Goal: Task Accomplishment & Management: Manage account settings

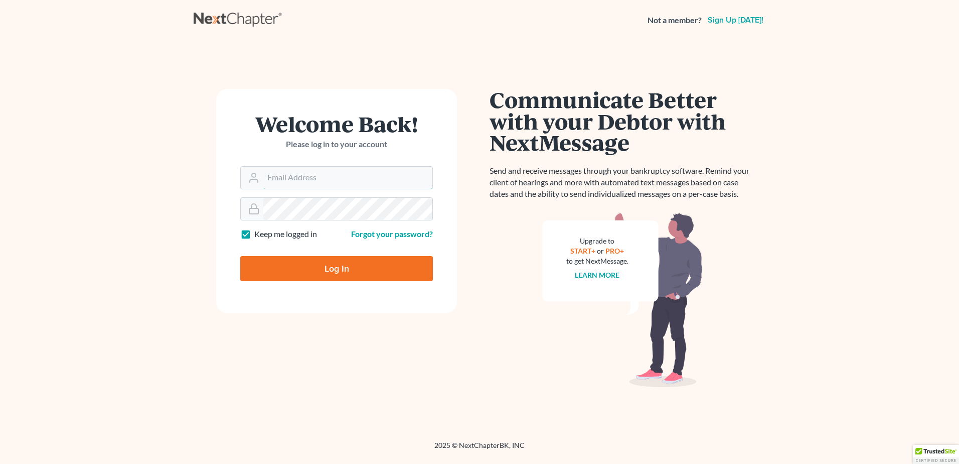
type input "[EMAIL_ADDRESS][DOMAIN_NAME]"
click at [332, 268] on input "Log In" at bounding box center [336, 268] width 193 height 25
type input "Thinking..."
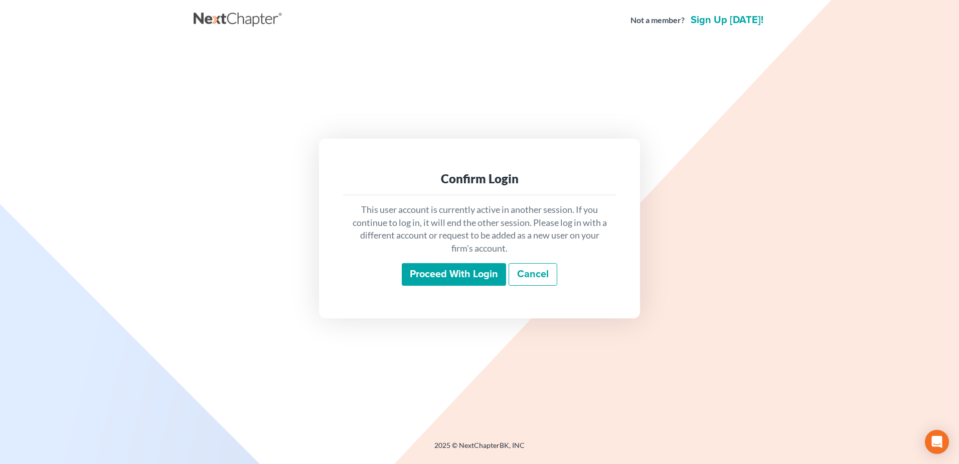
click at [433, 270] on input "Proceed with login" at bounding box center [454, 274] width 104 height 23
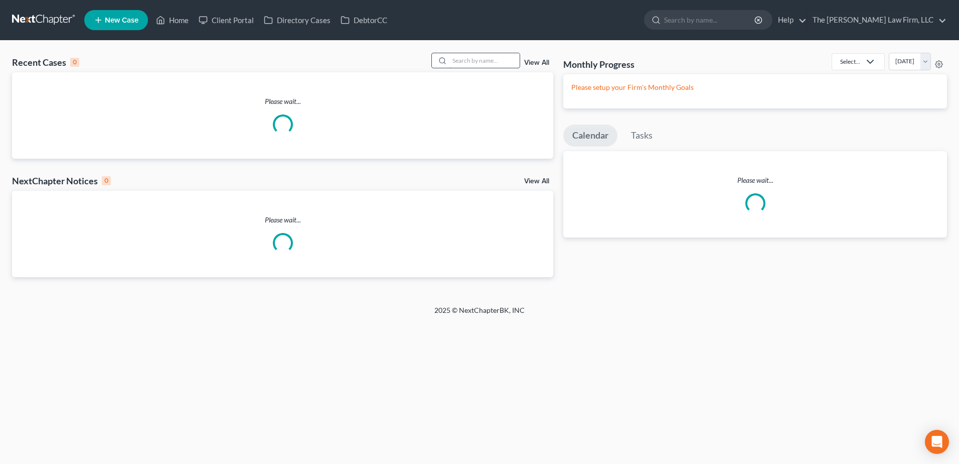
click at [457, 61] on input "search" at bounding box center [485, 60] width 70 height 15
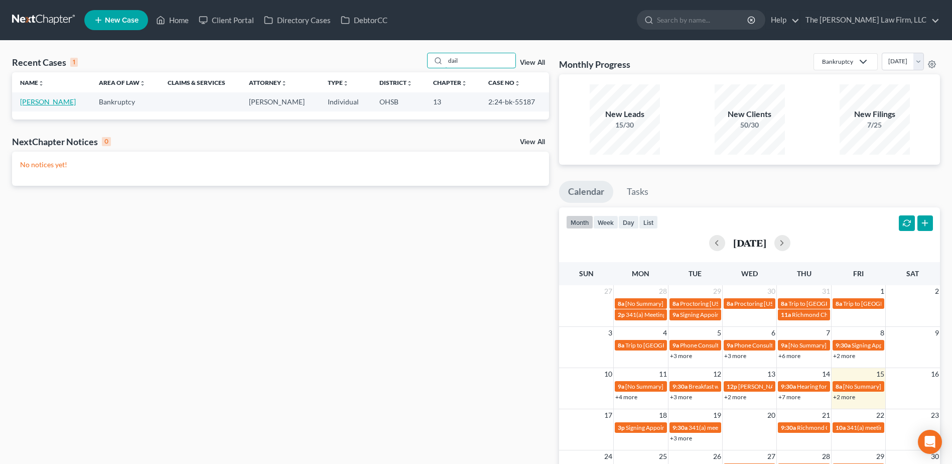
type input "dail"
click at [50, 102] on link "[PERSON_NAME]" at bounding box center [48, 101] width 56 height 9
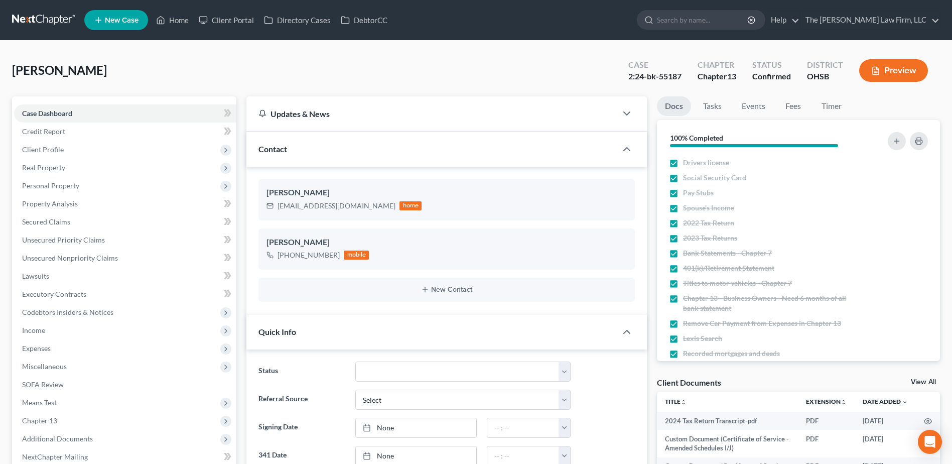
scroll to position [4, 0]
click at [52, 157] on span "Client Profile" at bounding box center [125, 150] width 222 height 18
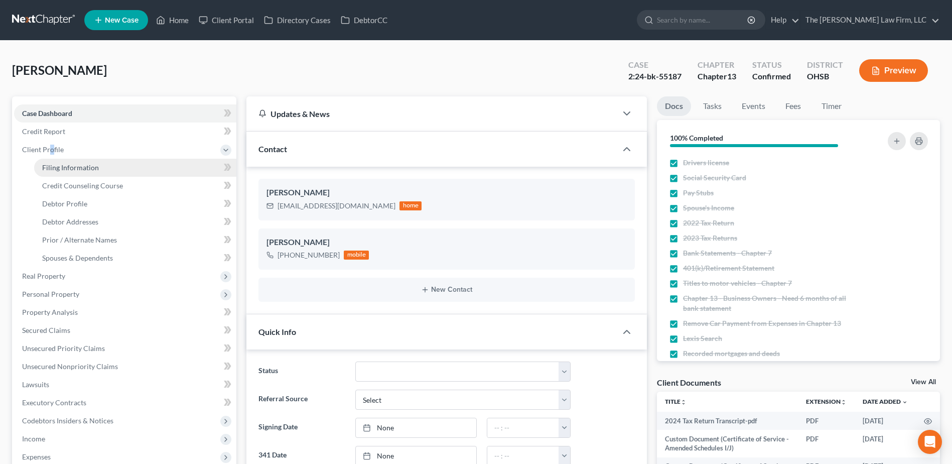
click at [61, 168] on span "Filing Information" at bounding box center [70, 167] width 57 height 9
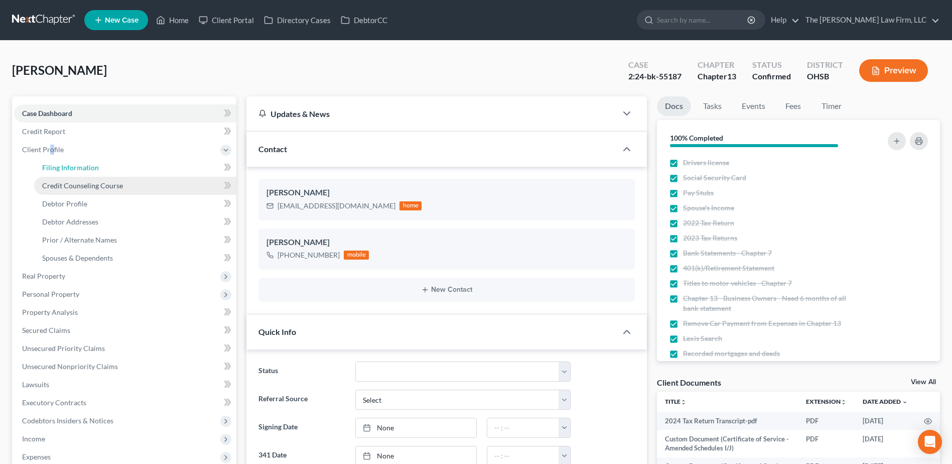
select select "1"
select select "0"
select select "3"
select select "36"
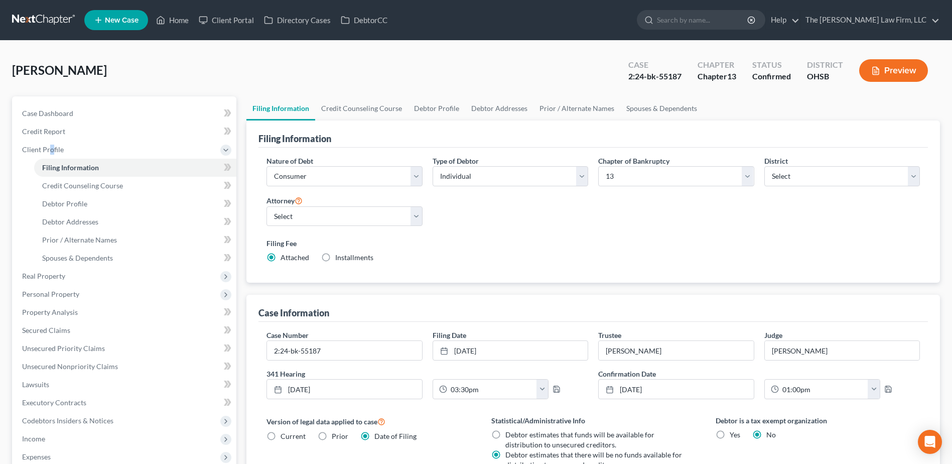
click at [61, 19] on link at bounding box center [44, 20] width 64 height 18
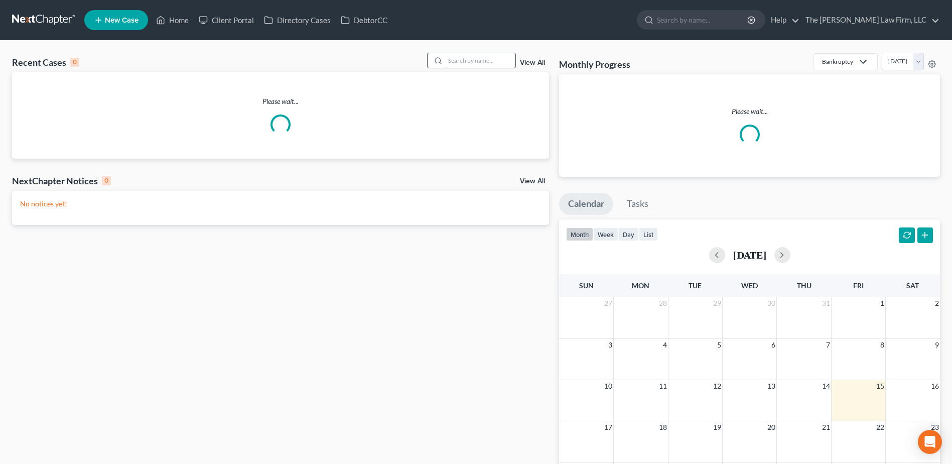
click at [465, 60] on input "search" at bounding box center [480, 60] width 70 height 15
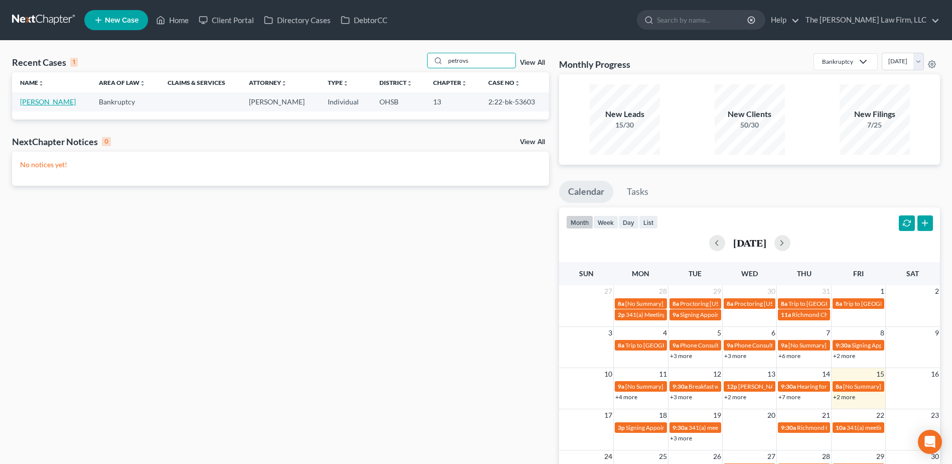
type input "petrovs"
click at [40, 99] on link "[PERSON_NAME]" at bounding box center [48, 101] width 56 height 9
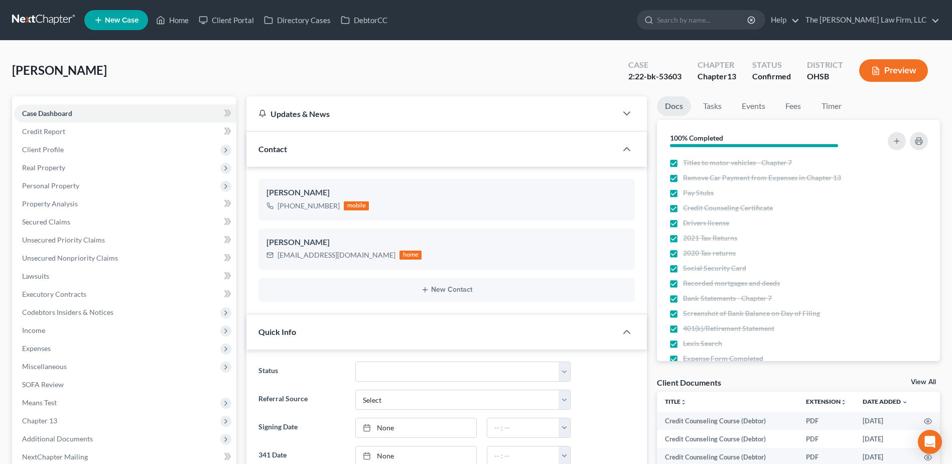
scroll to position [1384, 0]
click at [43, 26] on link at bounding box center [44, 20] width 64 height 18
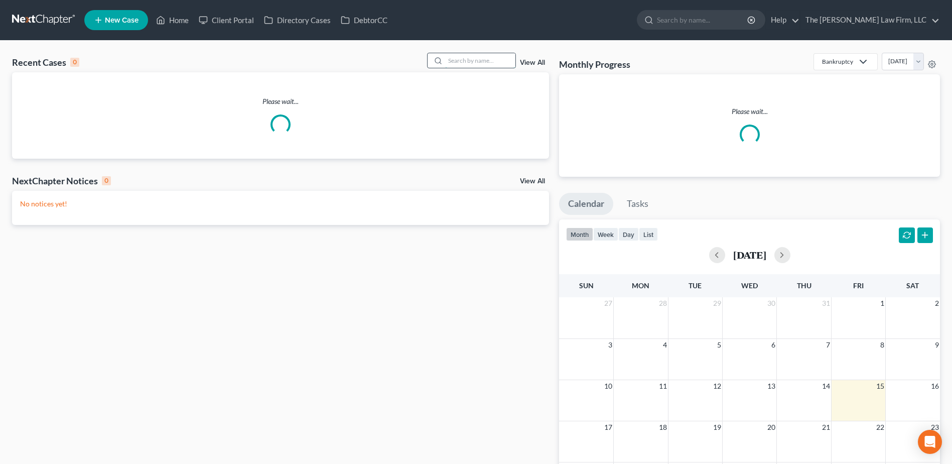
click at [474, 61] on input "search" at bounding box center [480, 60] width 70 height 15
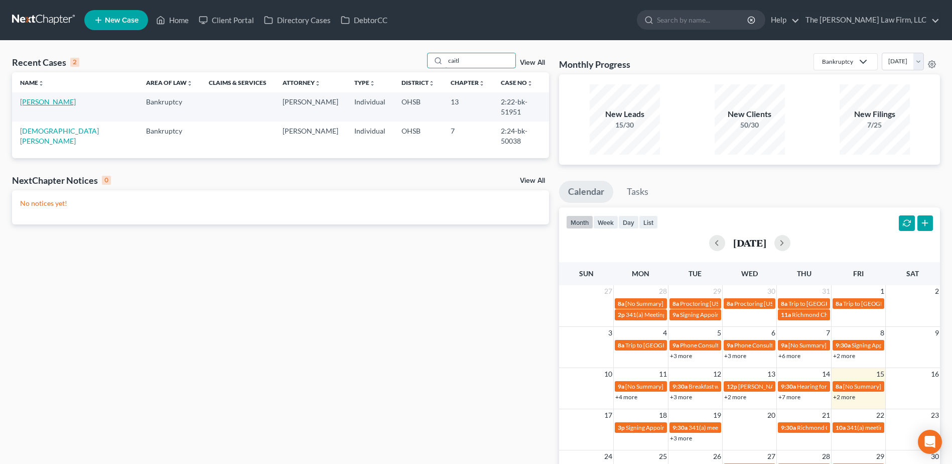
type input "caitl"
click at [48, 103] on link "[PERSON_NAME]" at bounding box center [48, 101] width 56 height 9
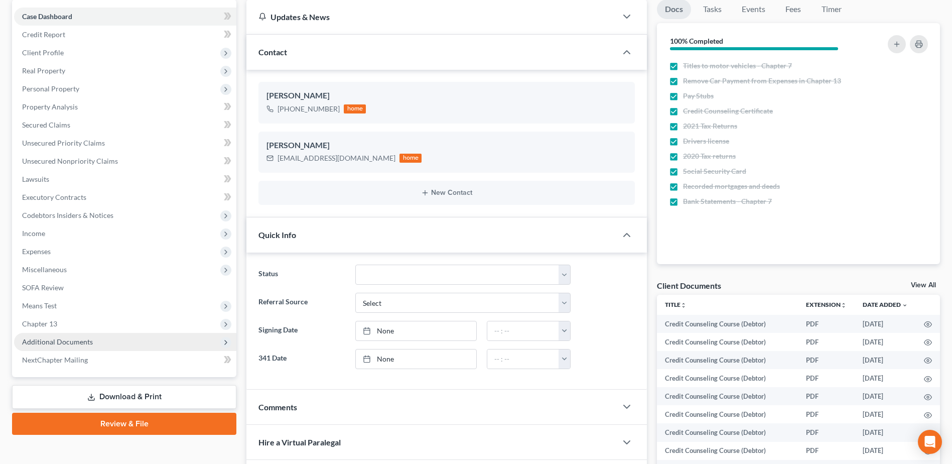
scroll to position [100, 0]
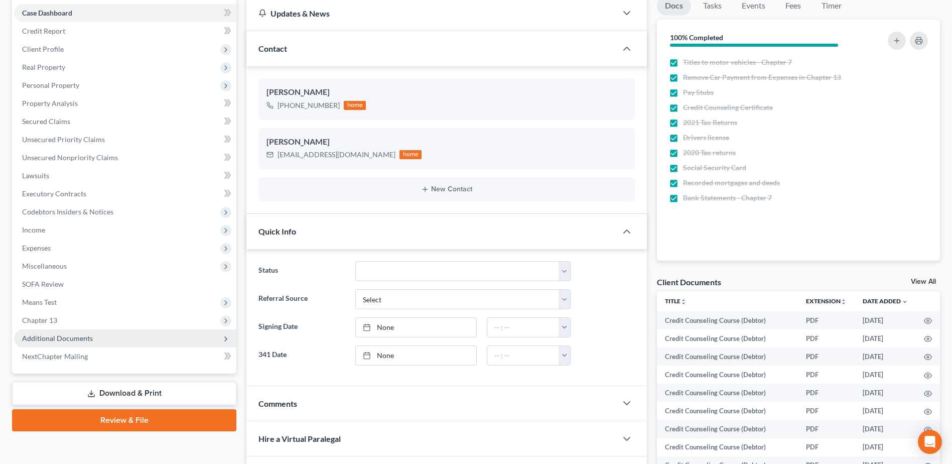
click at [72, 335] on span "Additional Documents" at bounding box center [57, 338] width 71 height 9
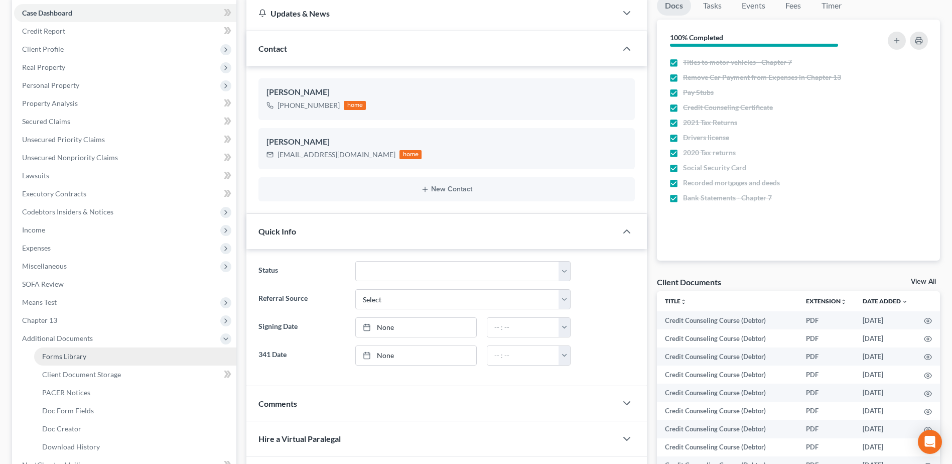
scroll to position [1741, 0]
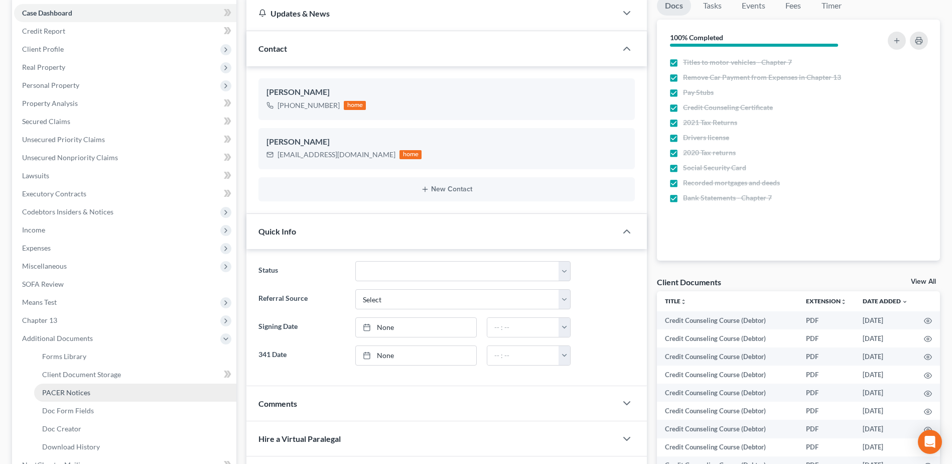
click at [75, 389] on span "PACER Notices" at bounding box center [66, 392] width 48 height 9
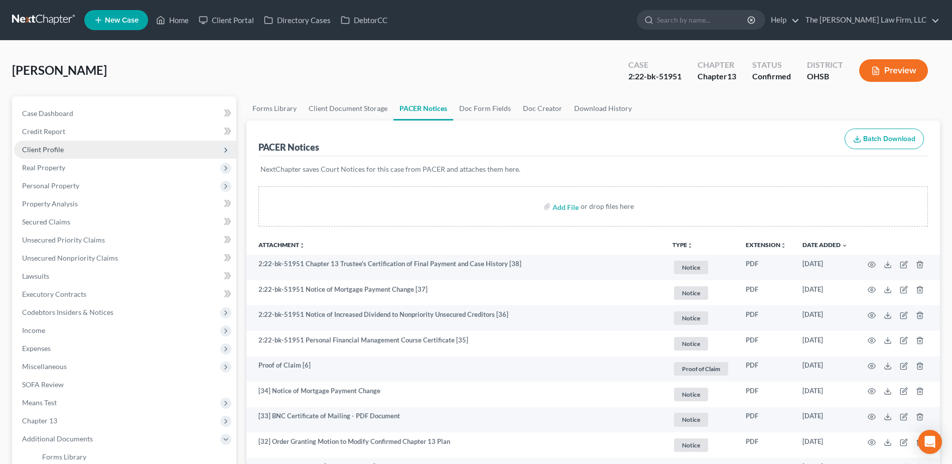
click at [33, 152] on span "Client Profile" at bounding box center [43, 149] width 42 height 9
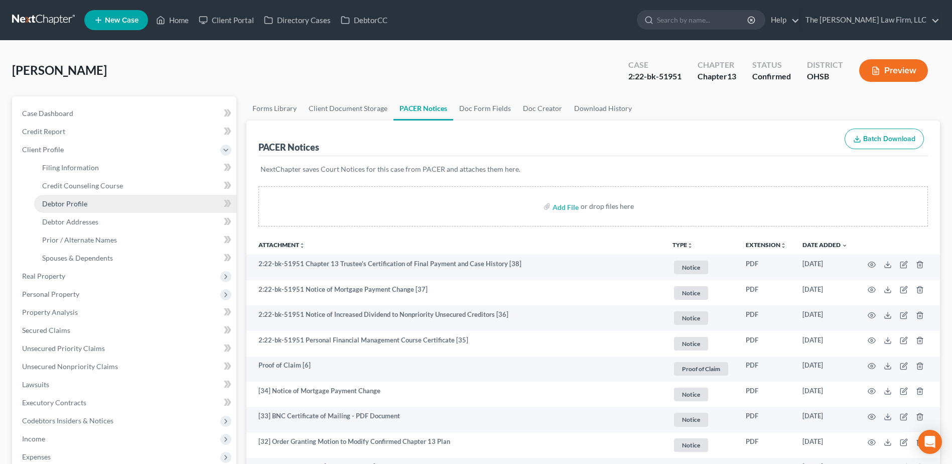
click at [51, 201] on span "Debtor Profile" at bounding box center [64, 203] width 45 height 9
select select "1"
select select "3"
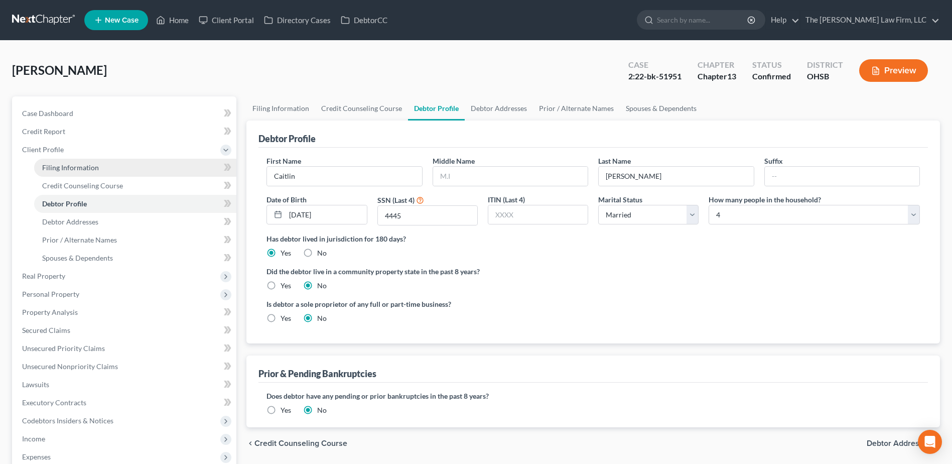
click at [56, 166] on span "Filing Information" at bounding box center [70, 167] width 57 height 9
select select "1"
select select "0"
select select "3"
select select "36"
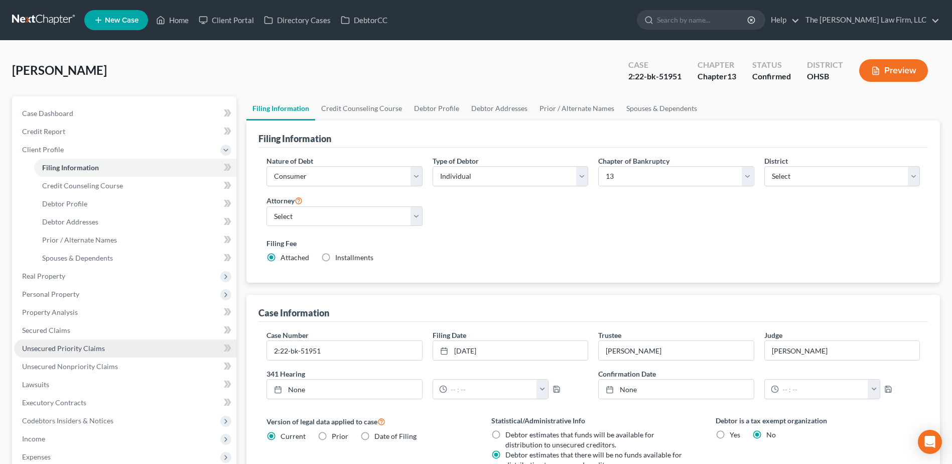
click at [52, 351] on span "Unsecured Priority Claims" at bounding box center [63, 348] width 83 height 9
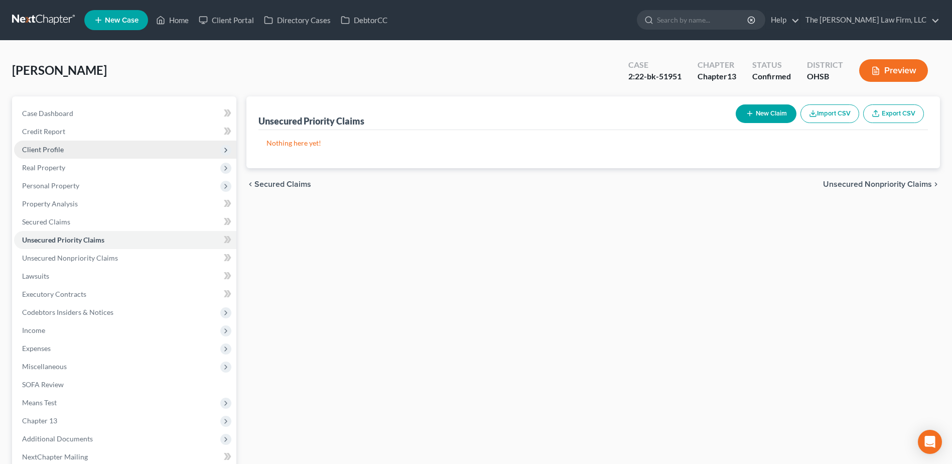
click at [48, 152] on span "Client Profile" at bounding box center [43, 149] width 42 height 9
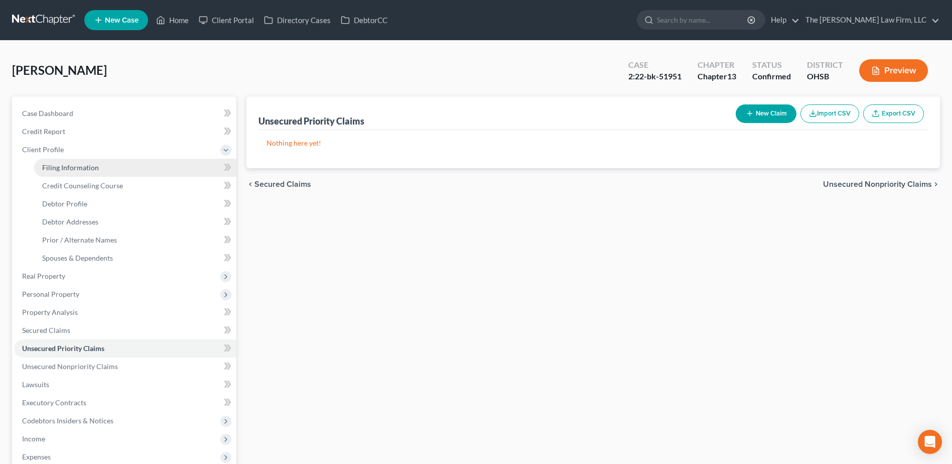
click at [53, 166] on span "Filing Information" at bounding box center [70, 167] width 57 height 9
select select "1"
select select "0"
select select "3"
select select "62"
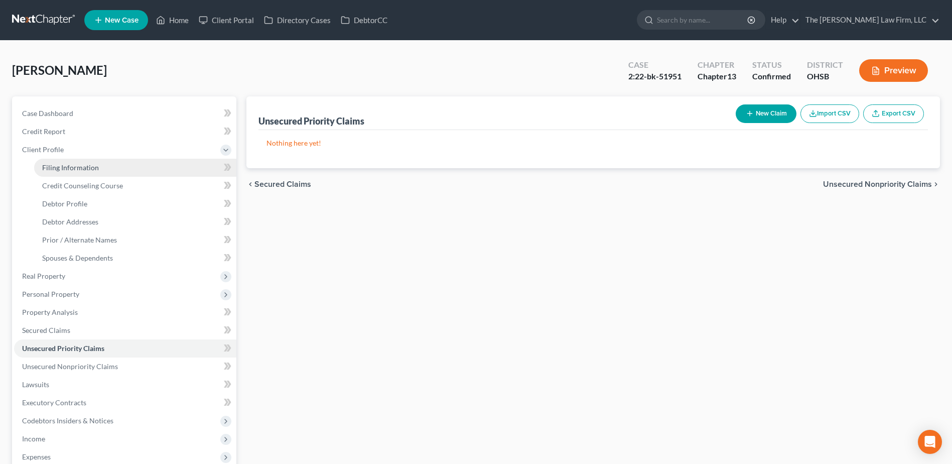
select select "0"
select select "36"
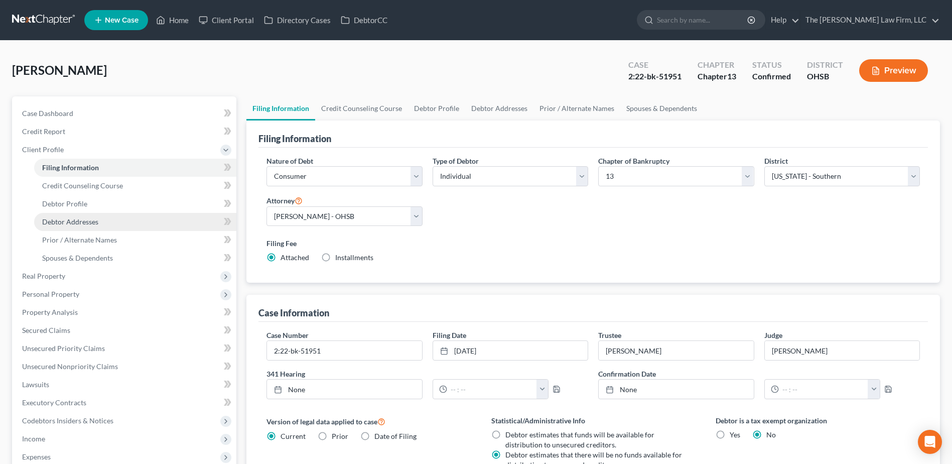
click at [84, 221] on span "Debtor Addresses" at bounding box center [70, 221] width 56 height 9
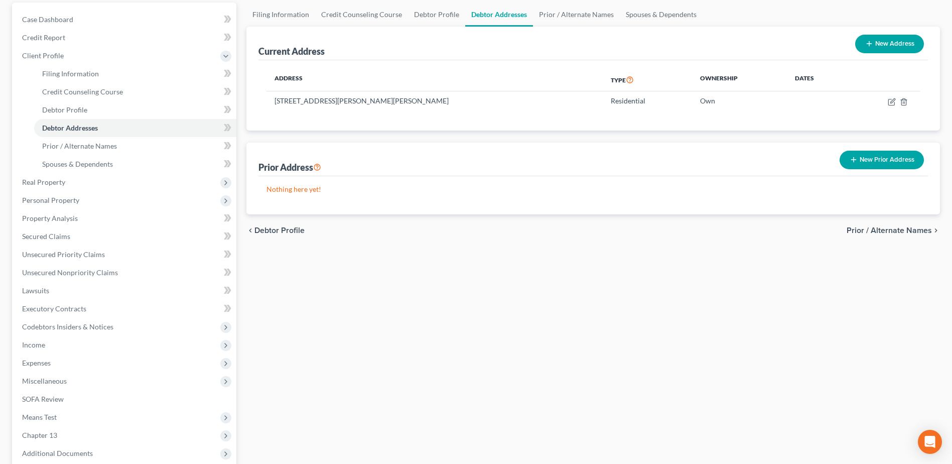
scroll to position [214, 0]
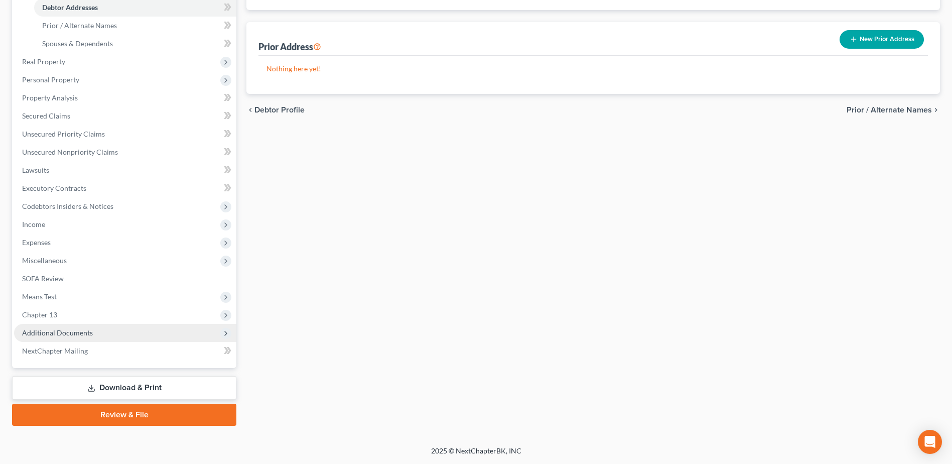
click at [77, 332] on span "Additional Documents" at bounding box center [57, 332] width 71 height 9
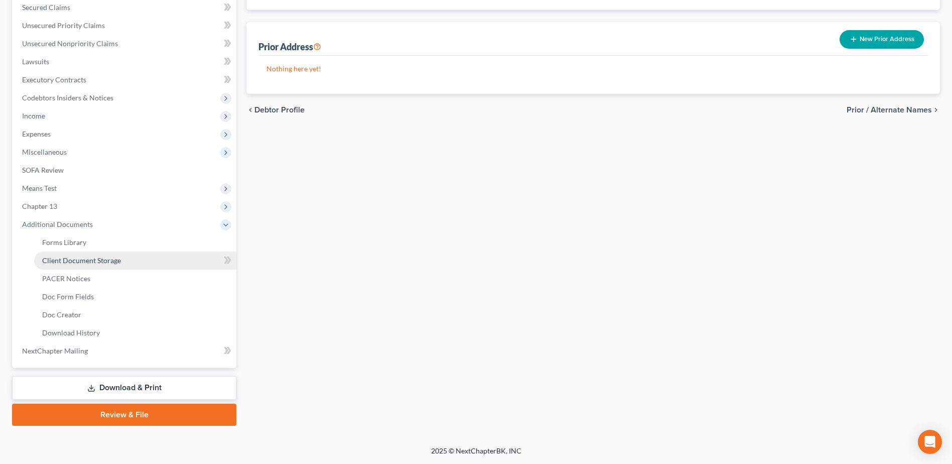
click at [100, 259] on span "Client Document Storage" at bounding box center [81, 260] width 79 height 9
select select "7"
select select "52"
select select "61"
select select "7"
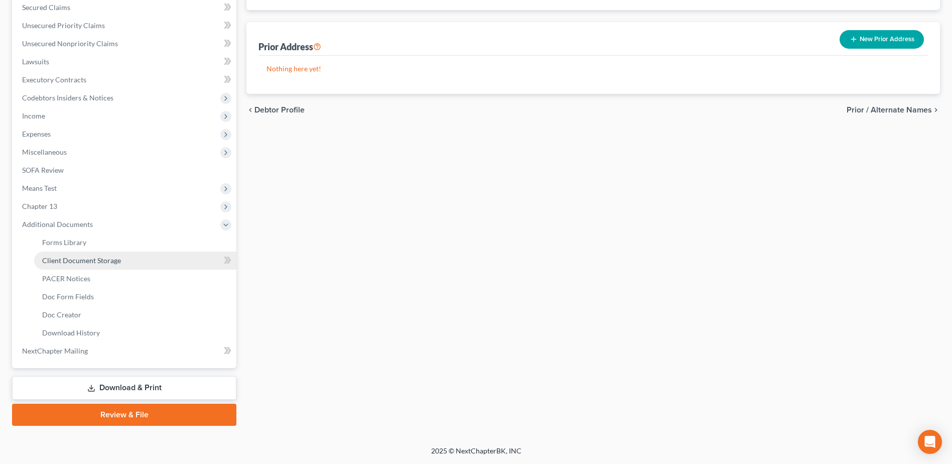
select select "7"
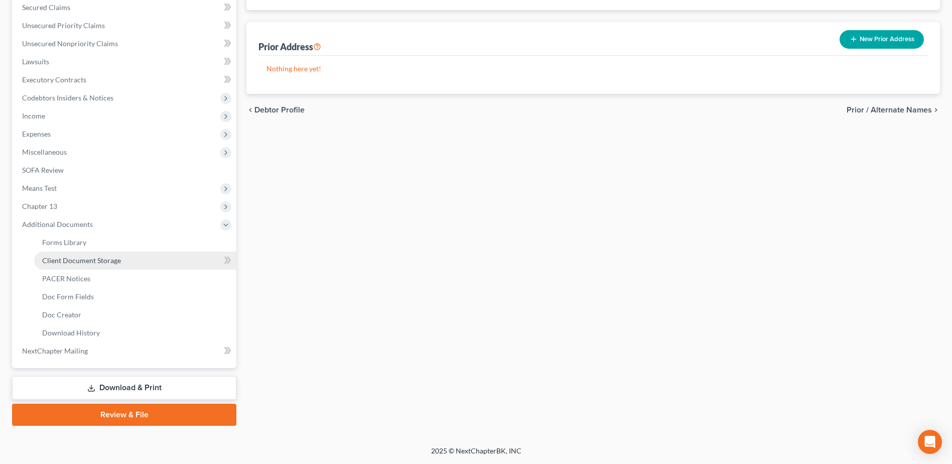
select select "7"
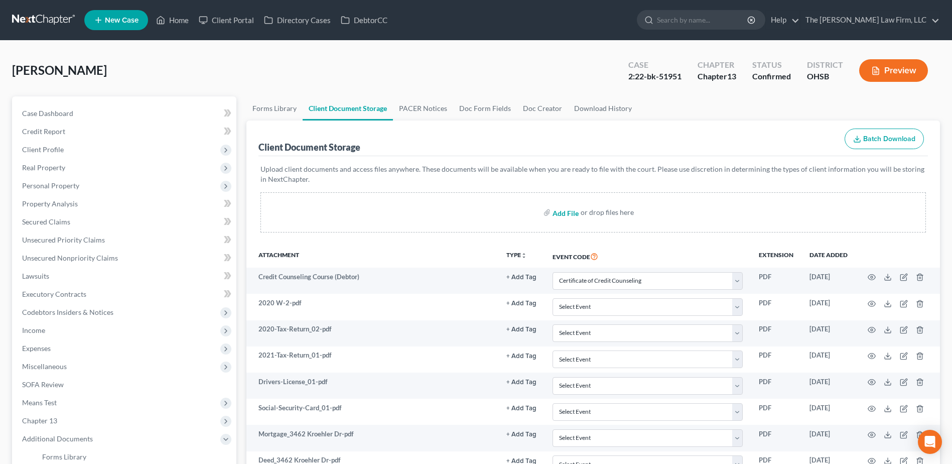
click at [572, 213] on input "file" at bounding box center [565, 212] width 24 height 18
type input "C:\fakepath\Richard, Caitlin.pdf"
select select "7"
select select "52"
select select "61"
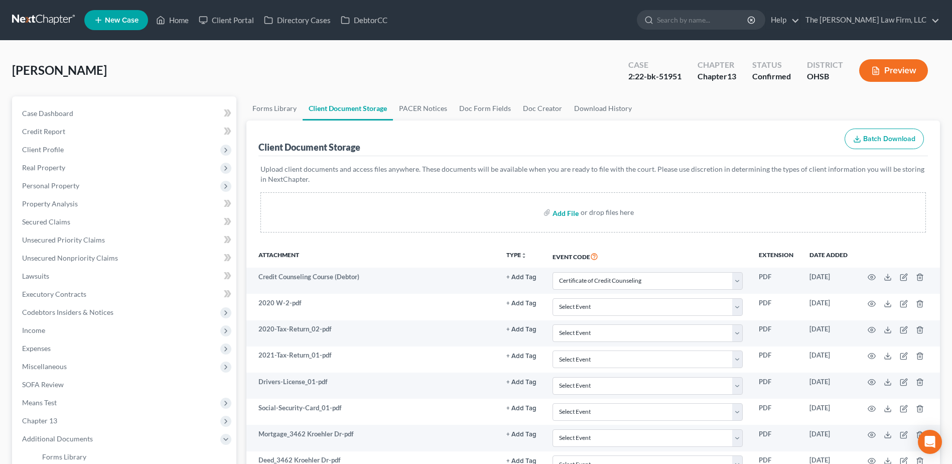
select select "7"
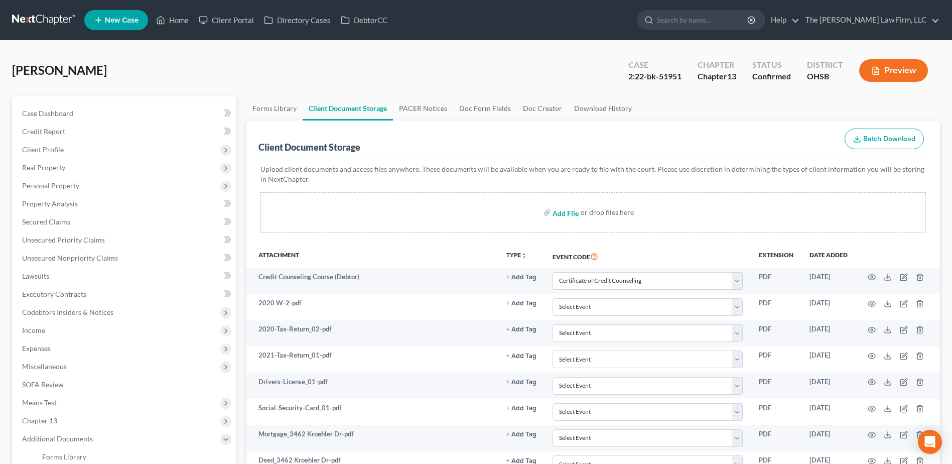
select select "7"
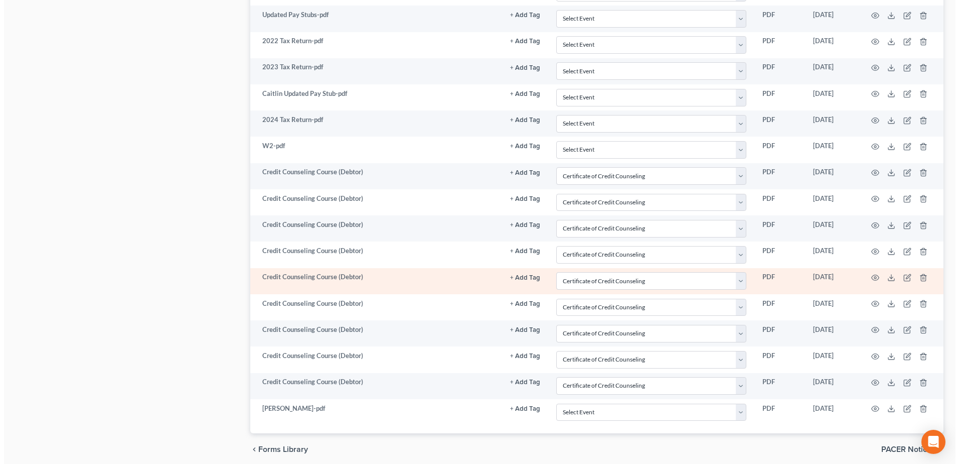
scroll to position [773, 0]
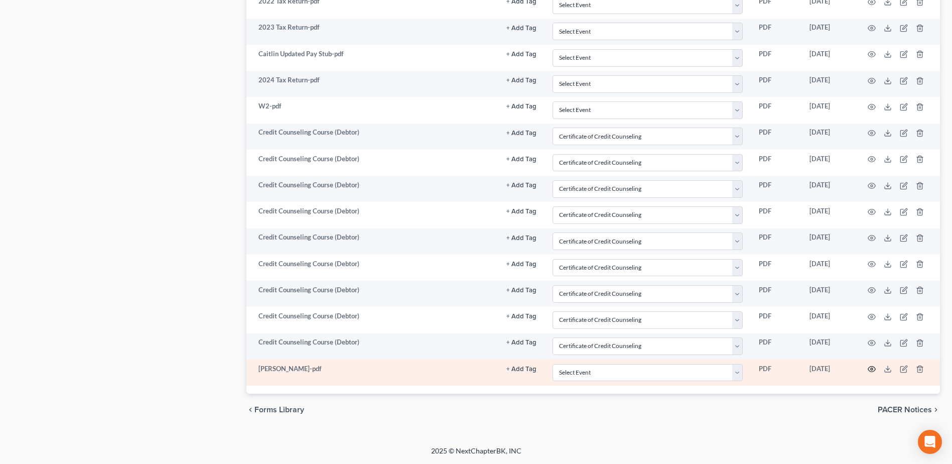
click at [873, 372] on icon "button" at bounding box center [872, 369] width 8 height 8
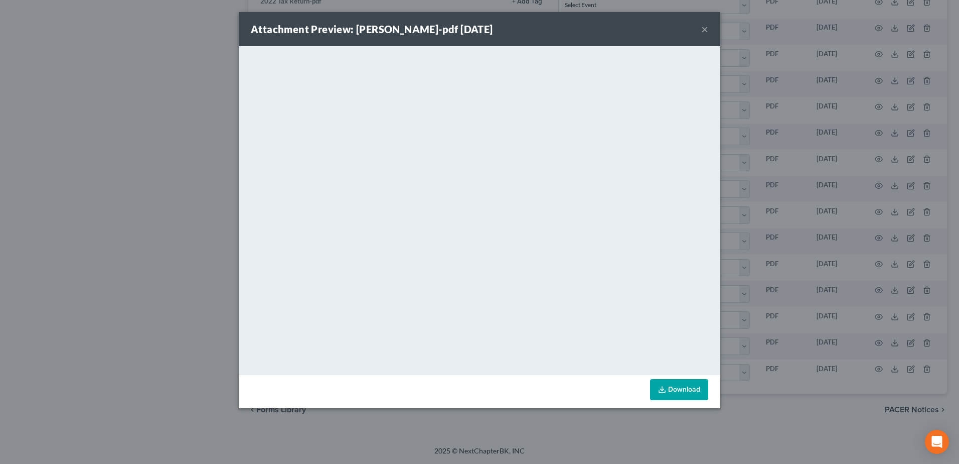
click at [707, 31] on button "×" at bounding box center [705, 29] width 7 height 12
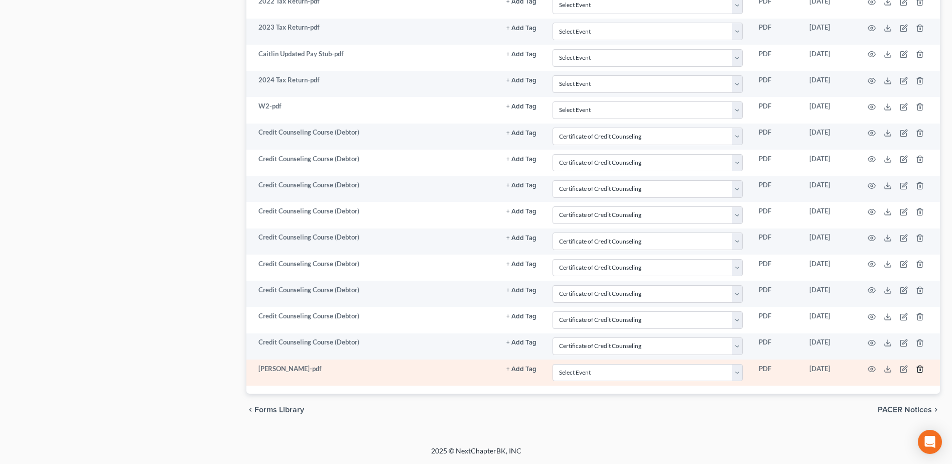
click at [918, 368] on icon "button" at bounding box center [919, 369] width 5 height 7
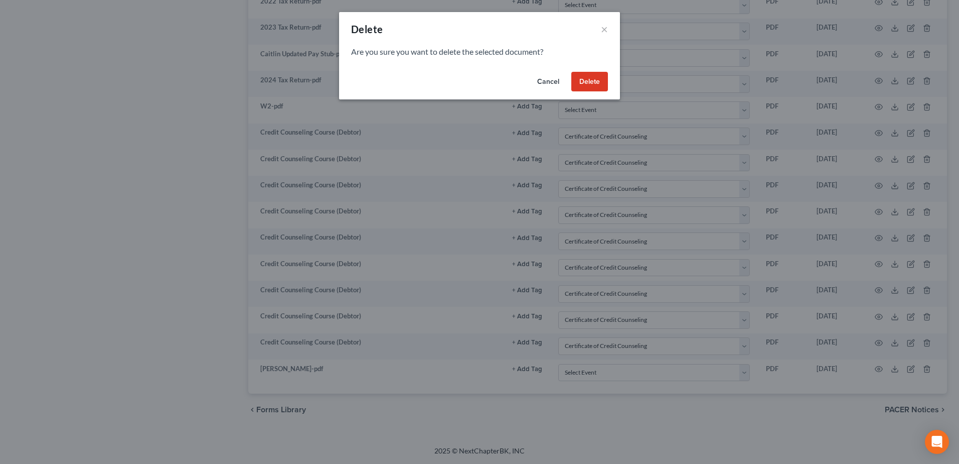
drag, startPoint x: 592, startPoint y: 83, endPoint x: 408, endPoint y: 96, distance: 184.1
click at [592, 83] on button "Delete" at bounding box center [590, 82] width 37 height 20
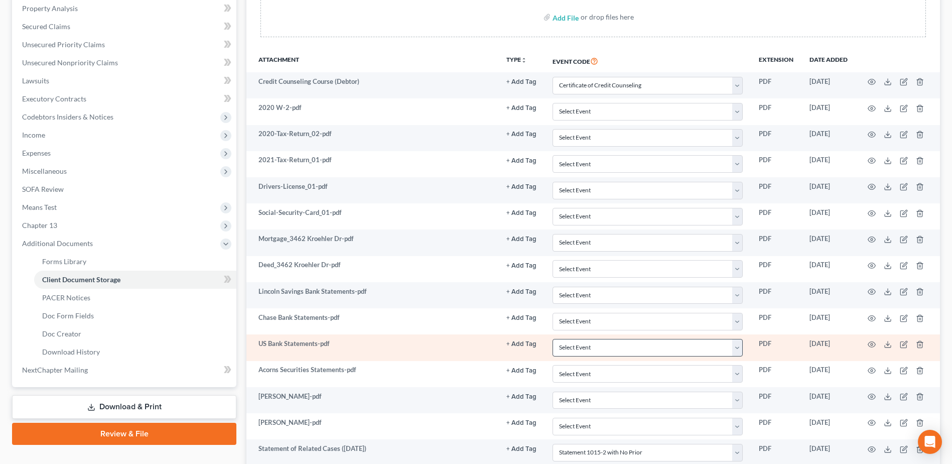
scroll to position [0, 0]
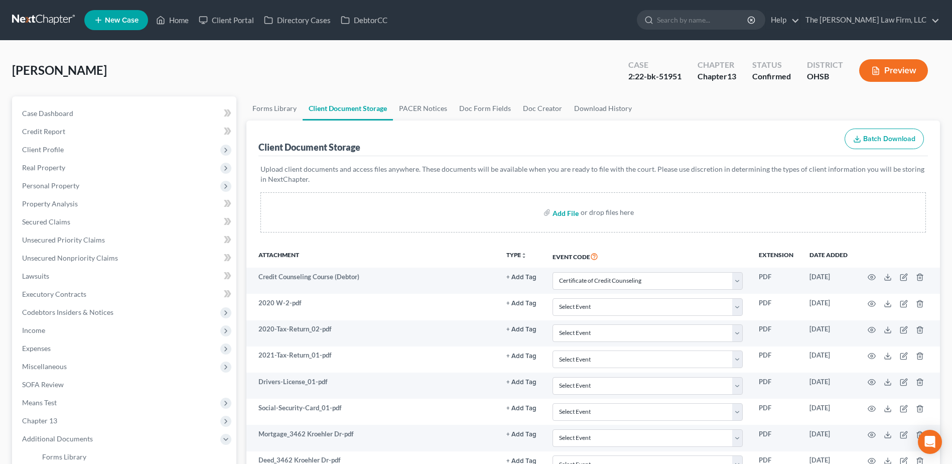
click at [573, 214] on input "file" at bounding box center [565, 212] width 24 height 18
type input "C:\fakepath\Certification Regarding Issuance of Discharge.pdf"
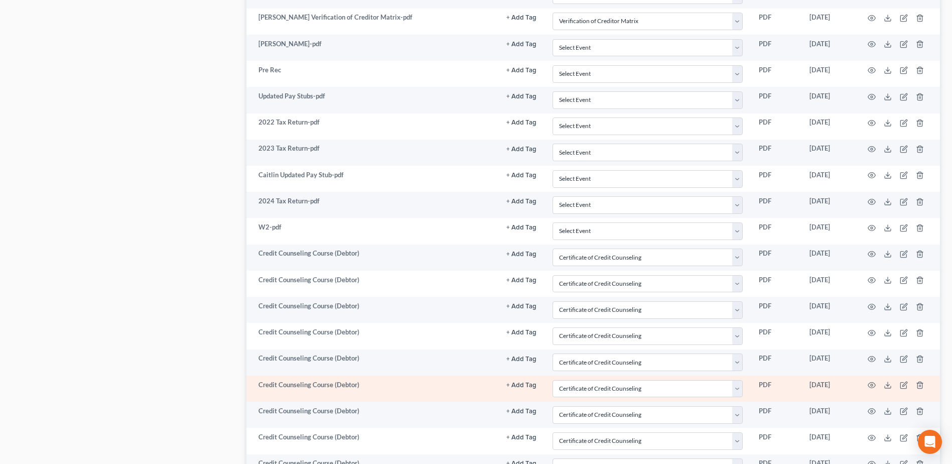
select select "7"
select select "52"
select select "61"
select select "7"
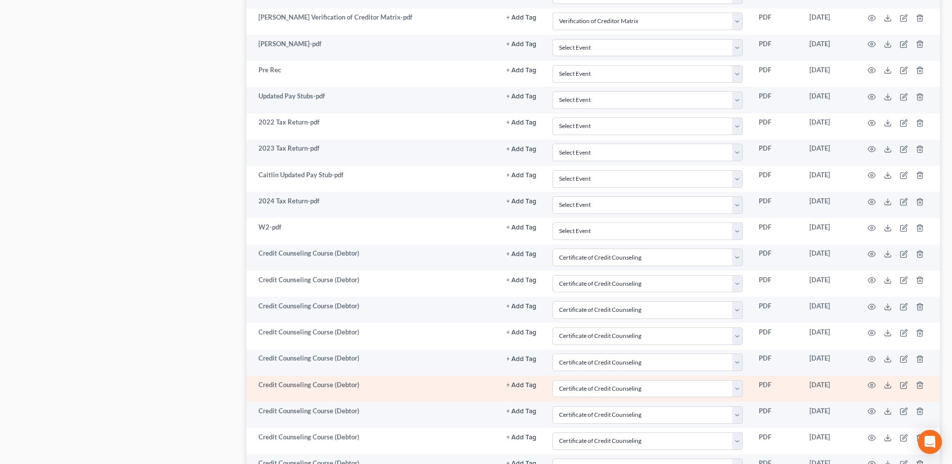
select select "7"
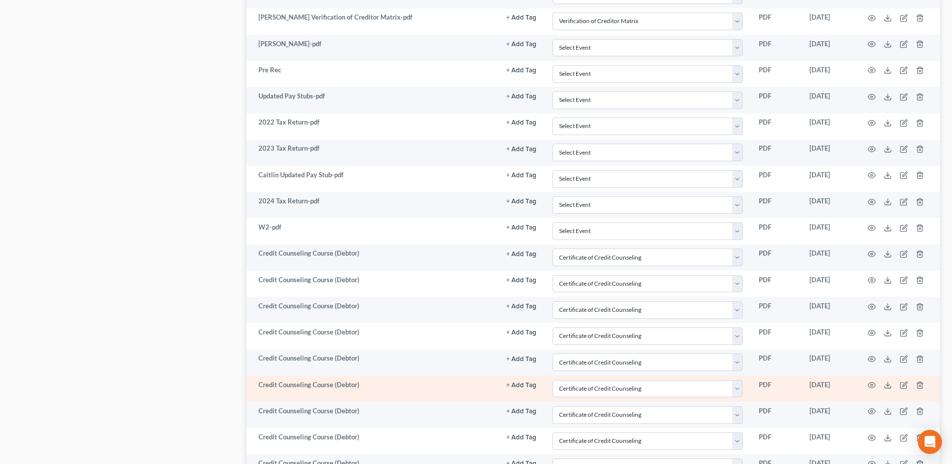
select select "7"
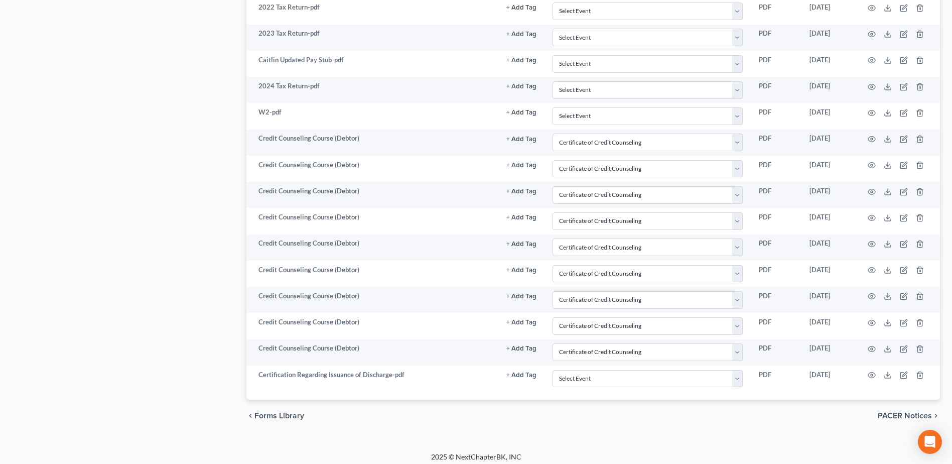
scroll to position [773, 0]
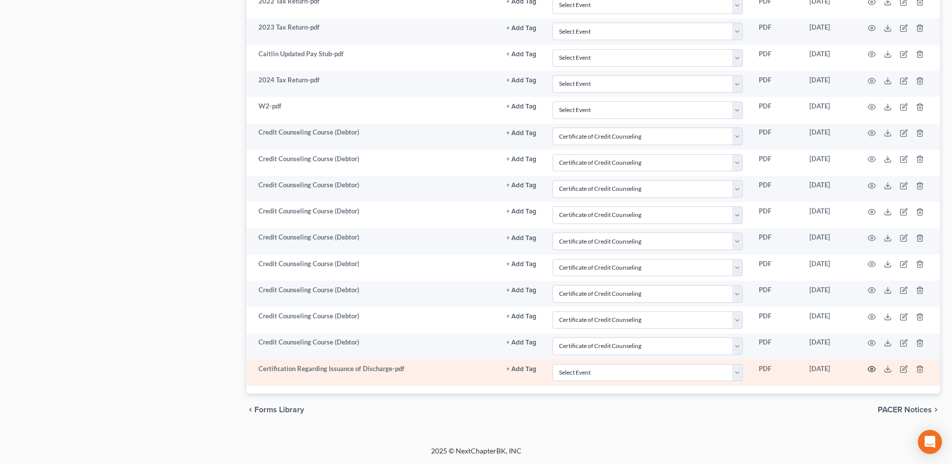
click at [871, 369] on icon "button" at bounding box center [872, 369] width 8 height 8
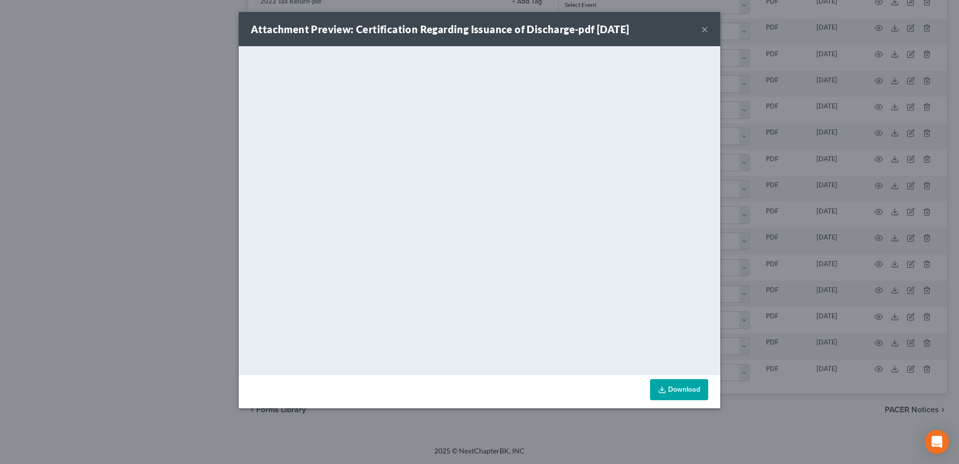
click at [701, 28] on div "Attachment Preview: Certification Regarding Issuance of Discharge-pdf 08/15/202…" at bounding box center [480, 29] width 482 height 34
click at [707, 31] on button "×" at bounding box center [705, 29] width 7 height 12
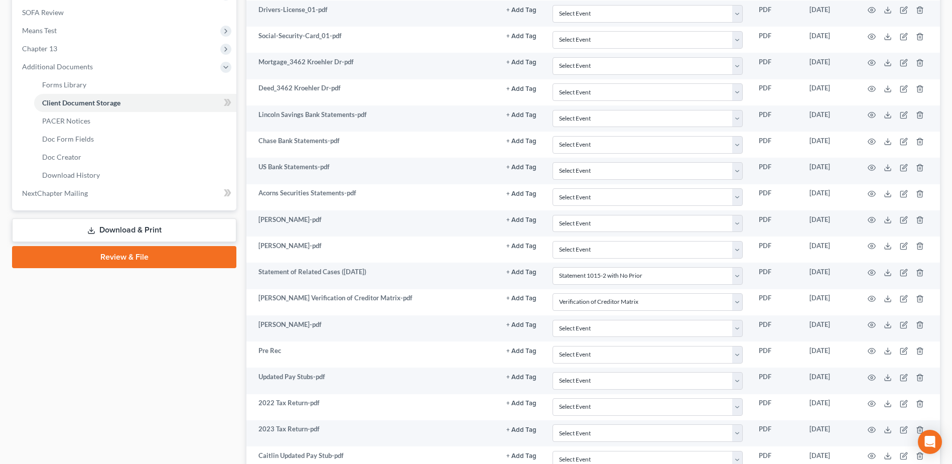
click at [147, 261] on link "Review & File" at bounding box center [124, 257] width 224 height 22
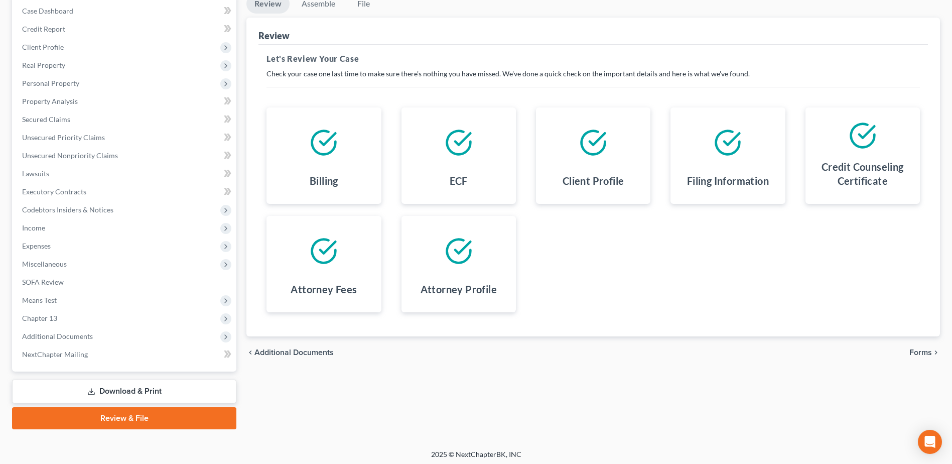
scroll to position [106, 0]
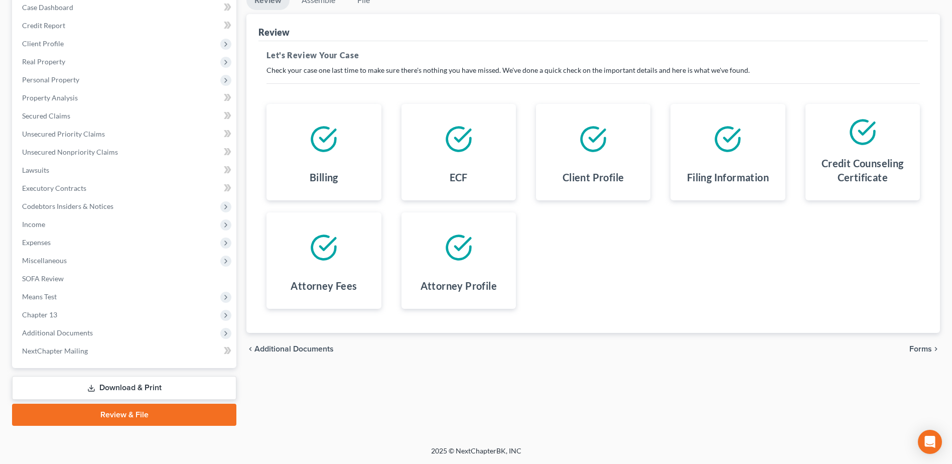
click at [918, 346] on span "Forms" at bounding box center [920, 349] width 23 height 8
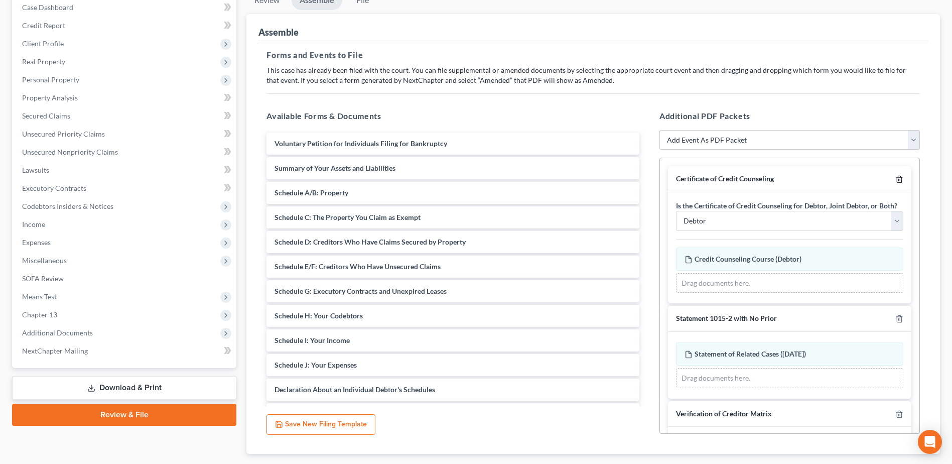
click at [895, 179] on icon "button" at bounding box center [899, 179] width 8 height 8
click at [895, 315] on icon "button" at bounding box center [899, 319] width 8 height 8
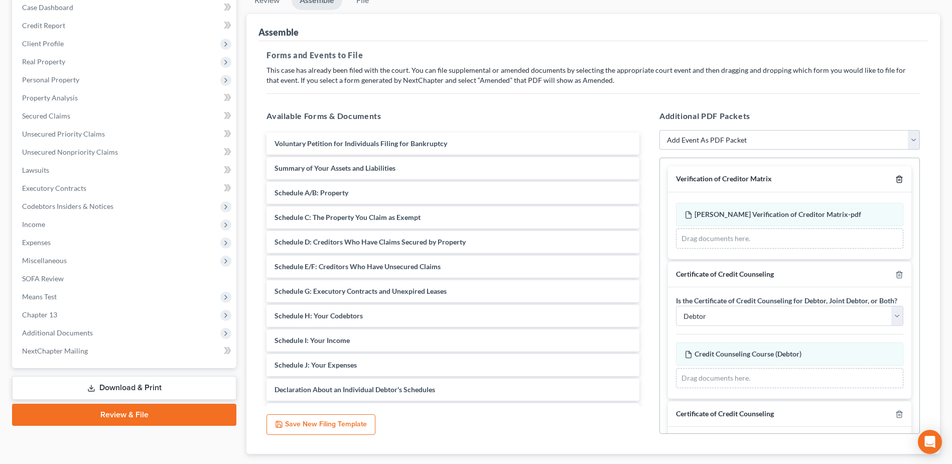
click at [895, 179] on icon "button" at bounding box center [899, 179] width 8 height 8
click at [895, 270] on icon "button" at bounding box center [899, 274] width 8 height 8
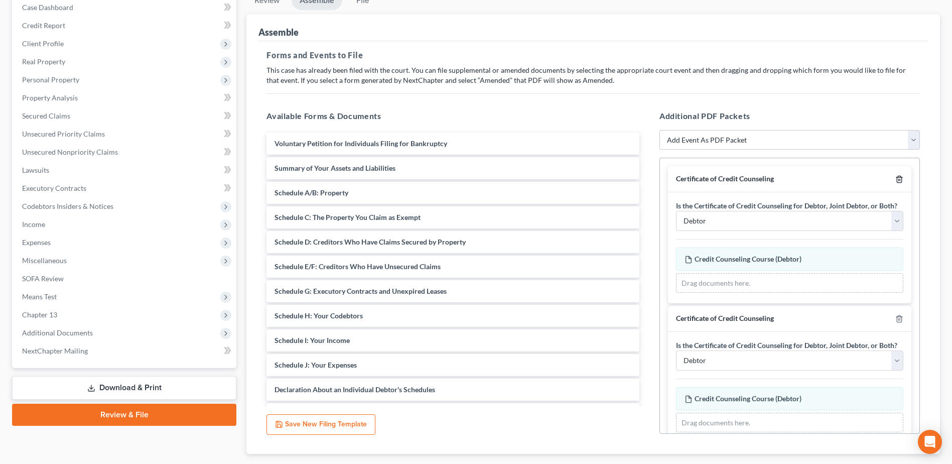
click at [895, 179] on icon "button" at bounding box center [899, 179] width 8 height 8
click at [895, 315] on icon "button" at bounding box center [899, 319] width 8 height 8
click at [895, 179] on icon "button" at bounding box center [899, 179] width 8 height 8
click at [895, 315] on icon "button" at bounding box center [899, 319] width 8 height 8
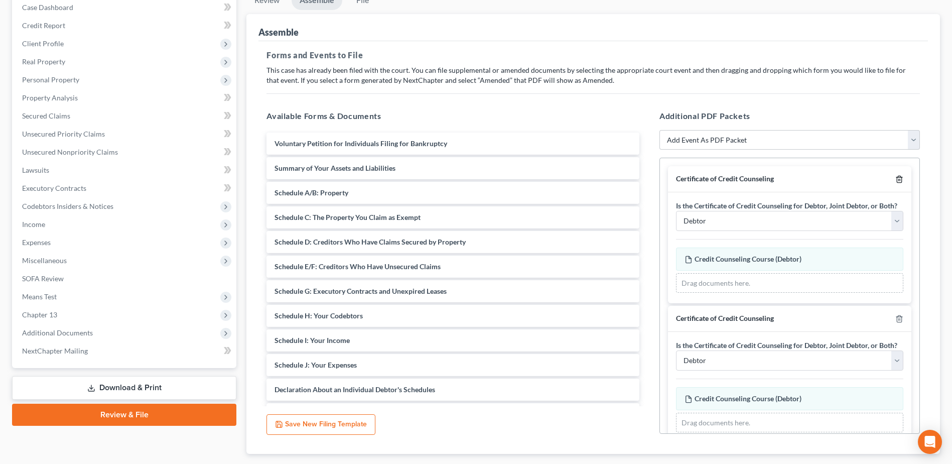
click at [895, 179] on icon "button" at bounding box center [899, 179] width 8 height 8
click at [895, 178] on icon "button" at bounding box center [899, 179] width 8 height 8
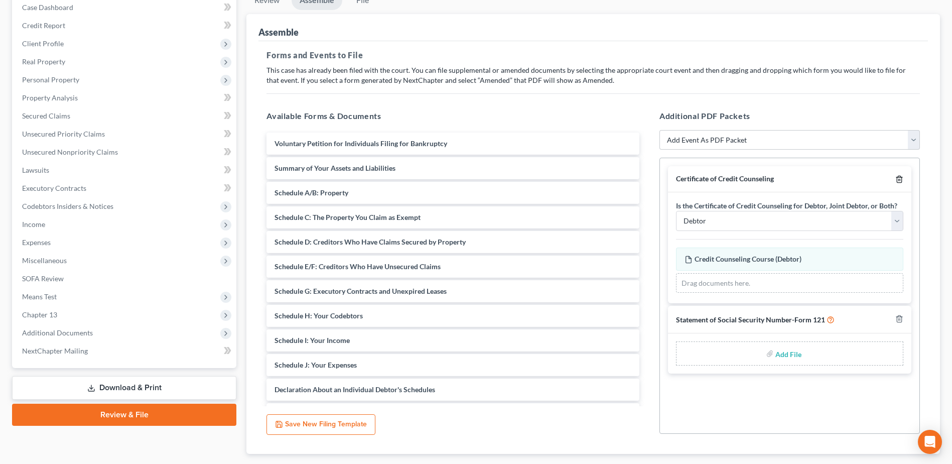
click at [899, 178] on icon "button" at bounding box center [899, 179] width 8 height 8
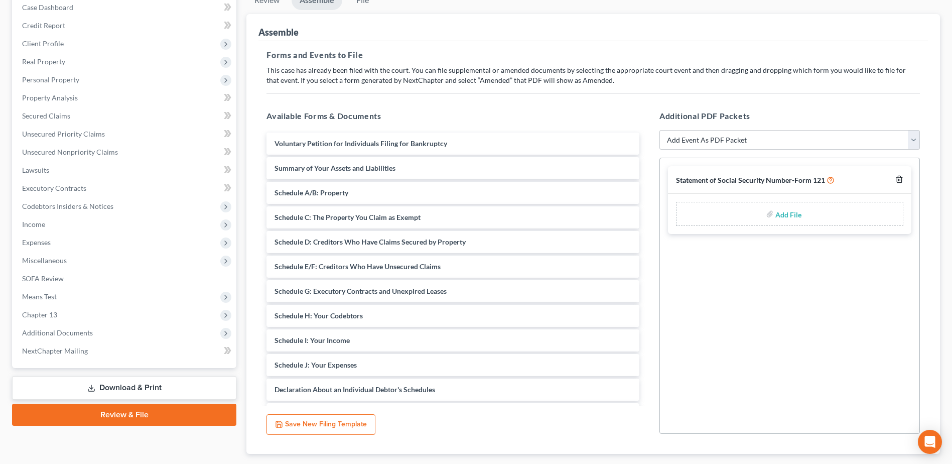
click at [897, 181] on icon "button" at bounding box center [899, 179] width 5 height 7
click at [867, 145] on select "Add Event As PDF Packet 20 Largest Unsecured Creditors Amended Document Amended…" at bounding box center [789, 140] width 260 height 20
select select "20"
click at [659, 130] on select "Add Event As PDF Packet 20 Largest Unsecured Creditors Amended Document Amended…" at bounding box center [789, 140] width 260 height 20
select select
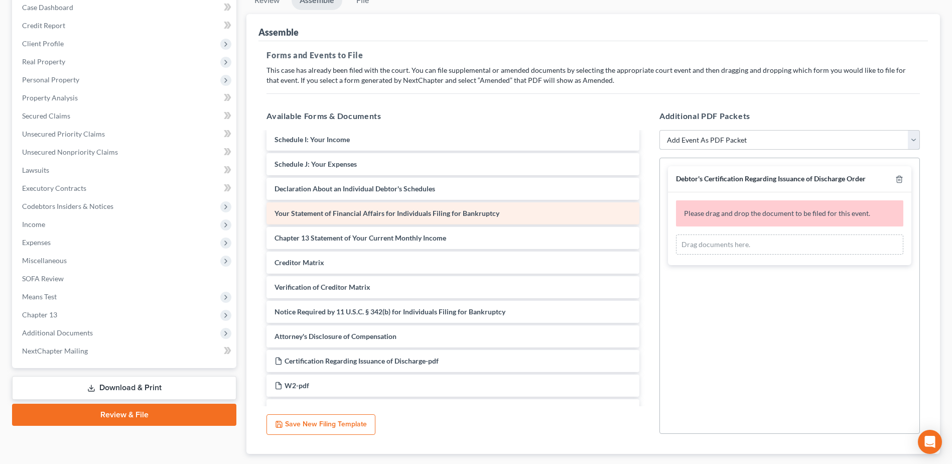
scroll to position [251, 0]
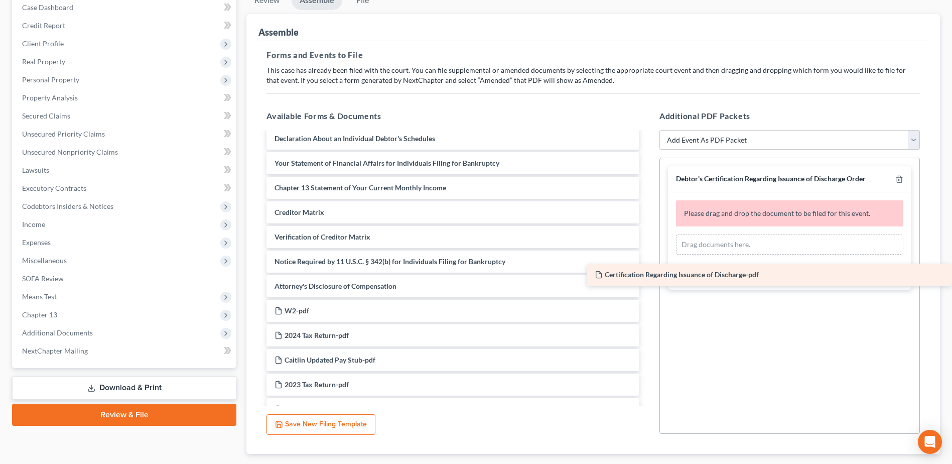
drag, startPoint x: 434, startPoint y: 311, endPoint x: 812, endPoint y: 269, distance: 381.2
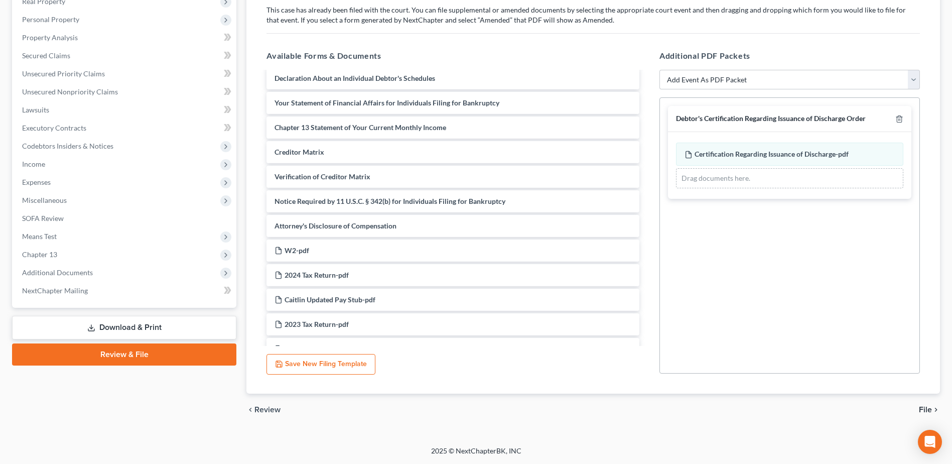
click at [922, 407] on span "File" at bounding box center [925, 409] width 13 height 8
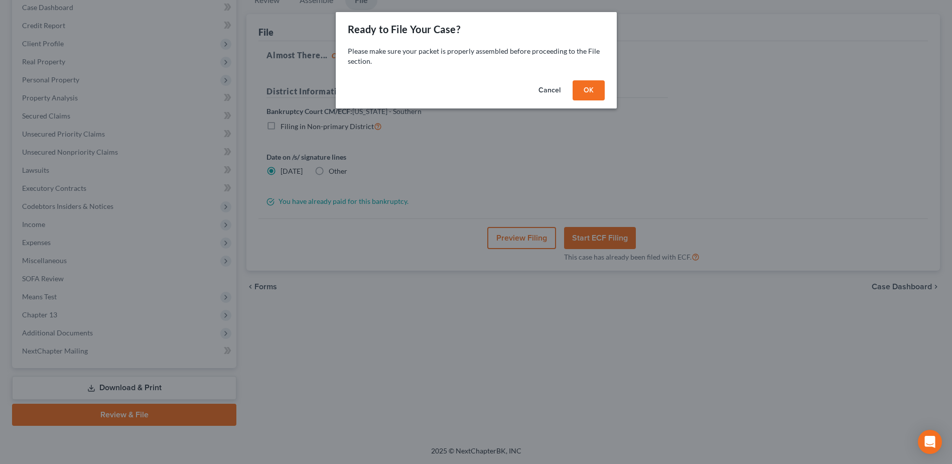
scroll to position [106, 0]
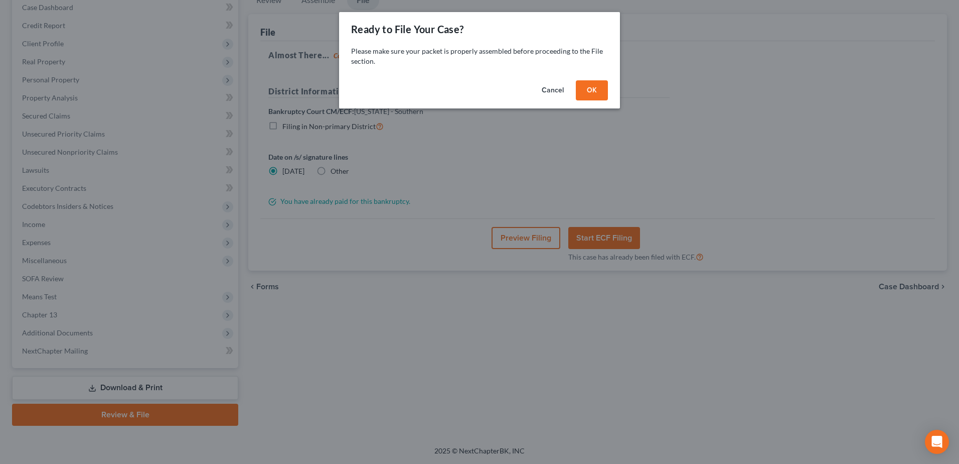
click at [584, 91] on button "OK" at bounding box center [592, 90] width 32 height 20
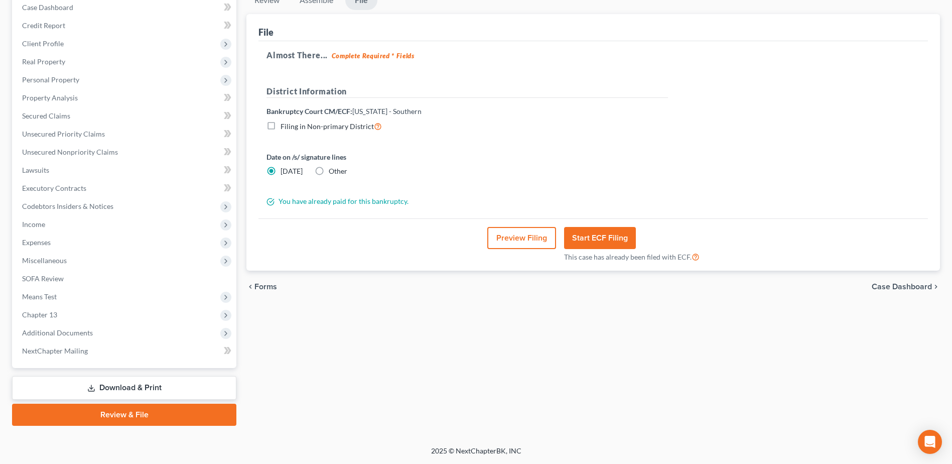
click at [530, 249] on div "Preview Filing Start ECF Filing This case has already been filed with ECF." at bounding box center [592, 244] width 669 height 52
click at [525, 238] on button "Preview Filing" at bounding box center [521, 238] width 69 height 22
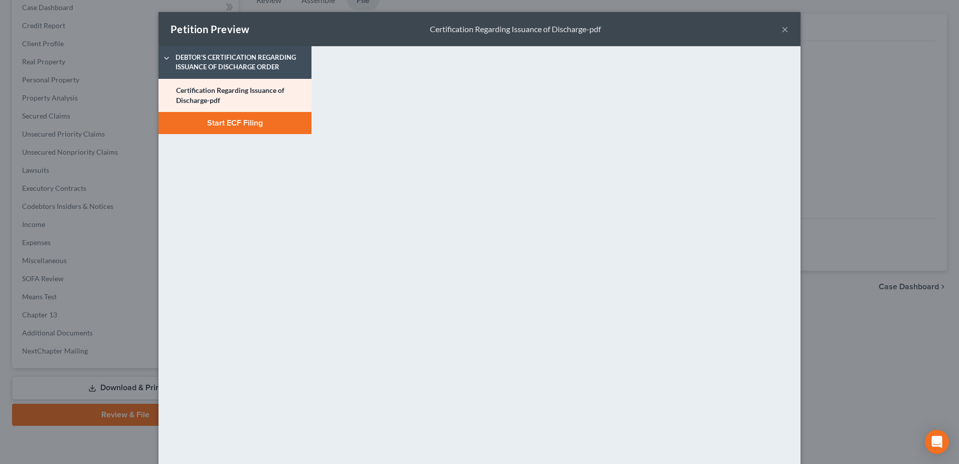
click at [232, 120] on button "Start ECF Filing" at bounding box center [235, 123] width 153 height 22
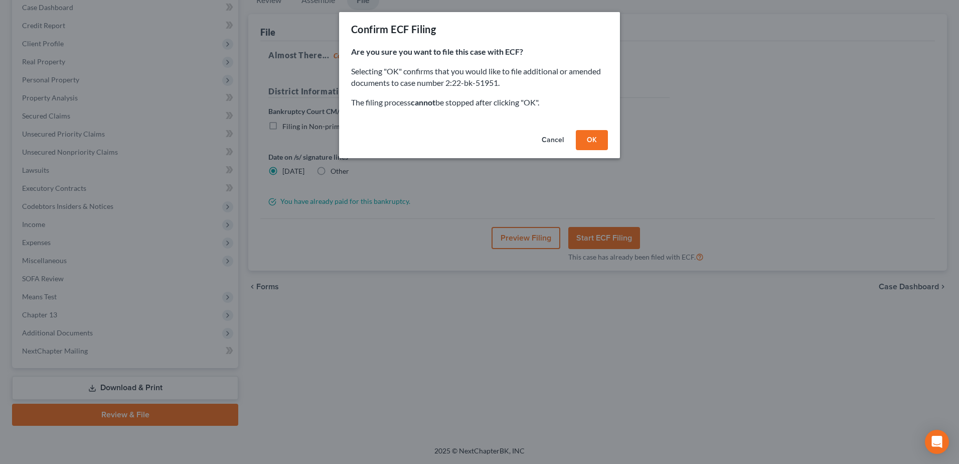
click at [583, 143] on button "OK" at bounding box center [592, 140] width 32 height 20
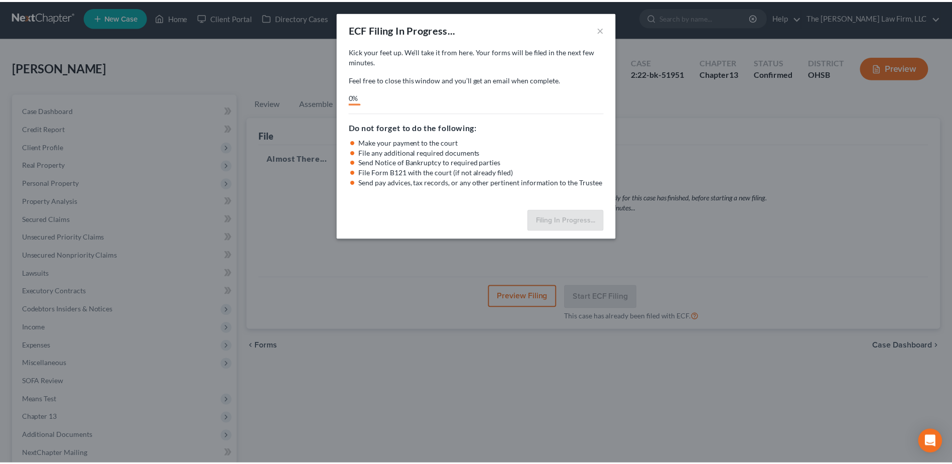
scroll to position [0, 0]
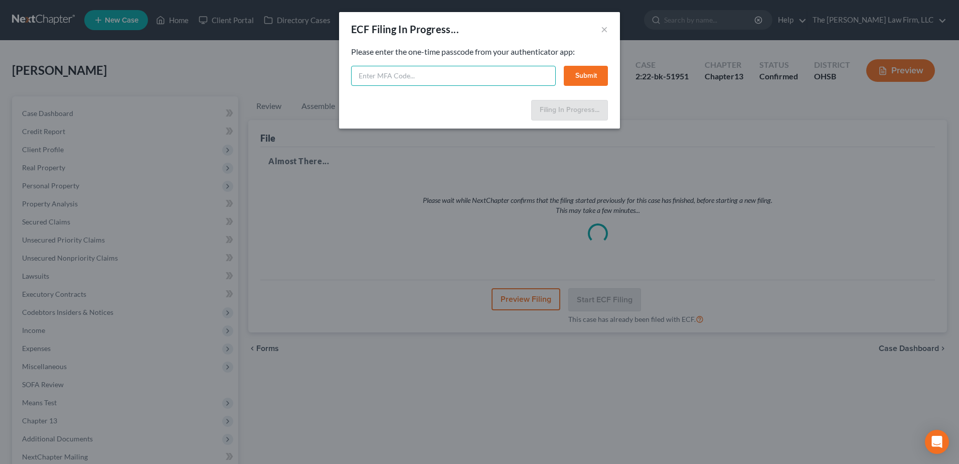
click at [411, 79] on input "text" at bounding box center [453, 76] width 205 height 20
type input "202565"
click at [588, 79] on button "Submit" at bounding box center [586, 76] width 44 height 20
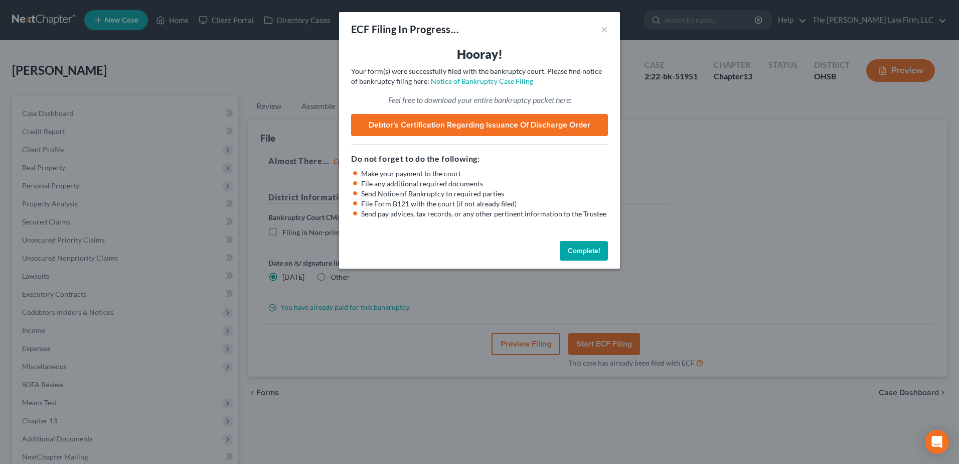
click at [568, 247] on button "Complete!" at bounding box center [584, 251] width 48 height 20
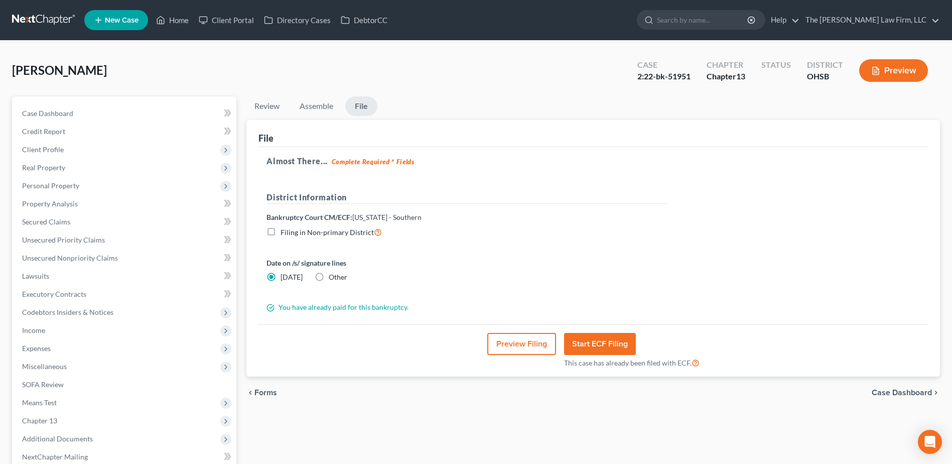
click at [68, 23] on link at bounding box center [44, 20] width 64 height 18
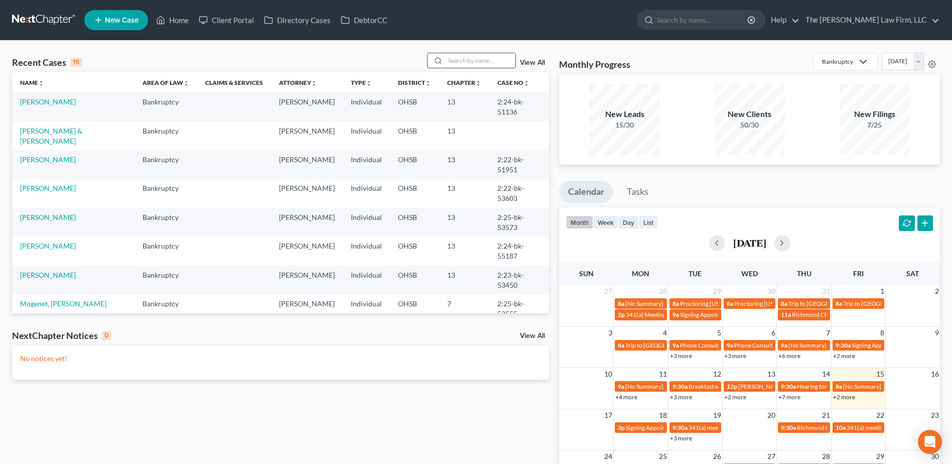
click at [511, 57] on input "search" at bounding box center [480, 60] width 70 height 15
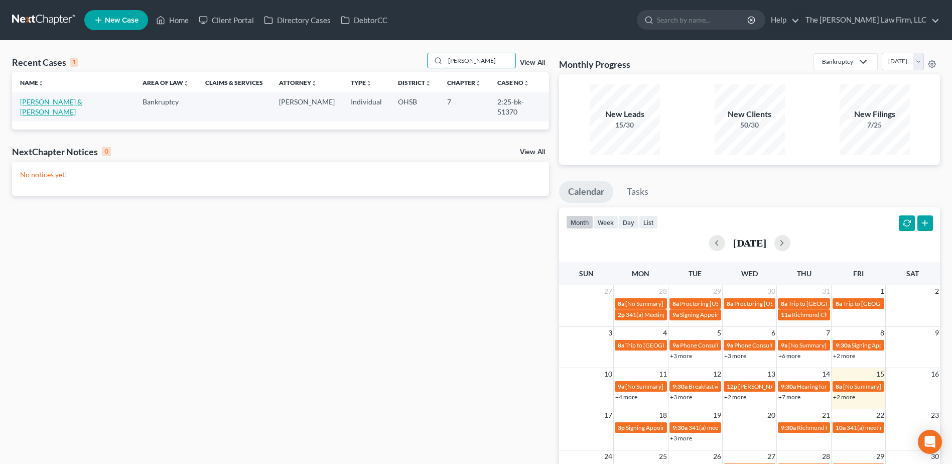
type input "[PERSON_NAME]"
click at [70, 103] on link "[PERSON_NAME] & [PERSON_NAME]" at bounding box center [51, 106] width 62 height 19
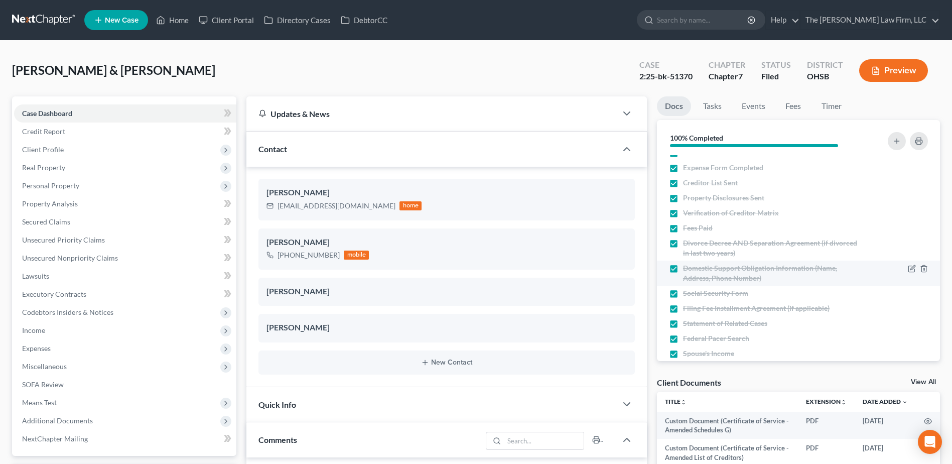
scroll to position [170, 0]
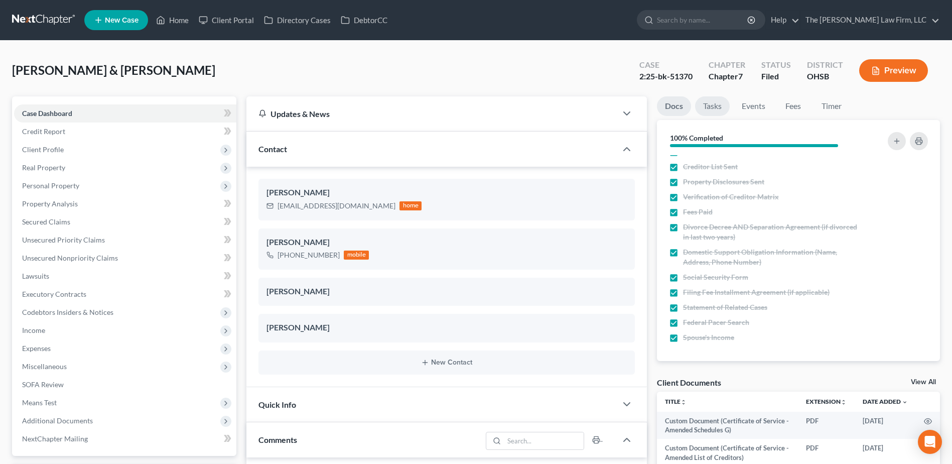
click at [720, 108] on link "Tasks" at bounding box center [712, 106] width 35 height 20
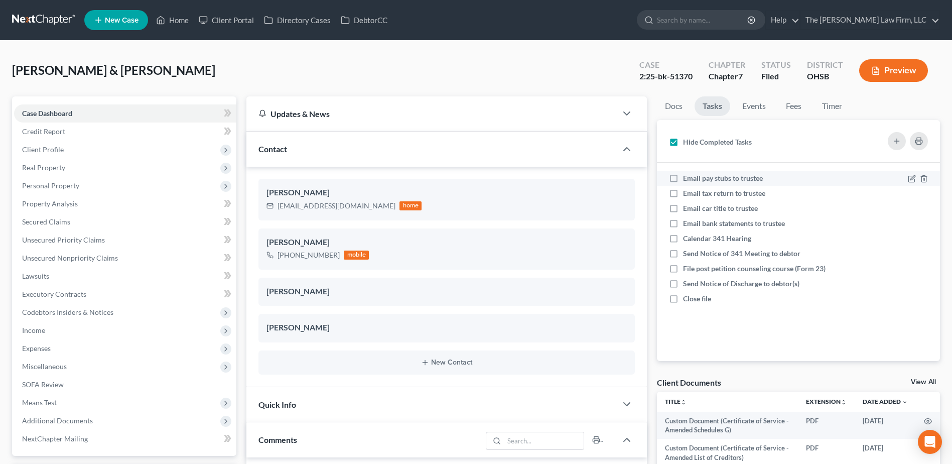
click at [683, 176] on label "Email pay stubs to trustee" at bounding box center [727, 178] width 88 height 10
click at [687, 176] on input "Email pay stubs to trustee" at bounding box center [690, 176] width 7 height 7
checkbox input "true"
click at [683, 192] on label "Email tax return to trustee" at bounding box center [728, 193] width 90 height 10
click at [687, 192] on input "Email tax return to trustee" at bounding box center [690, 191] width 7 height 7
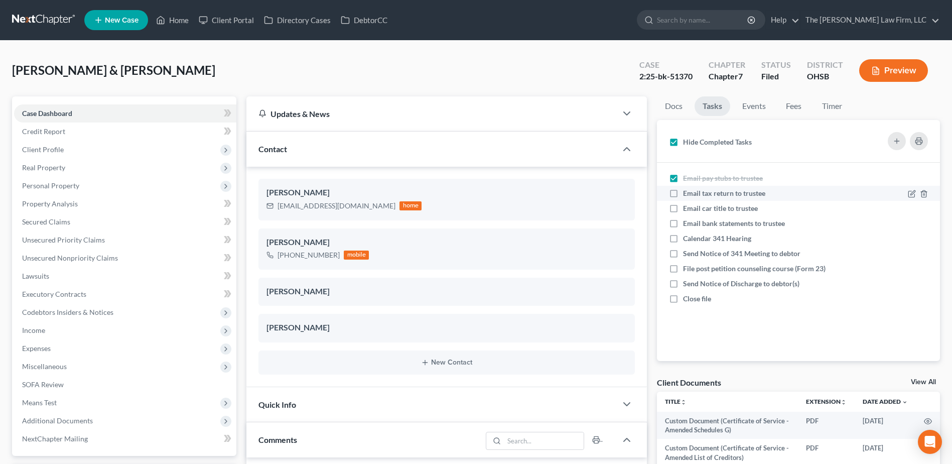
checkbox input "true"
click at [683, 205] on label "Email car title to trustee" at bounding box center [724, 208] width 83 height 10
click at [687, 205] on input "Email car title to trustee" at bounding box center [690, 206] width 7 height 7
checkbox input "true"
click at [683, 218] on label "Email bank statements to trustee" at bounding box center [738, 223] width 110 height 10
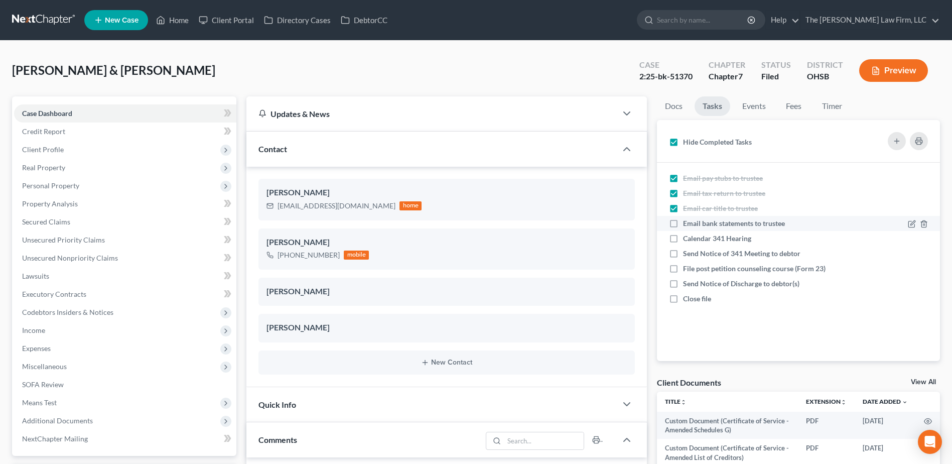
click at [687, 218] on input "Email bank statements to trustee" at bounding box center [690, 221] width 7 height 7
checkbox input "true"
click at [683, 237] on label "Calendar 341 Hearing" at bounding box center [721, 238] width 76 height 10
click at [687, 237] on input "Calendar 341 Hearing" at bounding box center [690, 236] width 7 height 7
checkbox input "true"
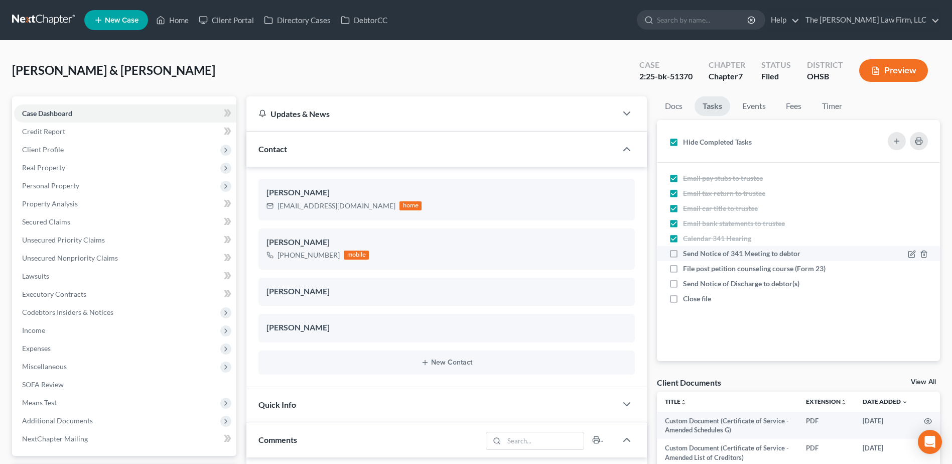
click at [683, 252] on label "Send Notice of 341 Meeting to debtor" at bounding box center [745, 253] width 125 height 10
click at [687, 252] on input "Send Notice of 341 Meeting to debtor" at bounding box center [690, 251] width 7 height 7
checkbox input "true"
drag, startPoint x: 674, startPoint y: 266, endPoint x: 675, endPoint y: 282, distance: 15.6
click at [683, 268] on label "File post petition counseling course (Form 23)" at bounding box center [758, 268] width 151 height 10
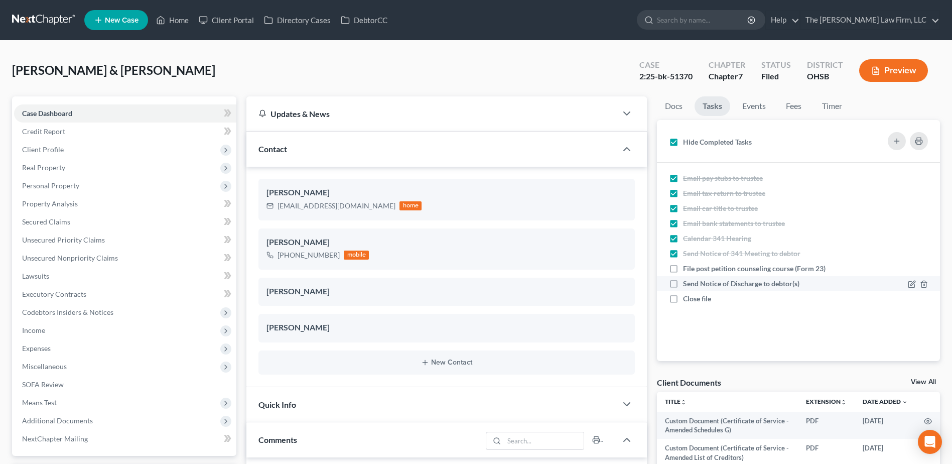
click at [687, 268] on input "File post petition counseling course (Form 23)" at bounding box center [690, 266] width 7 height 7
checkbox input "true"
click at [683, 284] on label "Send Notice of Discharge to debtor(s)" at bounding box center [745, 284] width 124 height 10
click at [687, 284] on input "Send Notice of Discharge to debtor(s)" at bounding box center [690, 282] width 7 height 7
checkbox input "true"
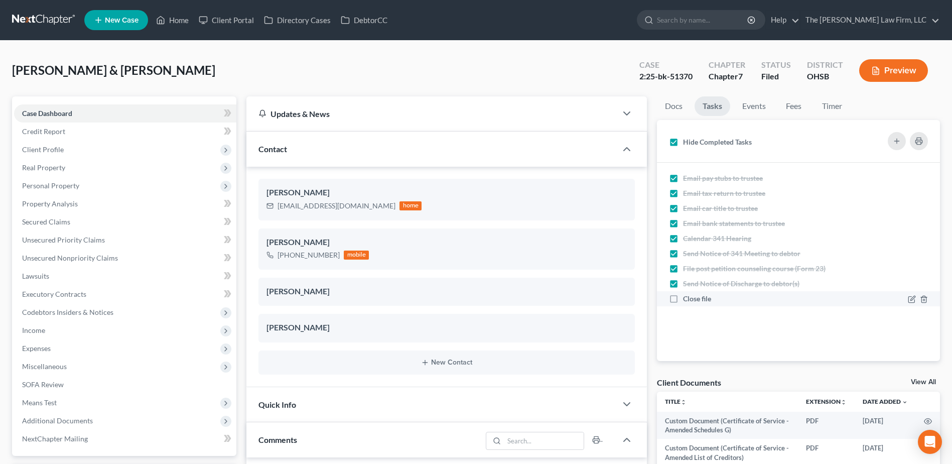
click at [683, 298] on label "Close file" at bounding box center [701, 299] width 36 height 10
click at [687, 298] on input "Close file" at bounding box center [690, 297] width 7 height 7
checkbox input "true"
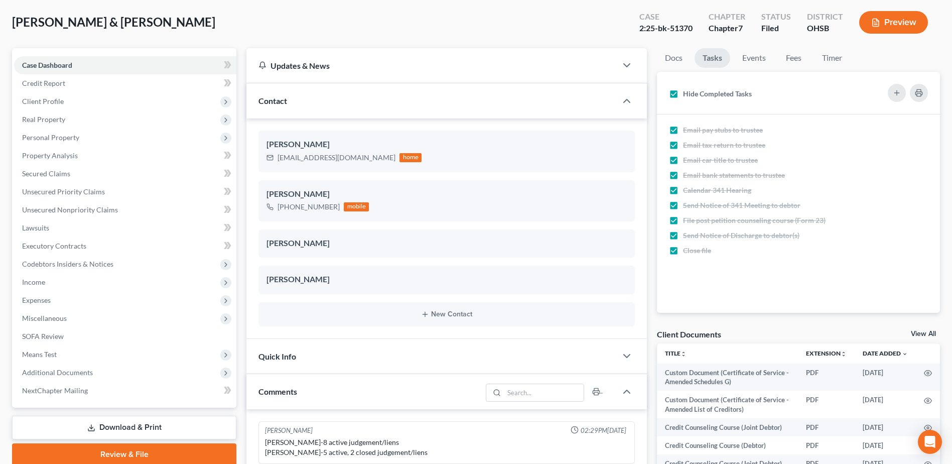
scroll to position [151, 0]
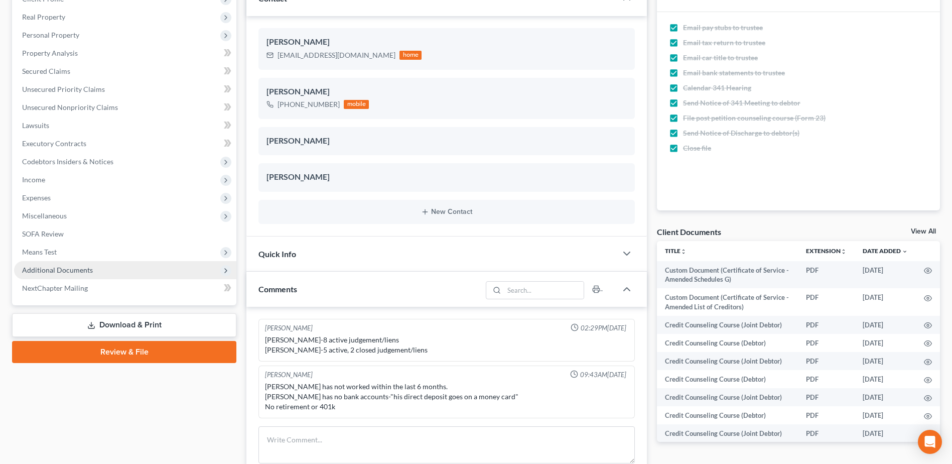
click at [95, 271] on span "Additional Documents" at bounding box center [125, 270] width 222 height 18
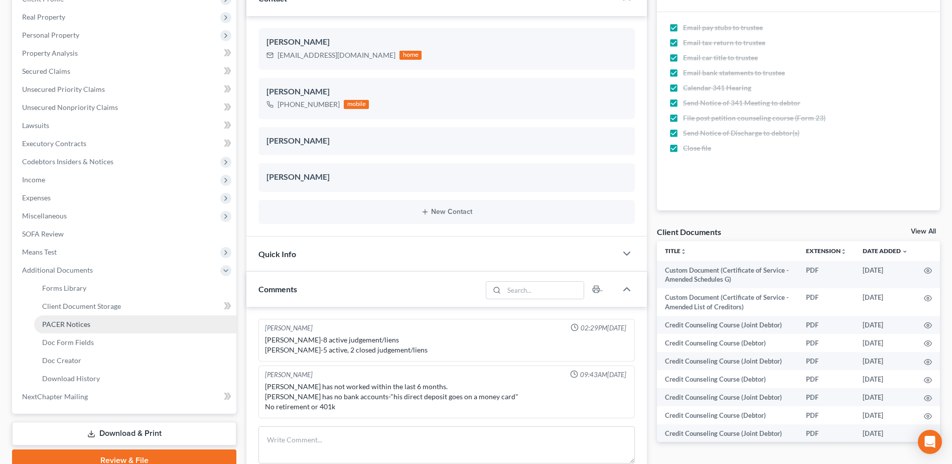
click at [81, 322] on span "PACER Notices" at bounding box center [66, 324] width 48 height 9
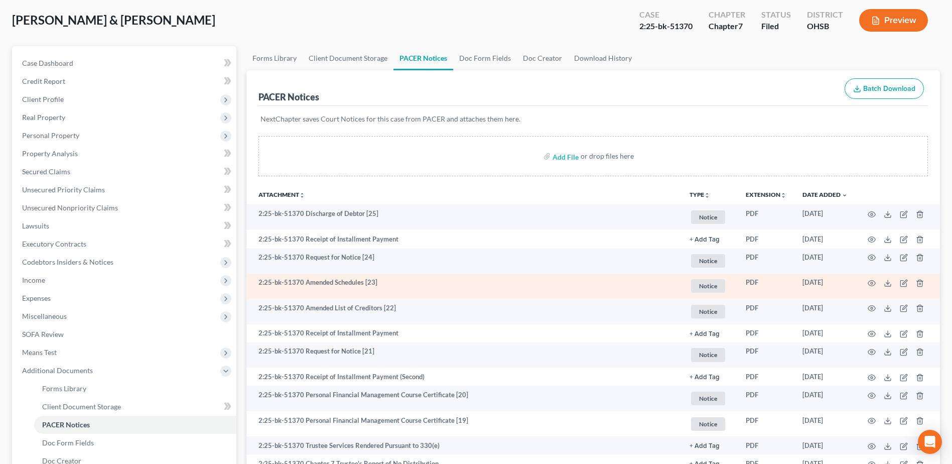
scroll to position [100, 0]
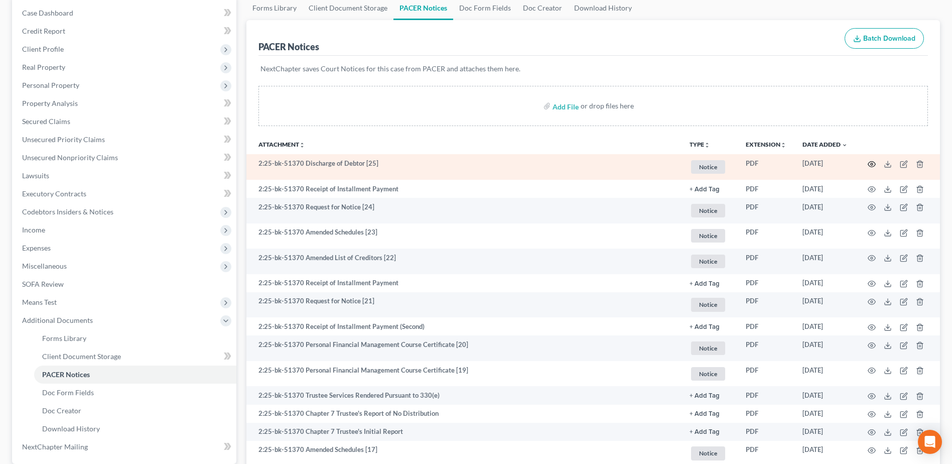
click at [872, 165] on icon "button" at bounding box center [872, 164] width 8 height 8
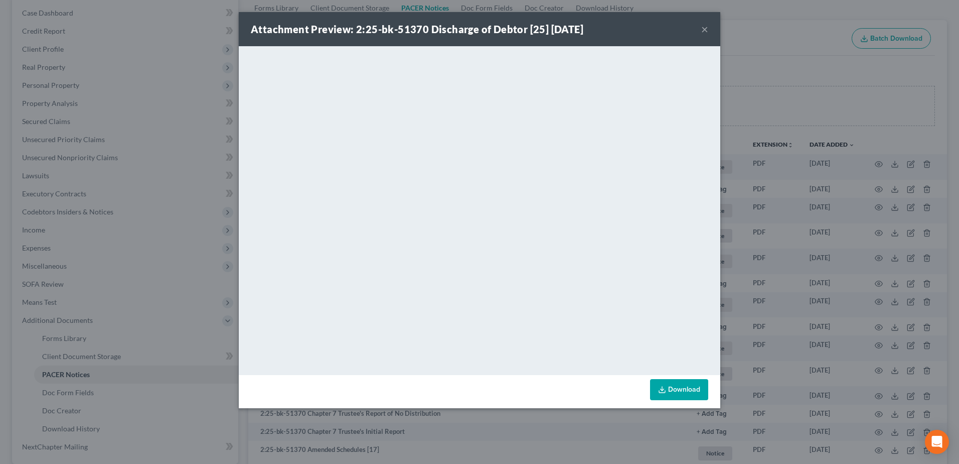
click at [706, 28] on button "×" at bounding box center [705, 29] width 7 height 12
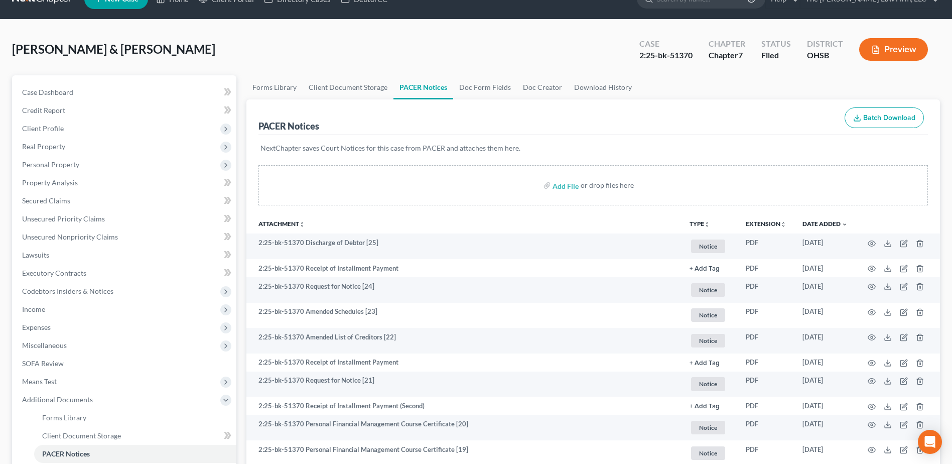
scroll to position [0, 0]
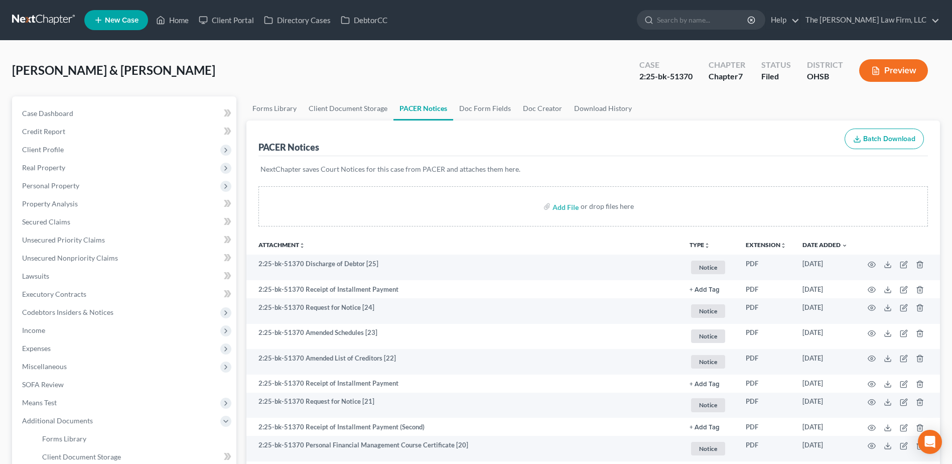
click at [43, 28] on link at bounding box center [44, 20] width 64 height 18
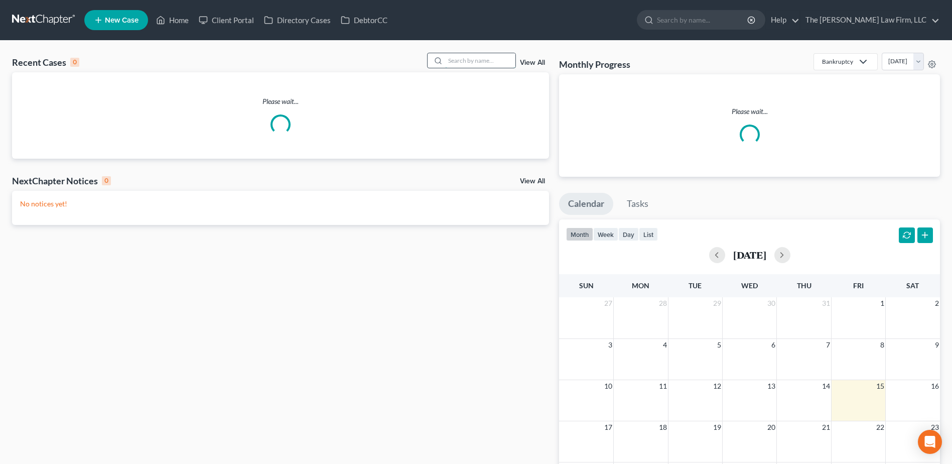
click at [475, 65] on input "search" at bounding box center [480, 60] width 70 height 15
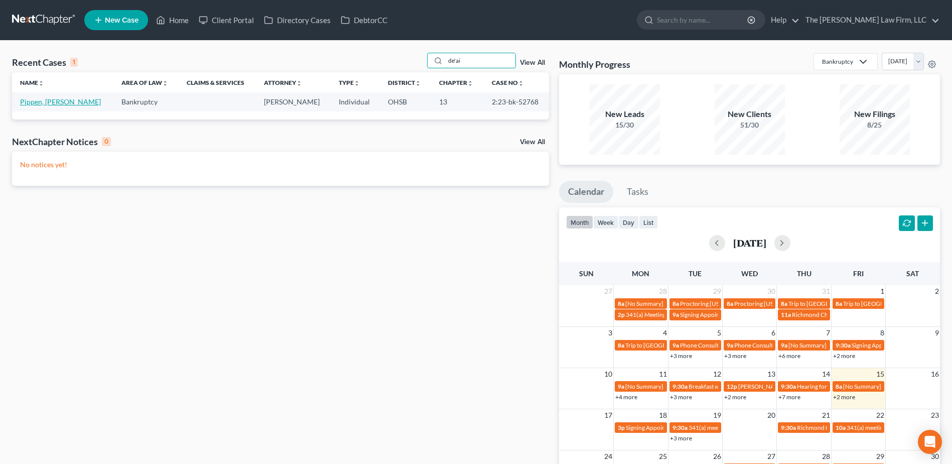
type input "de'ai"
click at [56, 105] on link "Pippen, De'Aira" at bounding box center [60, 101] width 81 height 9
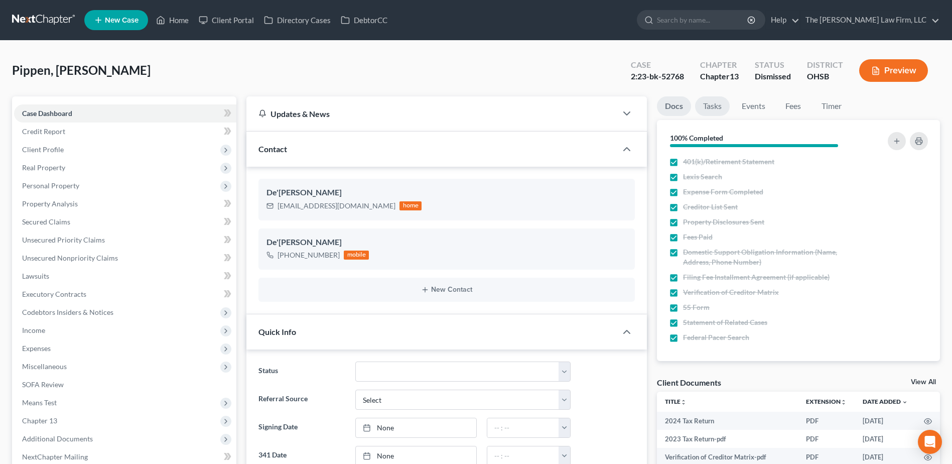
click at [705, 106] on link "Tasks" at bounding box center [712, 106] width 35 height 20
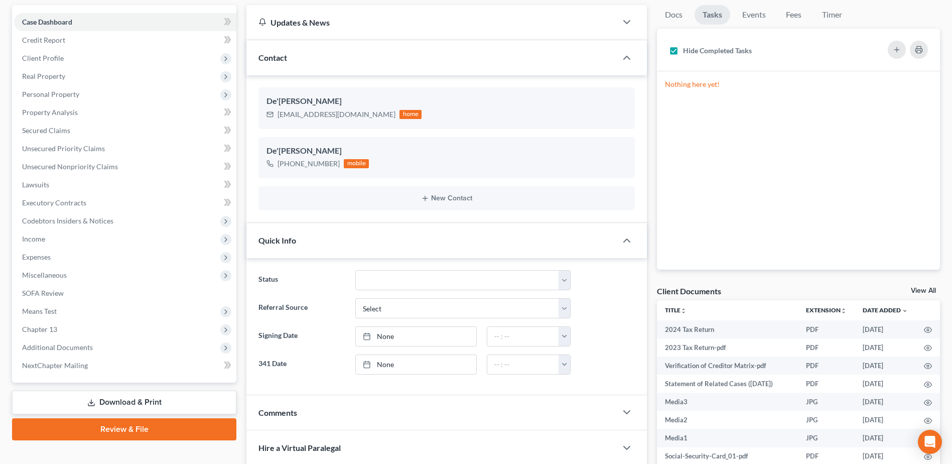
scroll to position [100, 0]
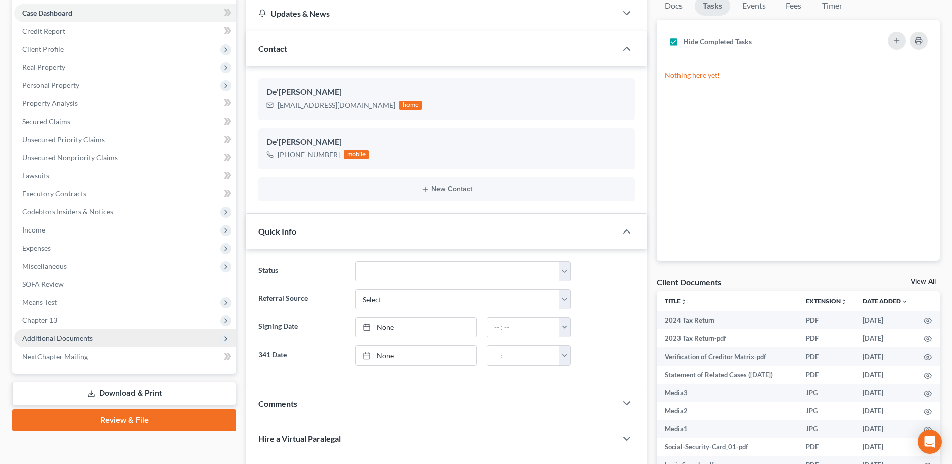
click at [73, 336] on span "Additional Documents" at bounding box center [57, 338] width 71 height 9
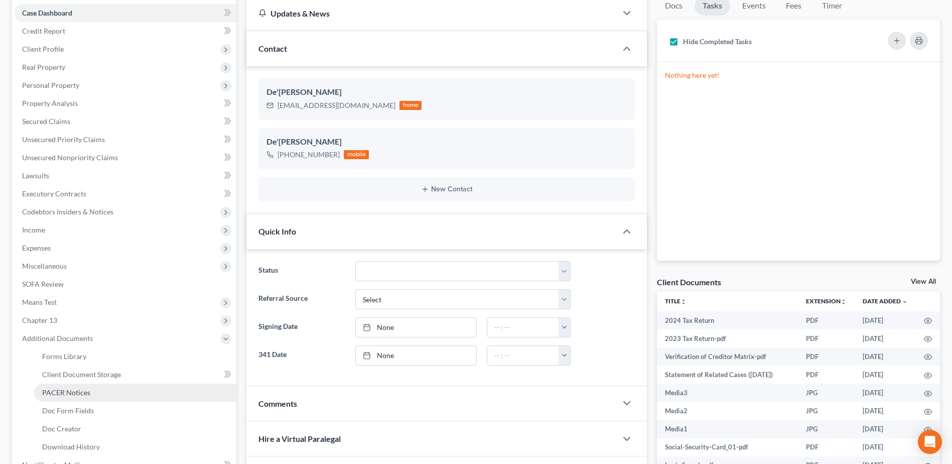
click at [77, 393] on span "PACER Notices" at bounding box center [66, 392] width 48 height 9
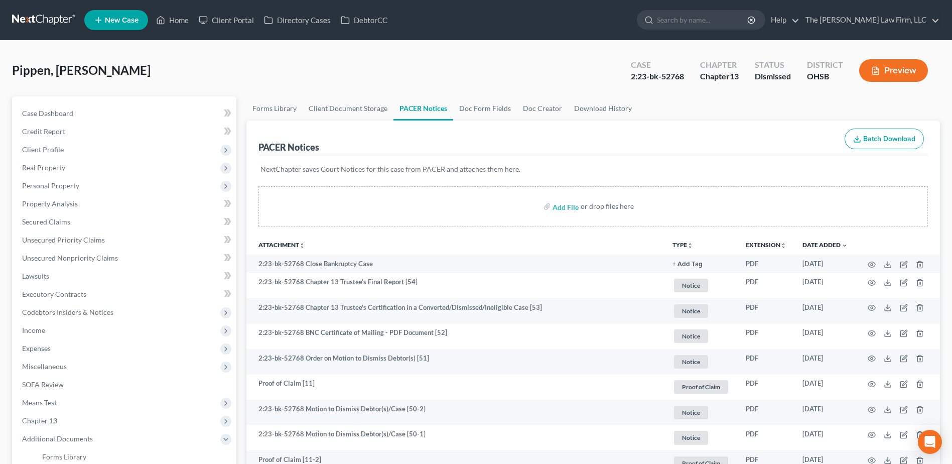
click at [29, 26] on link at bounding box center [44, 20] width 64 height 18
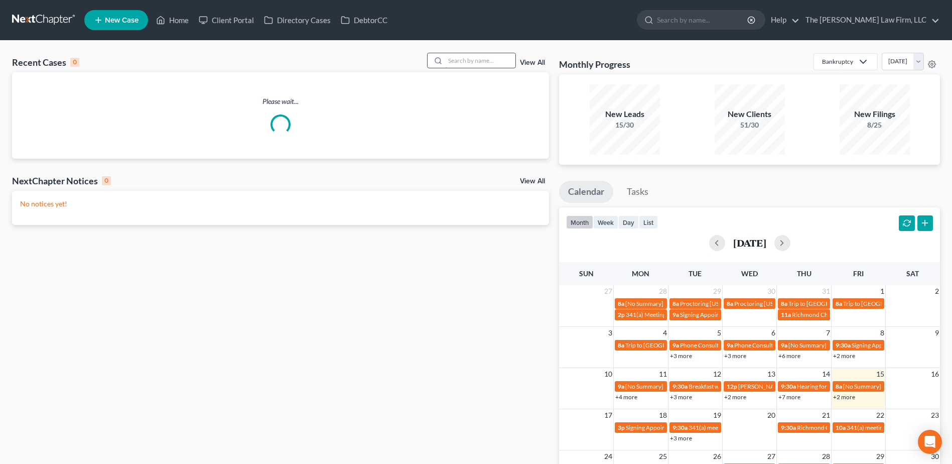
click at [468, 61] on input "search" at bounding box center [480, 60] width 70 height 15
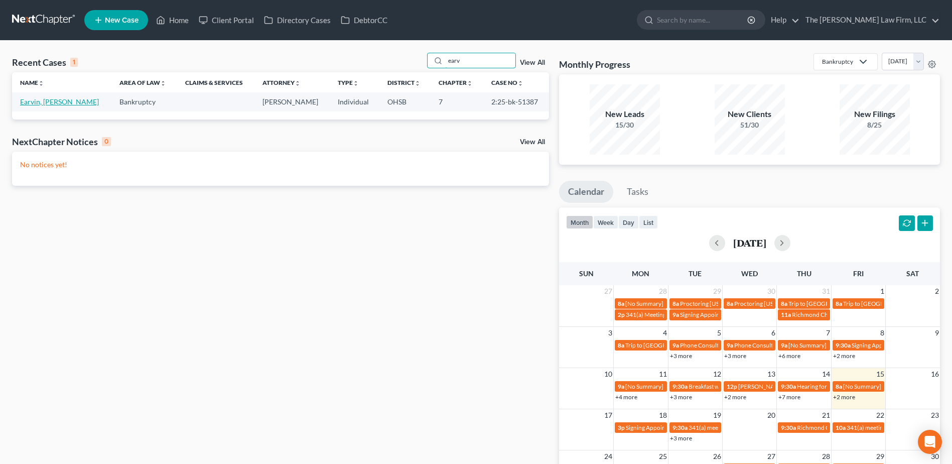
type input "earv"
click at [53, 102] on link "Earvin, [PERSON_NAME]" at bounding box center [59, 101] width 79 height 9
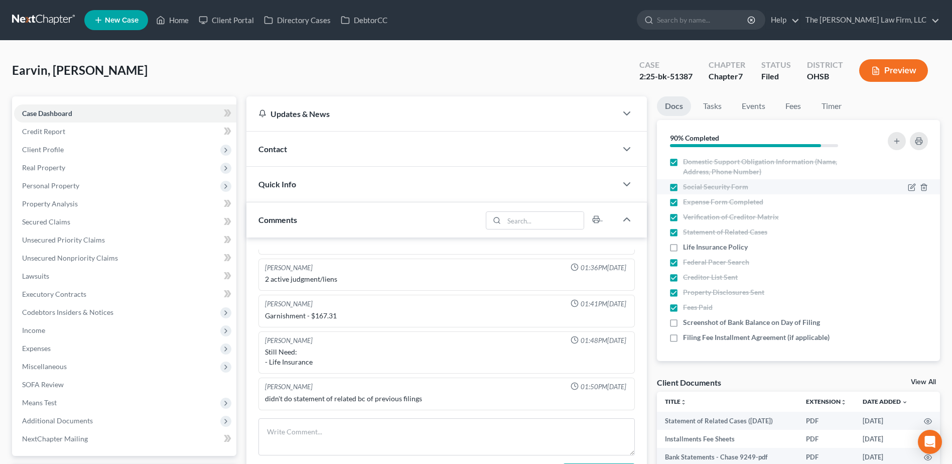
scroll to position [312, 0]
click at [683, 245] on label "Life Insurance Policy" at bounding box center [715, 247] width 65 height 10
click at [687, 245] on input "Life Insurance Policy" at bounding box center [690, 245] width 7 height 7
checkbox input "true"
click at [683, 323] on label "Screenshot of Bank Balance on Day of Filing" at bounding box center [751, 322] width 137 height 10
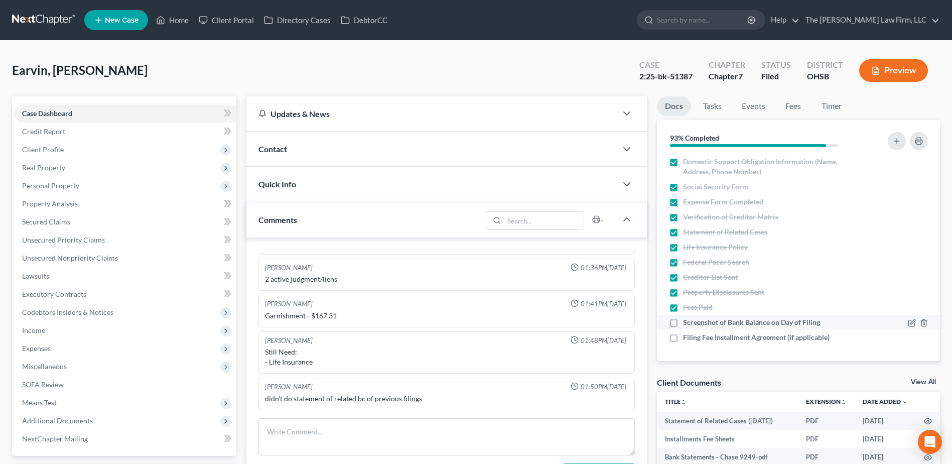
click at [687, 323] on input "Screenshot of Bank Balance on Day of Filing" at bounding box center [690, 320] width 7 height 7
checkbox input "true"
drag, startPoint x: 675, startPoint y: 340, endPoint x: 687, endPoint y: 170, distance: 170.5
click at [683, 338] on label "Filing Fee Installment Agreement (if applicable)" at bounding box center [756, 337] width 147 height 10
click at [687, 338] on input "Filing Fee Installment Agreement (if applicable)" at bounding box center [690, 335] width 7 height 7
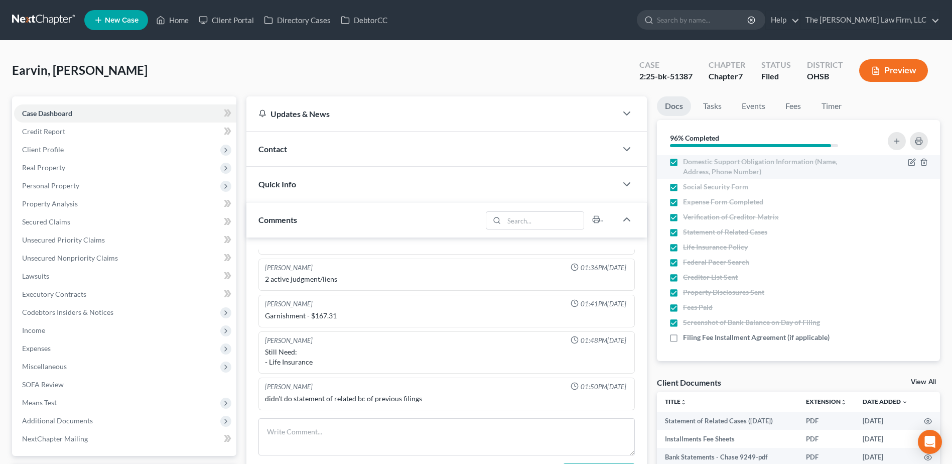
checkbox input "true"
click at [717, 113] on link "Tasks" at bounding box center [712, 106] width 35 height 20
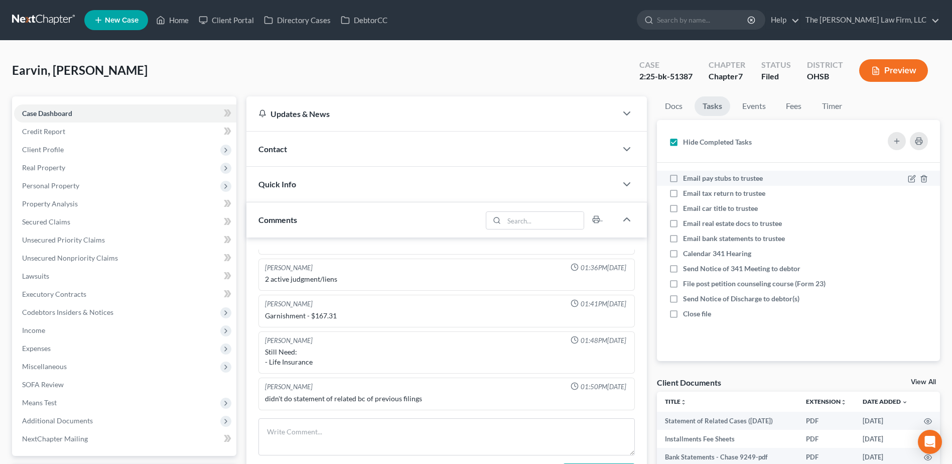
click at [683, 178] on label "Email pay stubs to trustee" at bounding box center [727, 178] width 88 height 10
click at [687, 178] on input "Email pay stubs to trustee" at bounding box center [690, 176] width 7 height 7
checkbox input "true"
click at [683, 192] on label "Email tax return to trustee" at bounding box center [728, 193] width 90 height 10
click at [687, 192] on input "Email tax return to trustee" at bounding box center [690, 191] width 7 height 7
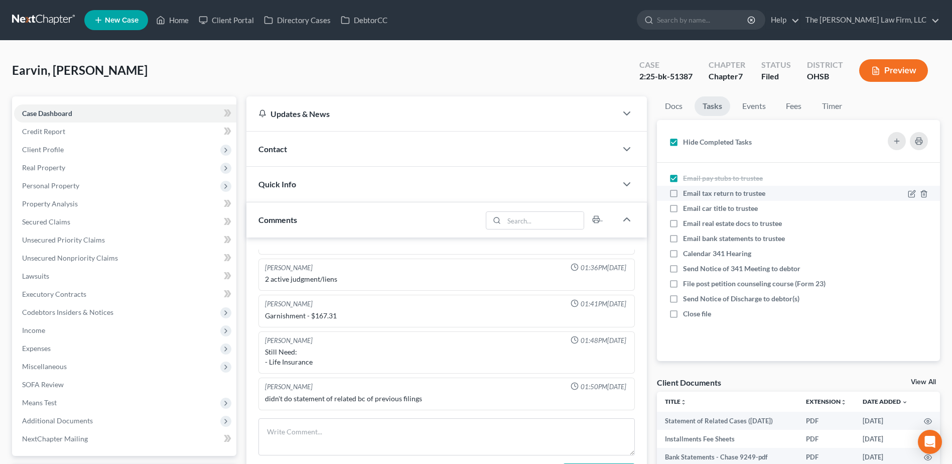
checkbox input "true"
click at [683, 209] on label "Email car title to trustee" at bounding box center [724, 208] width 83 height 10
click at [687, 209] on input "Email car title to trustee" at bounding box center [690, 206] width 7 height 7
checkbox input "true"
click at [683, 223] on label "Email real estate docs to trustee" at bounding box center [736, 223] width 107 height 10
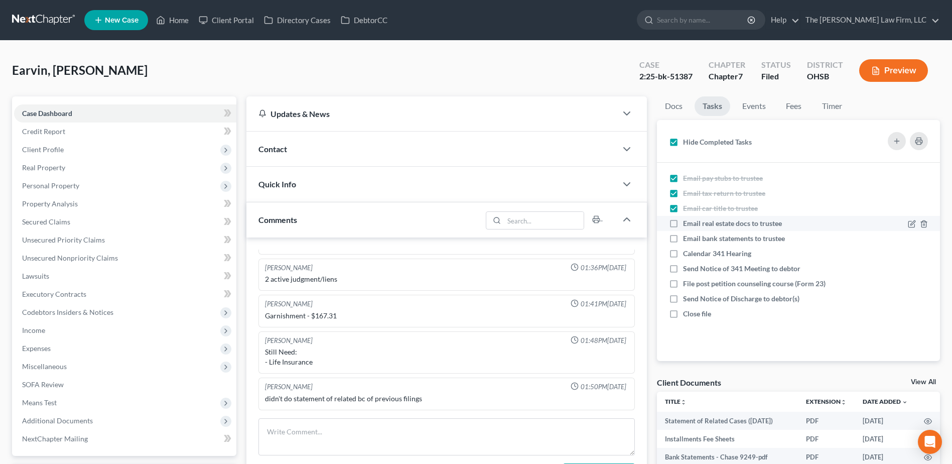
click at [687, 223] on input "Email real estate docs to trustee" at bounding box center [690, 221] width 7 height 7
checkbox input "true"
click at [683, 238] on label "Email bank statements to trustee" at bounding box center [738, 238] width 110 height 10
click at [687, 238] on input "Email bank statements to trustee" at bounding box center [690, 236] width 7 height 7
checkbox input "true"
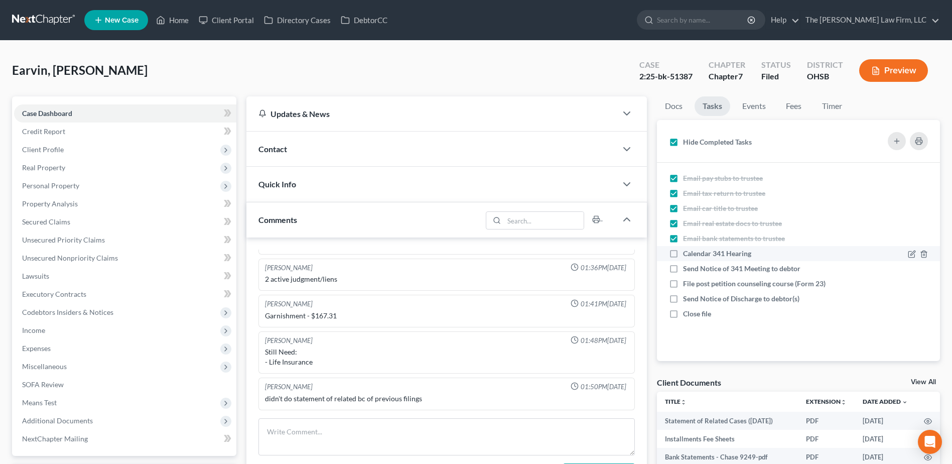
click at [683, 254] on label "Calendar 341 Hearing" at bounding box center [721, 253] width 76 height 10
click at [687, 254] on input "Calendar 341 Hearing" at bounding box center [690, 251] width 7 height 7
checkbox input "true"
click at [683, 269] on label "Send Notice of 341 Meeting to debtor" at bounding box center [745, 268] width 125 height 10
click at [687, 269] on input "Send Notice of 341 Meeting to debtor" at bounding box center [690, 266] width 7 height 7
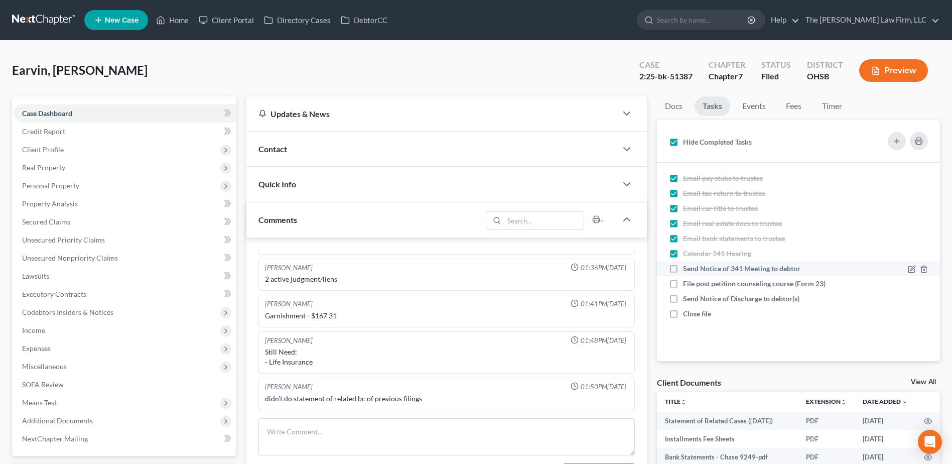
checkbox input "true"
click at [683, 279] on label "File post petition counseling course (Form 23)" at bounding box center [758, 284] width 151 height 10
click at [687, 279] on input "File post petition counseling course (Form 23)" at bounding box center [690, 282] width 7 height 7
checkbox input "true"
click at [683, 295] on label "Send Notice of Discharge to debtor(s)" at bounding box center [745, 299] width 124 height 10
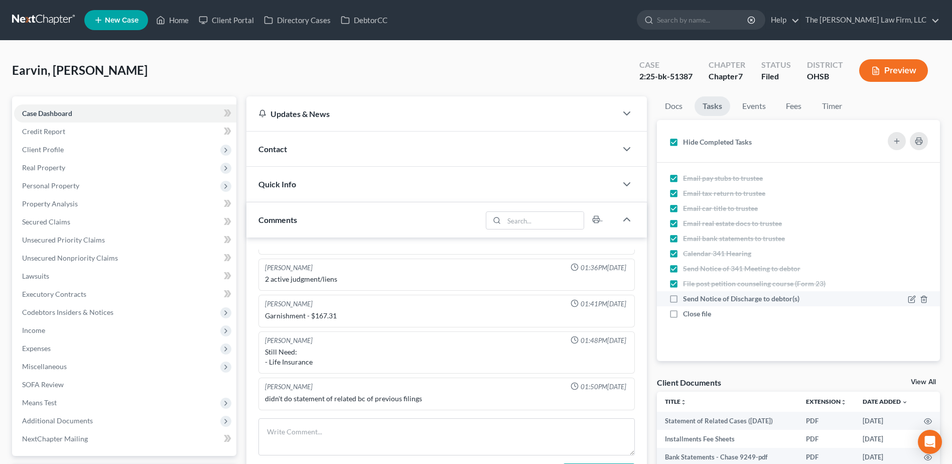
click at [687, 295] on input "Send Notice of Discharge to debtor(s)" at bounding box center [690, 297] width 7 height 7
checkbox input "true"
click at [683, 312] on label "Close file" at bounding box center [701, 314] width 36 height 10
click at [687, 312] on input "Close file" at bounding box center [690, 312] width 7 height 7
checkbox input "true"
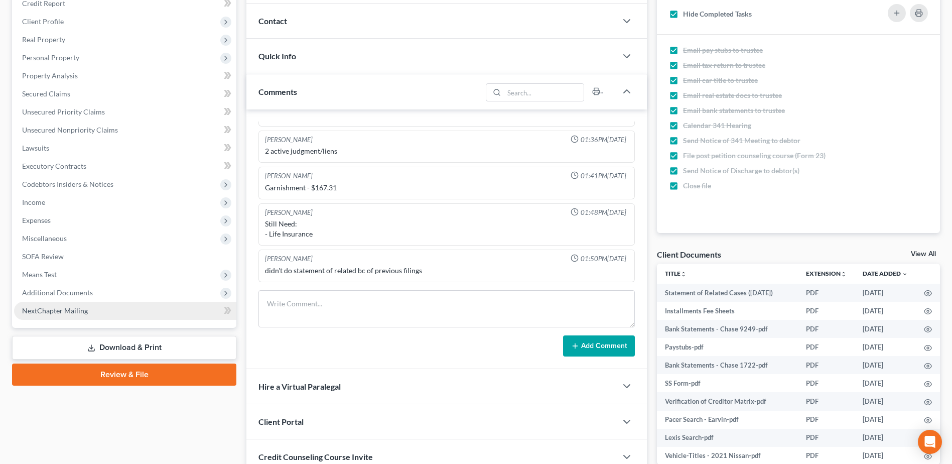
scroll to position [151, 0]
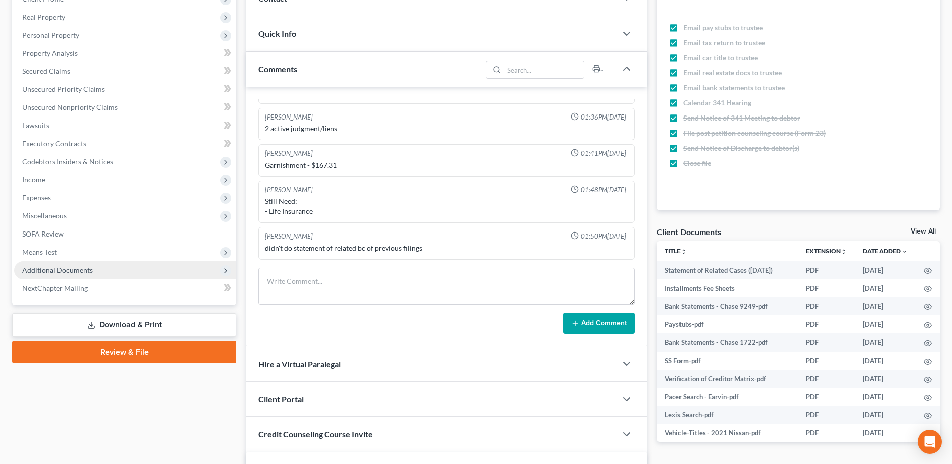
click at [83, 273] on span "Additional Documents" at bounding box center [57, 269] width 71 height 9
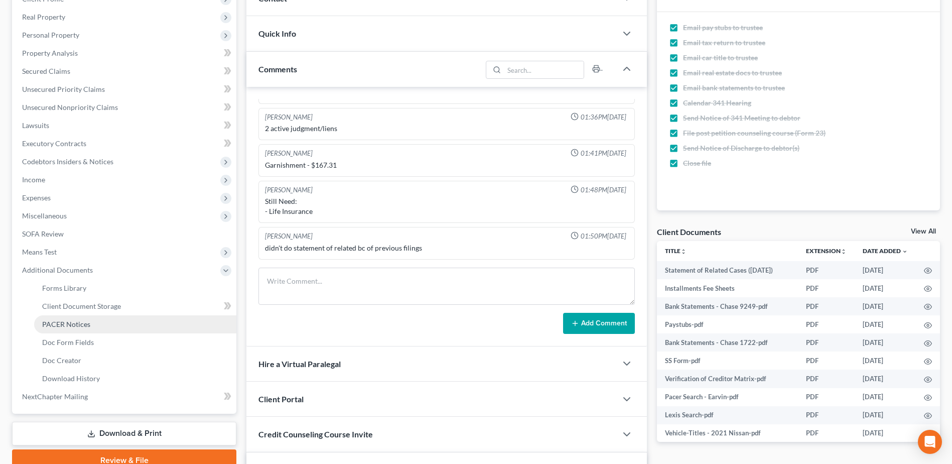
click at [81, 322] on span "PACER Notices" at bounding box center [66, 324] width 48 height 9
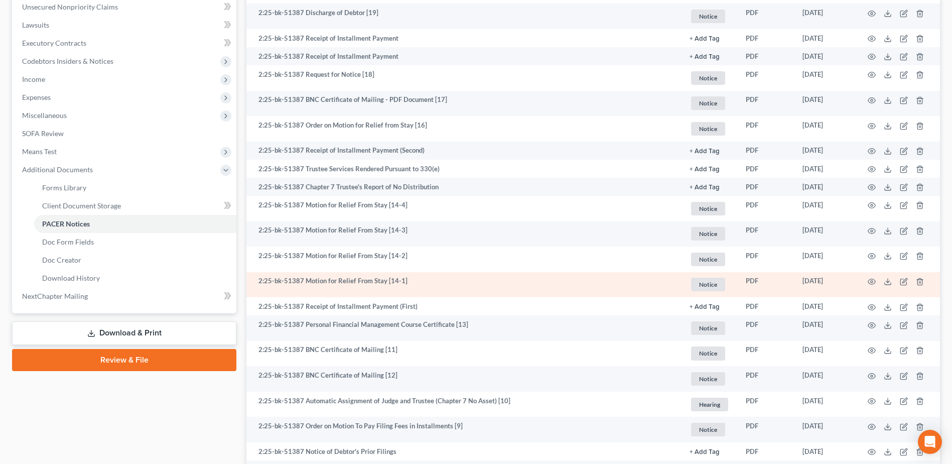
scroll to position [50, 0]
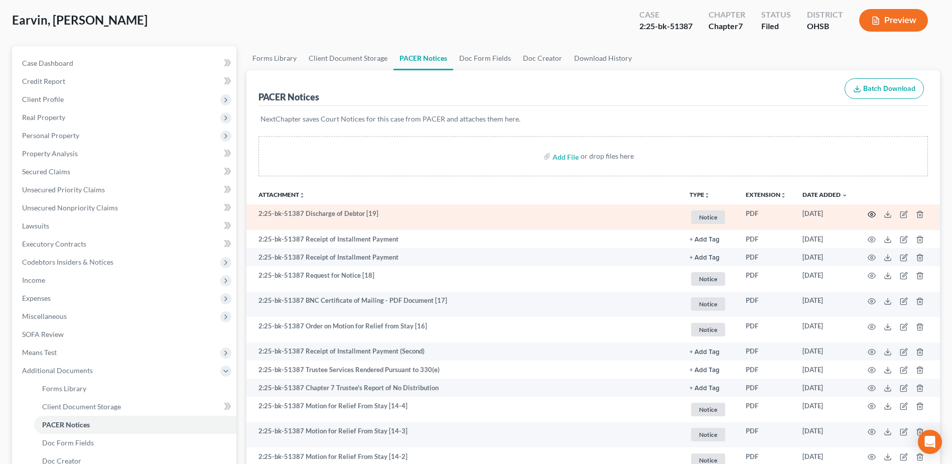
click at [872, 213] on icon "button" at bounding box center [872, 214] width 8 height 8
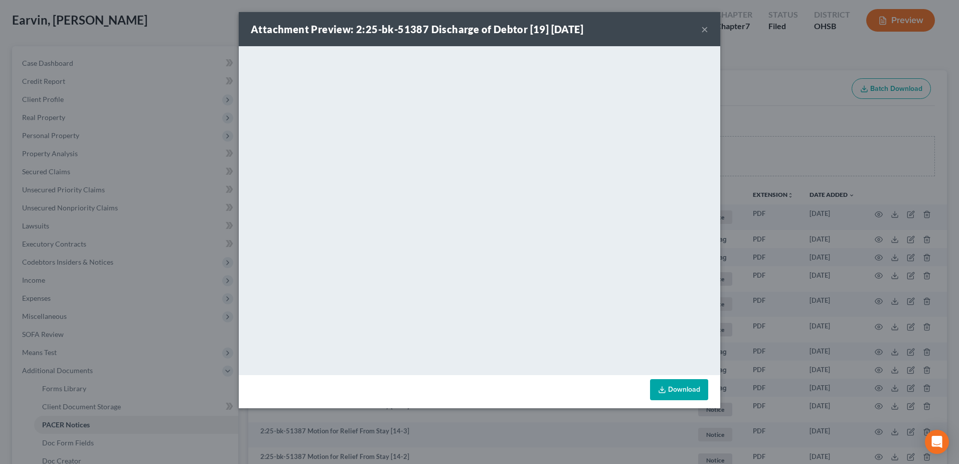
click at [707, 28] on button "×" at bounding box center [705, 29] width 7 height 12
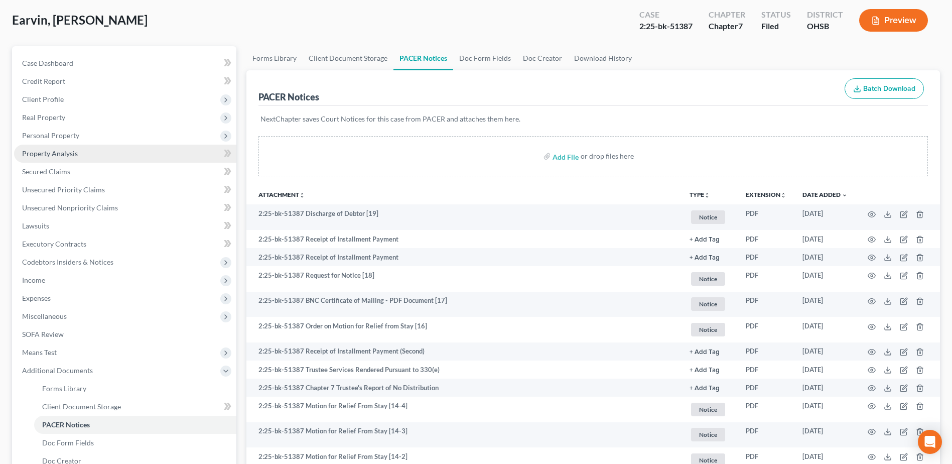
scroll to position [0, 0]
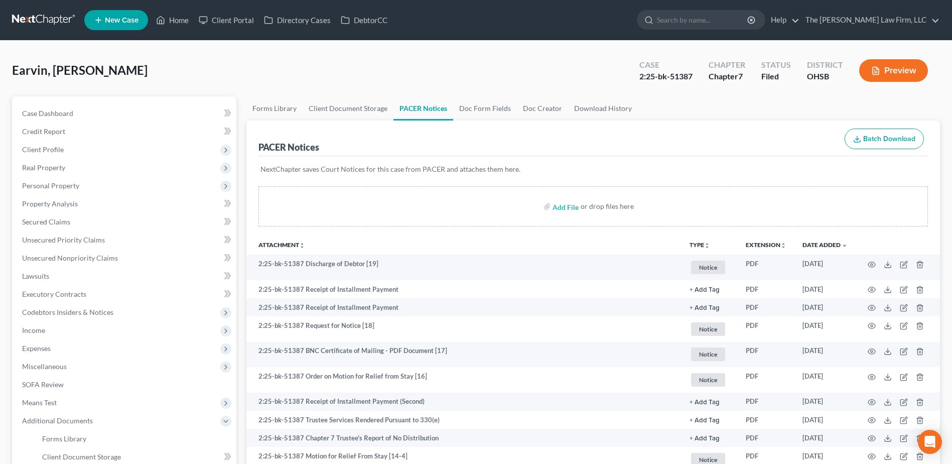
click at [52, 13] on link at bounding box center [44, 20] width 64 height 18
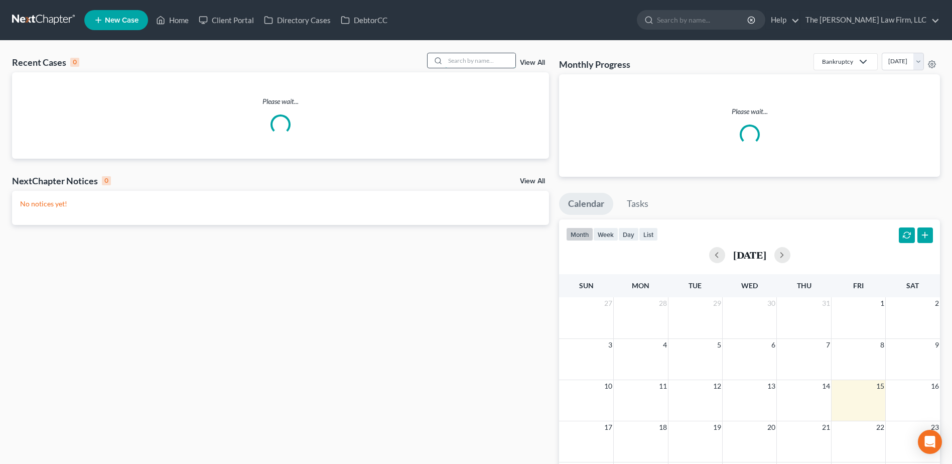
click at [480, 63] on input "search" at bounding box center [480, 60] width 70 height 15
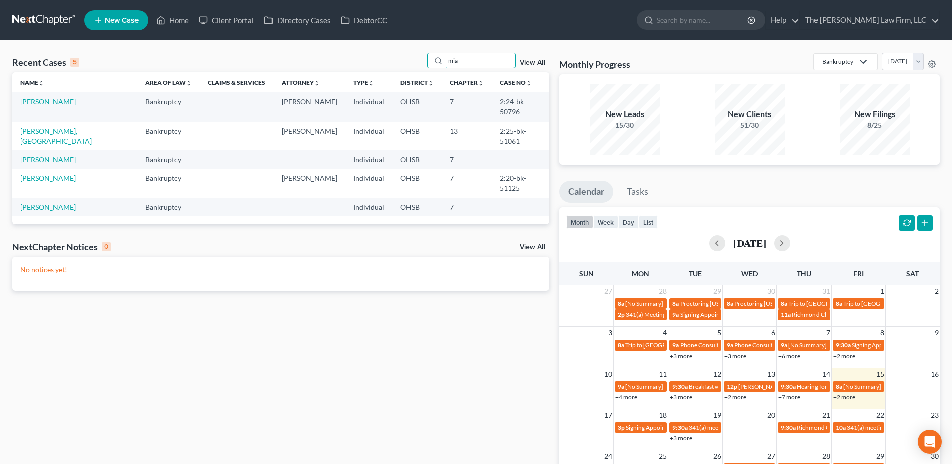
type input "mia"
click at [32, 102] on link "[PERSON_NAME]" at bounding box center [48, 101] width 56 height 9
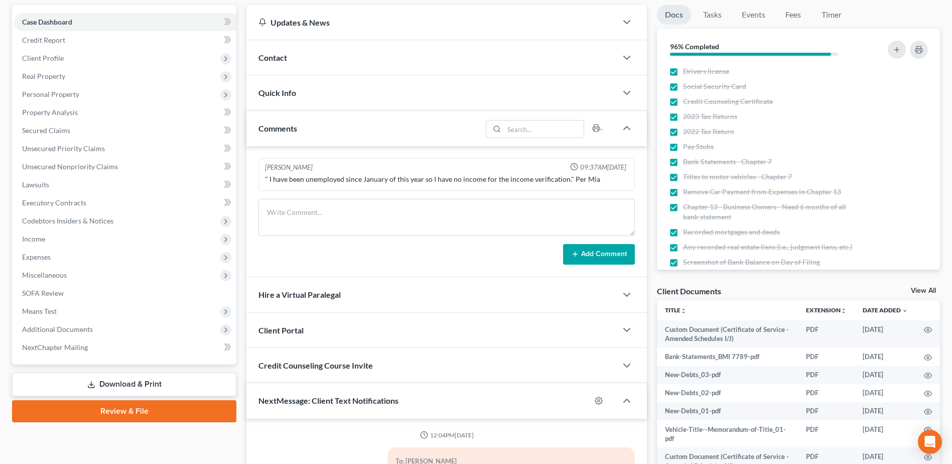
scroll to position [201, 0]
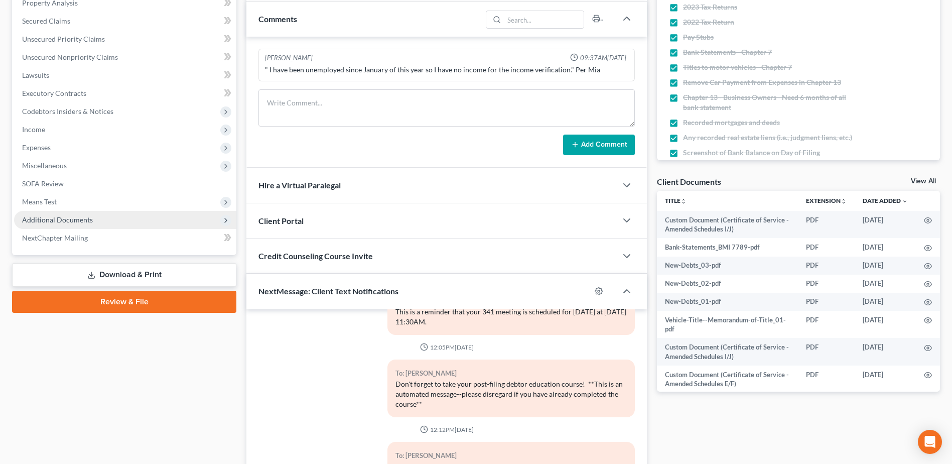
click at [62, 220] on span "Additional Documents" at bounding box center [57, 219] width 71 height 9
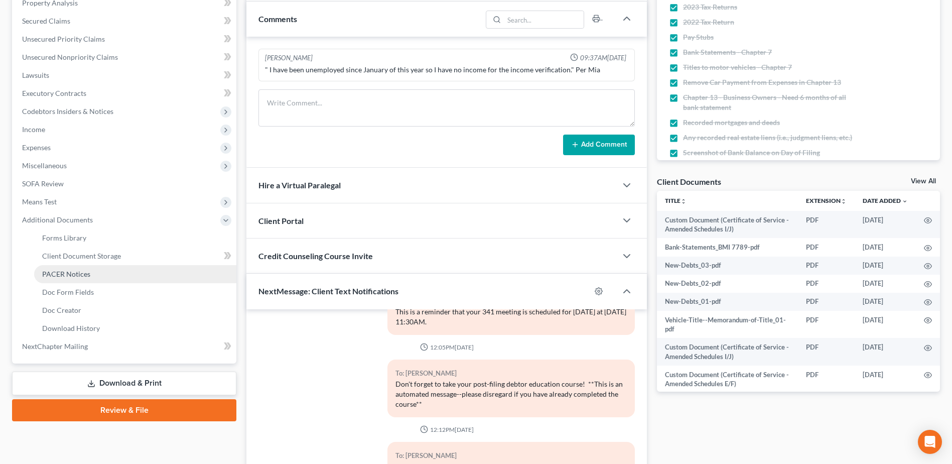
click at [72, 277] on span "PACER Notices" at bounding box center [66, 273] width 48 height 9
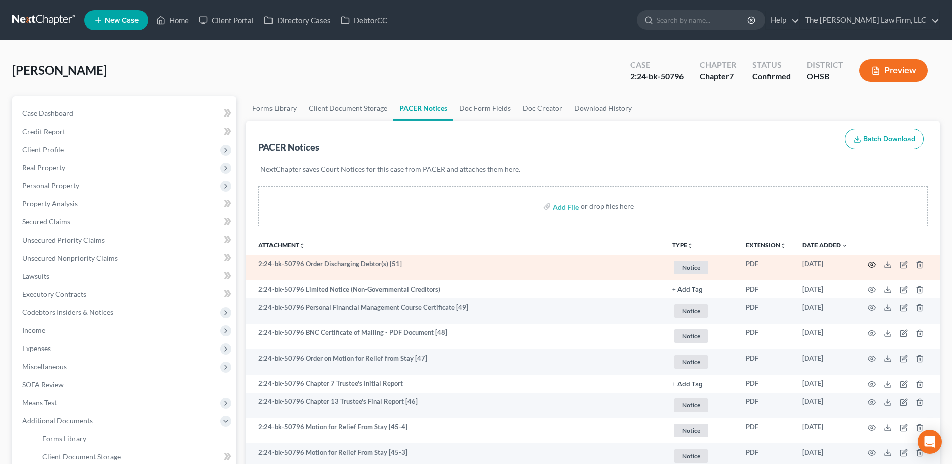
click at [872, 266] on icon "button" at bounding box center [872, 264] width 8 height 8
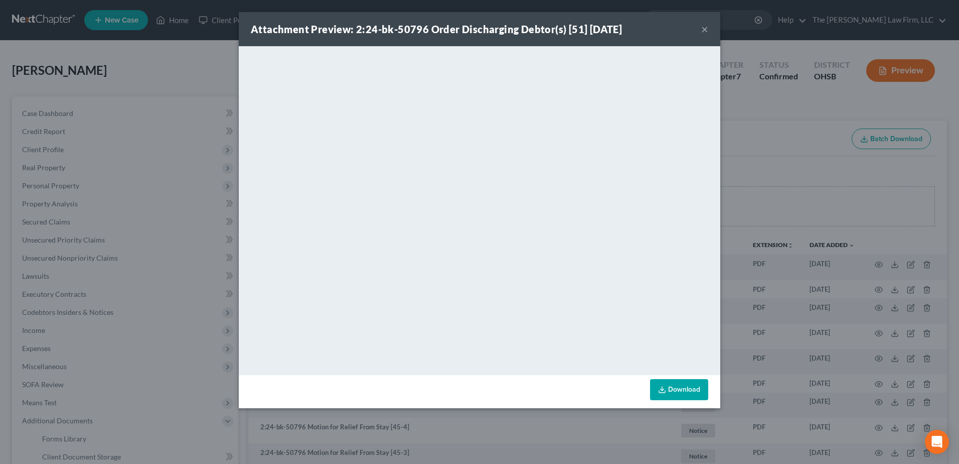
click at [709, 29] on div "Attachment Preview: 2:24-bk-50796 Order Discharging Debtor(s) [51] [DATE] ×" at bounding box center [480, 29] width 482 height 34
click at [707, 28] on button "×" at bounding box center [705, 29] width 7 height 12
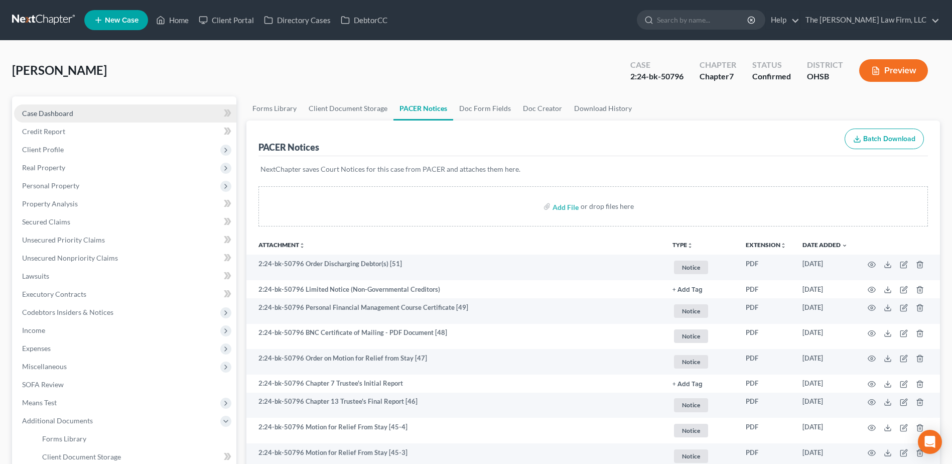
click at [42, 111] on span "Case Dashboard" at bounding box center [47, 113] width 51 height 9
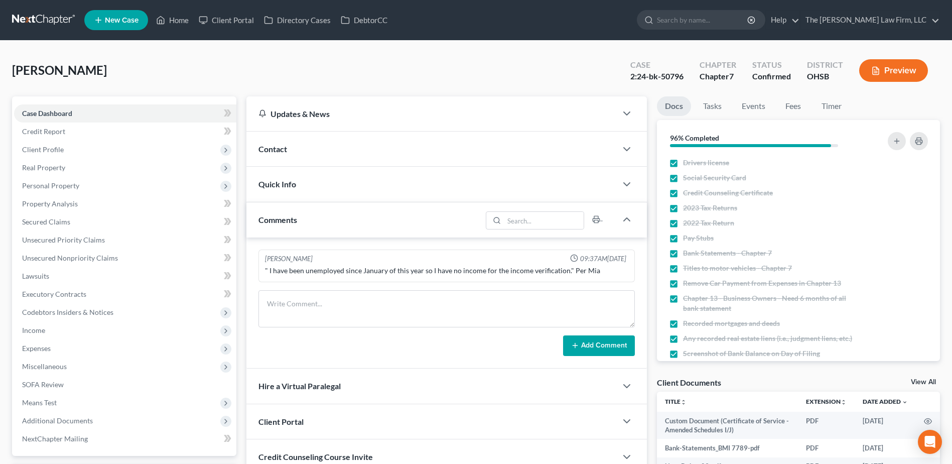
click at [310, 181] on div "Quick Info" at bounding box center [431, 184] width 370 height 35
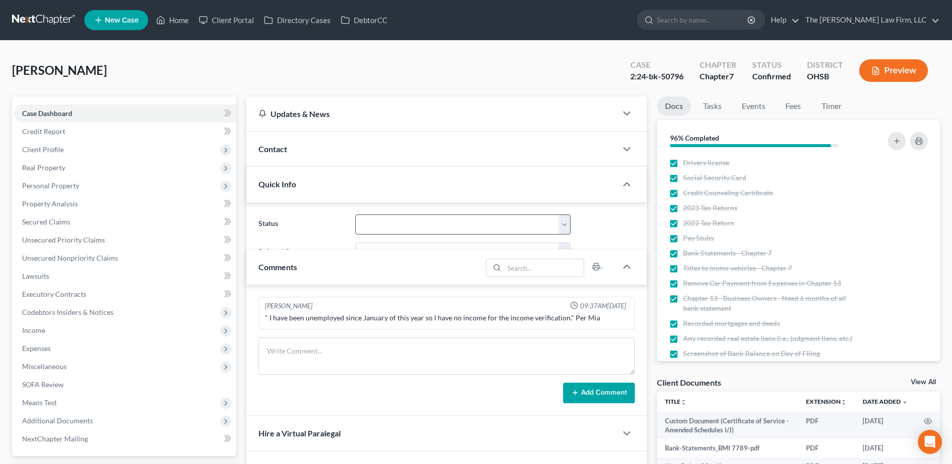
scroll to position [252, 0]
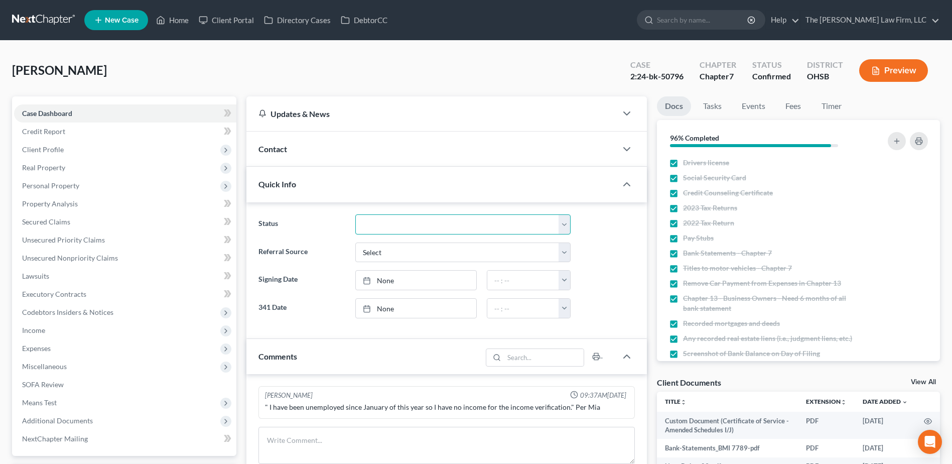
drag, startPoint x: 389, startPoint y: 220, endPoint x: 397, endPoint y: 228, distance: 11.4
click at [389, 220] on select "341 Complete / Confirmation Pending 341 Pending Confirmed Discharged Dismissed …" at bounding box center [462, 224] width 215 height 20
select select "3"
click at [355, 214] on select "341 Complete / Confirmation Pending 341 Pending Confirmed Discharged Dismissed …" at bounding box center [462, 224] width 215 height 20
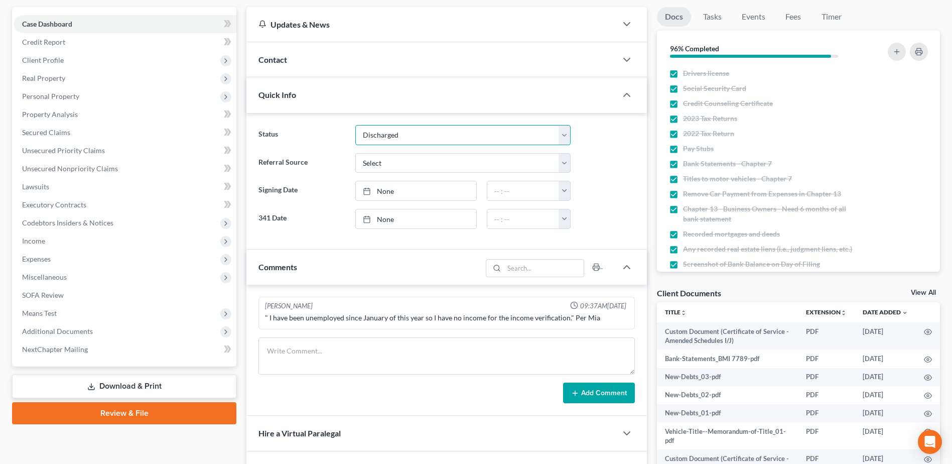
scroll to position [251, 0]
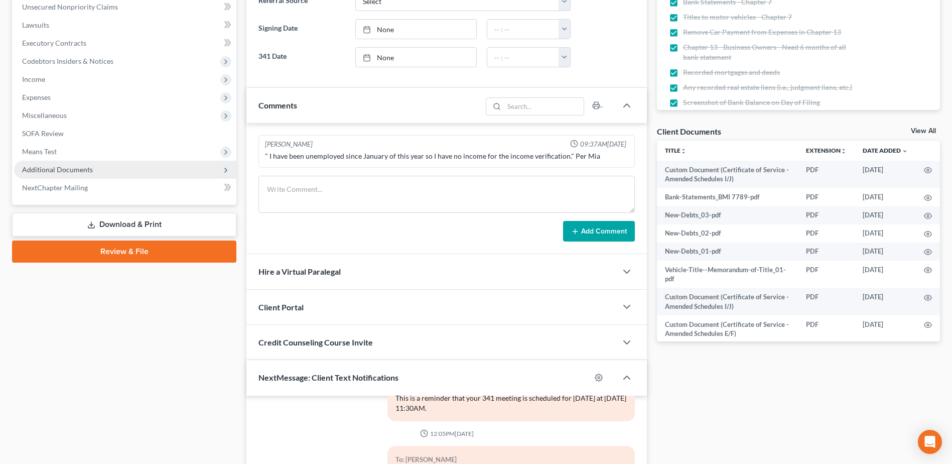
click at [64, 161] on span "Additional Documents" at bounding box center [125, 170] width 222 height 18
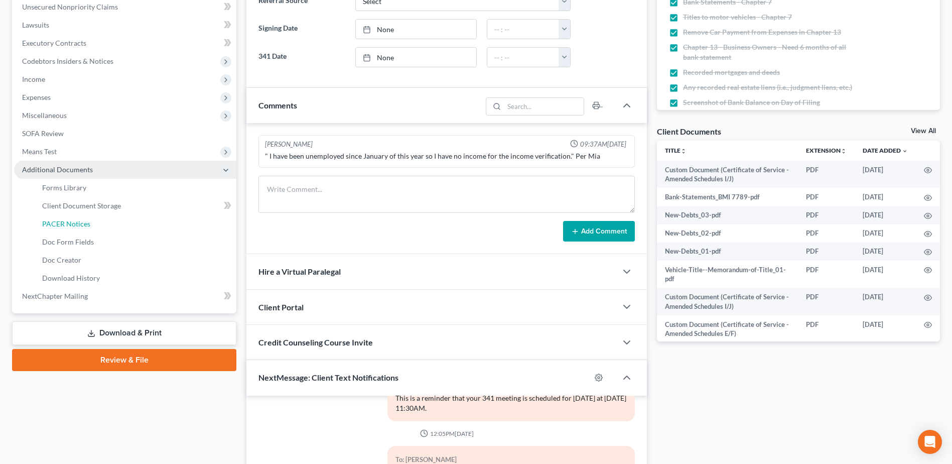
click at [73, 221] on span "PACER Notices" at bounding box center [66, 223] width 48 height 9
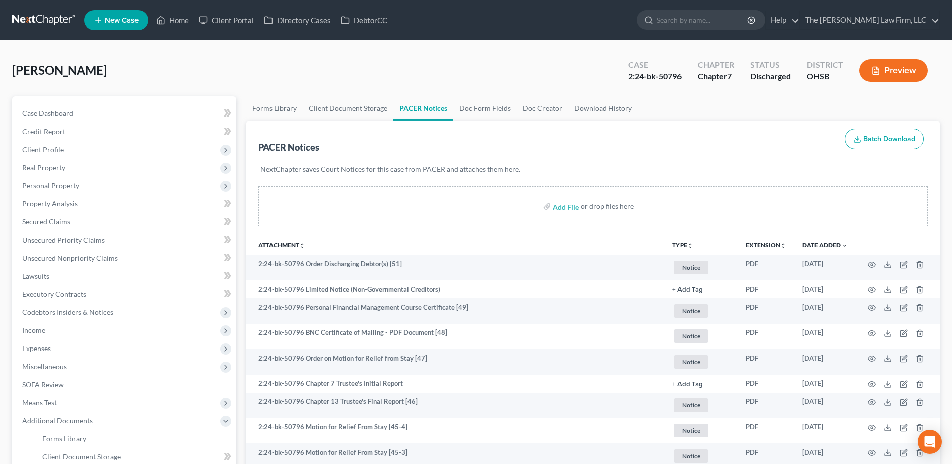
click at [34, 23] on link at bounding box center [44, 20] width 64 height 18
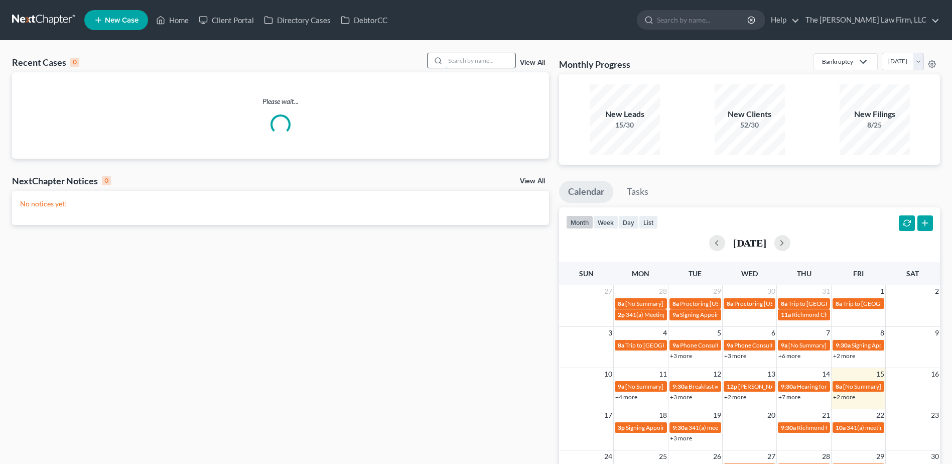
click at [466, 54] on input "search" at bounding box center [480, 60] width 70 height 15
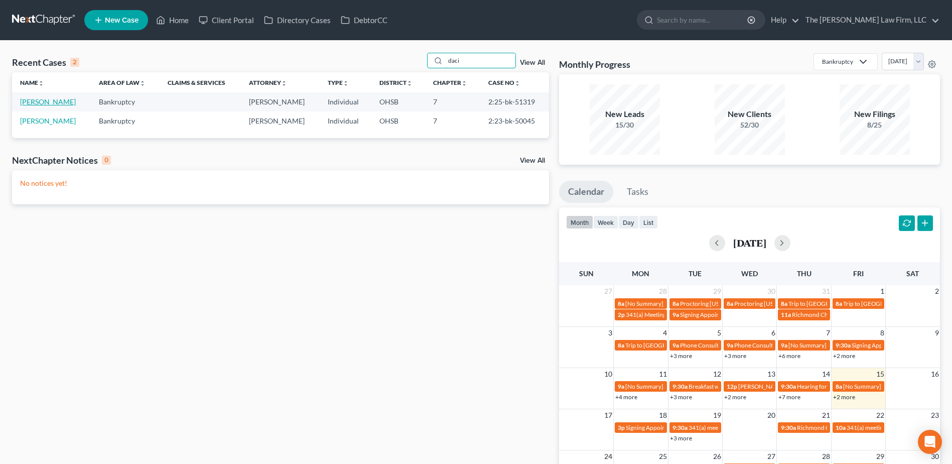
type input "daci"
click at [61, 102] on link "[PERSON_NAME]" at bounding box center [48, 101] width 56 height 9
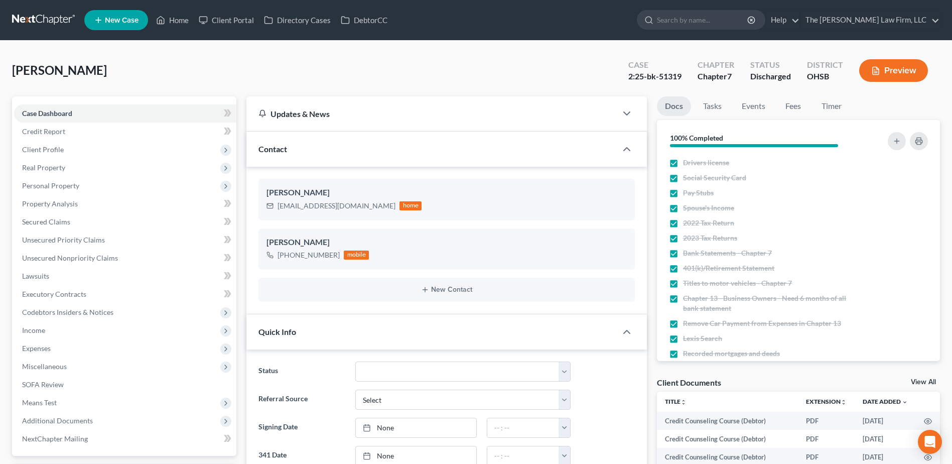
click at [41, 24] on link at bounding box center [44, 20] width 64 height 18
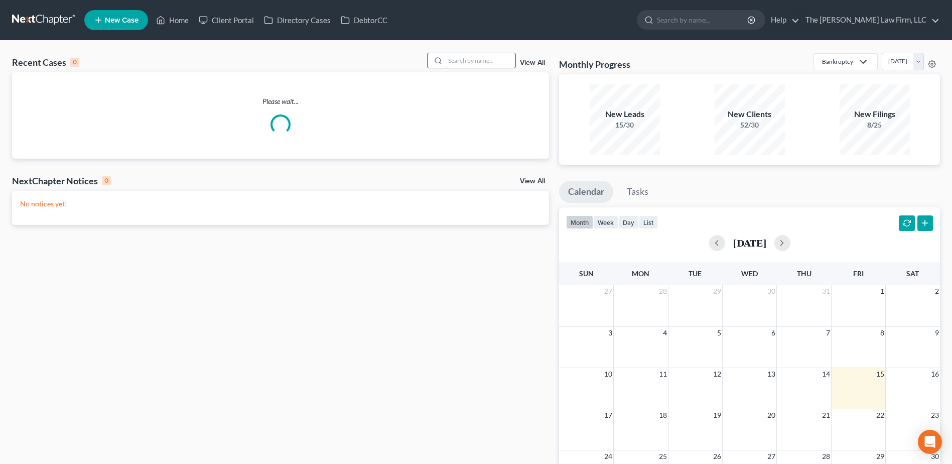
click at [483, 64] on input "search" at bounding box center [480, 60] width 70 height 15
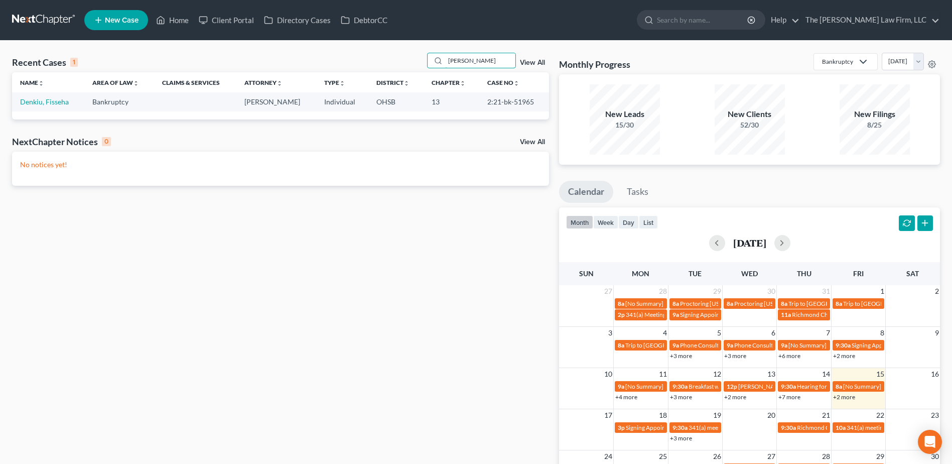
type input "[PERSON_NAME]"
click at [57, 106] on td "Denkiu, Fisseha" at bounding box center [48, 101] width 72 height 19
click at [51, 100] on link "Denkiu, Fisseha" at bounding box center [44, 101] width 49 height 9
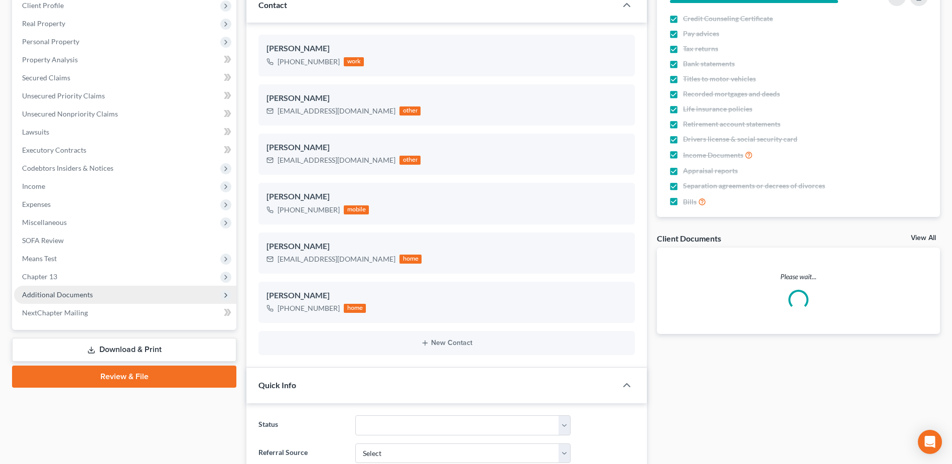
scroll to position [145, 0]
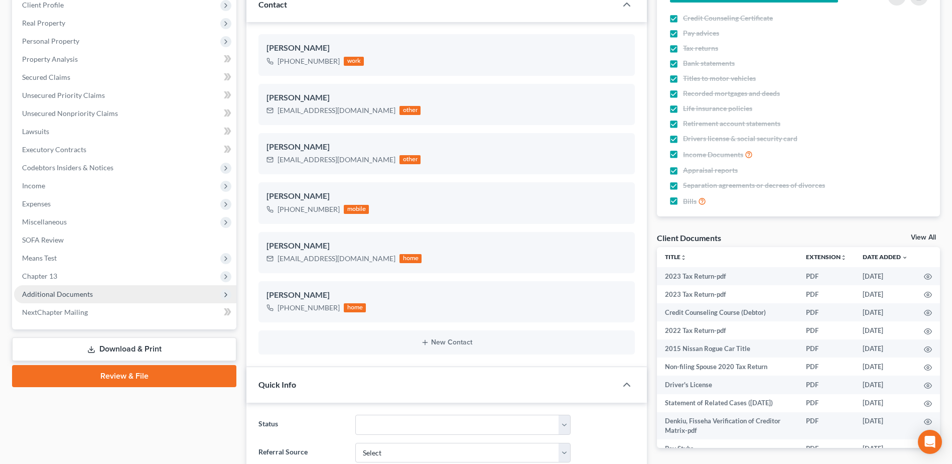
click at [60, 294] on span "Additional Documents" at bounding box center [57, 294] width 71 height 9
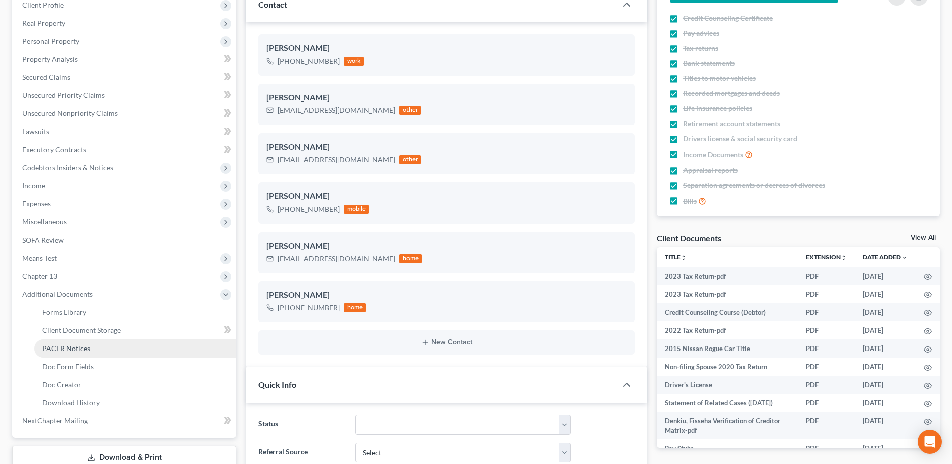
click at [62, 349] on span "PACER Notices" at bounding box center [66, 348] width 48 height 9
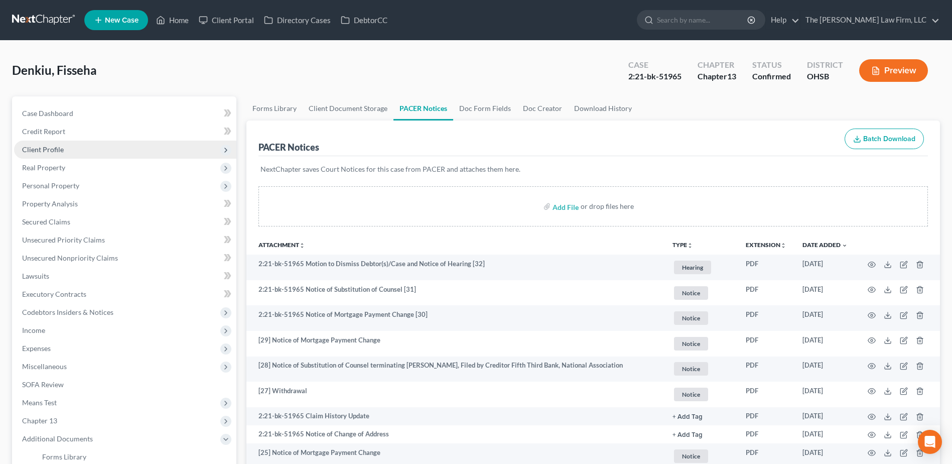
click at [69, 143] on span "Client Profile" at bounding box center [125, 150] width 222 height 18
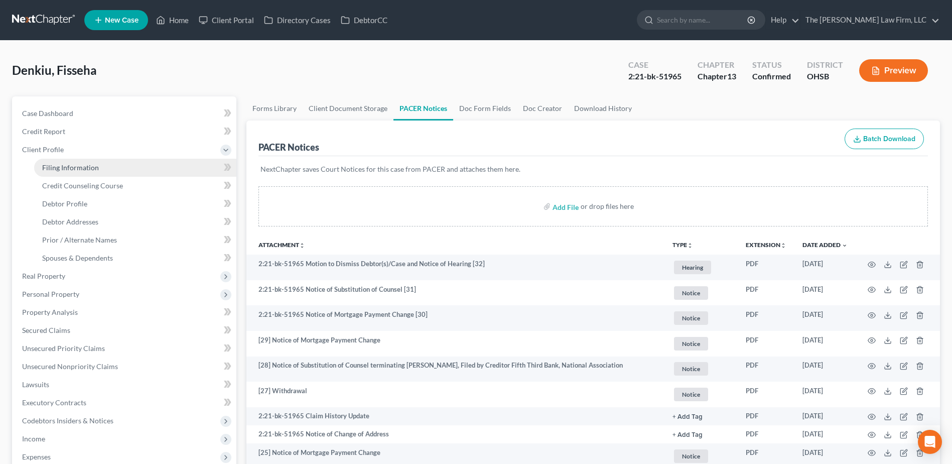
click at [70, 164] on span "Filing Information" at bounding box center [70, 167] width 57 height 9
select select "1"
select select "0"
select select "3"
select select "36"
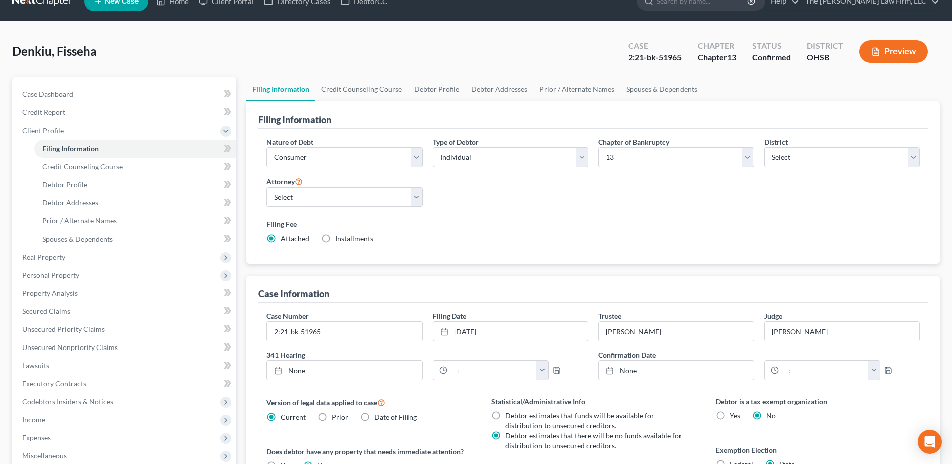
scroll to position [201, 0]
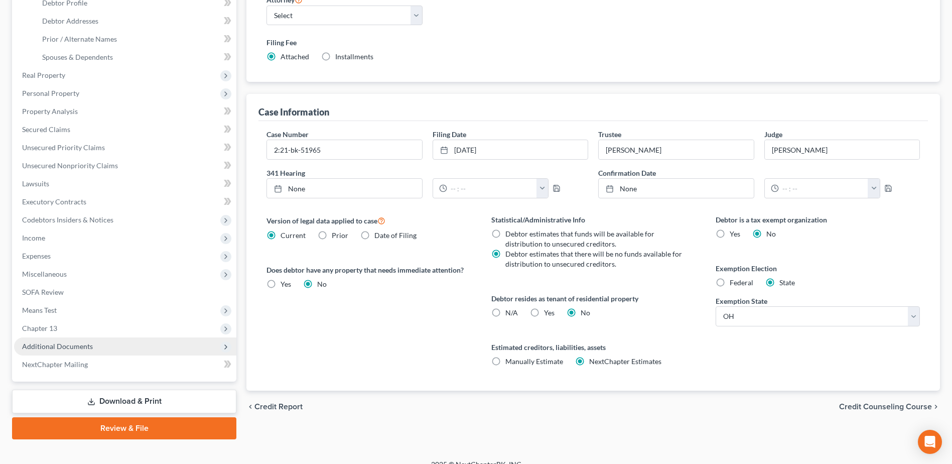
click at [71, 343] on span "Additional Documents" at bounding box center [57, 346] width 71 height 9
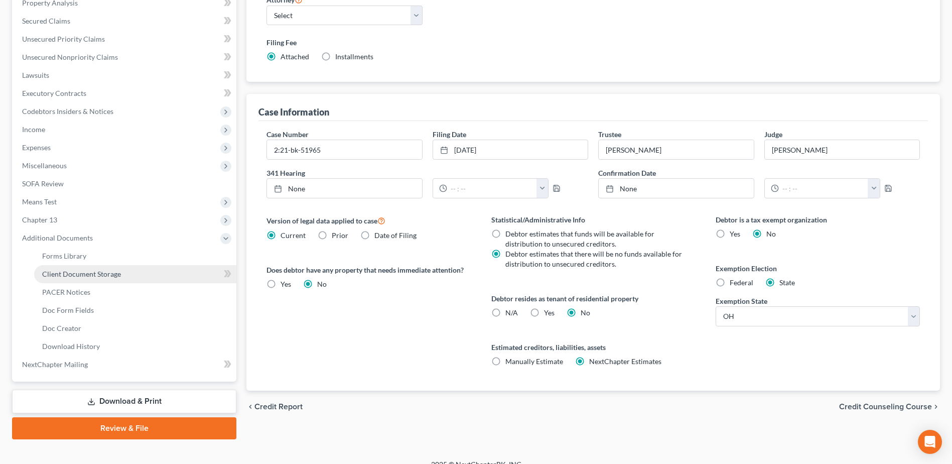
click at [75, 276] on span "Client Document Storage" at bounding box center [81, 273] width 79 height 9
select select "7"
select select "61"
select select "52"
select select "7"
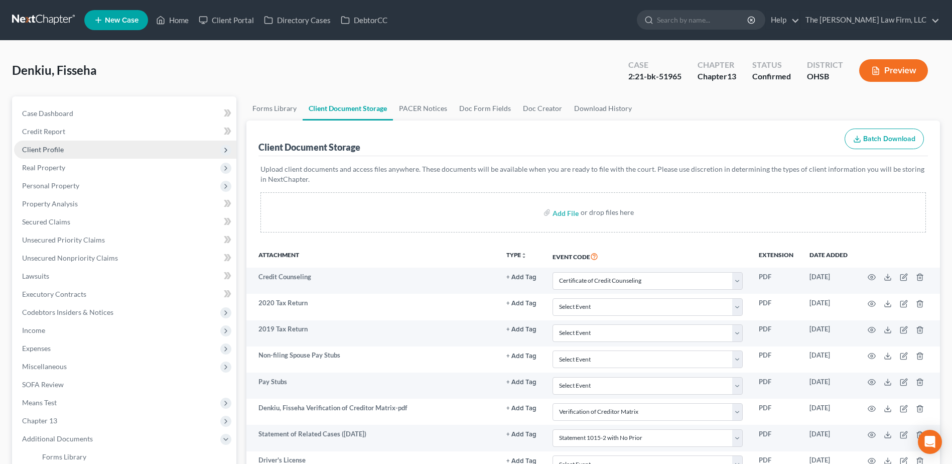
click at [31, 148] on span "Client Profile" at bounding box center [43, 149] width 42 height 9
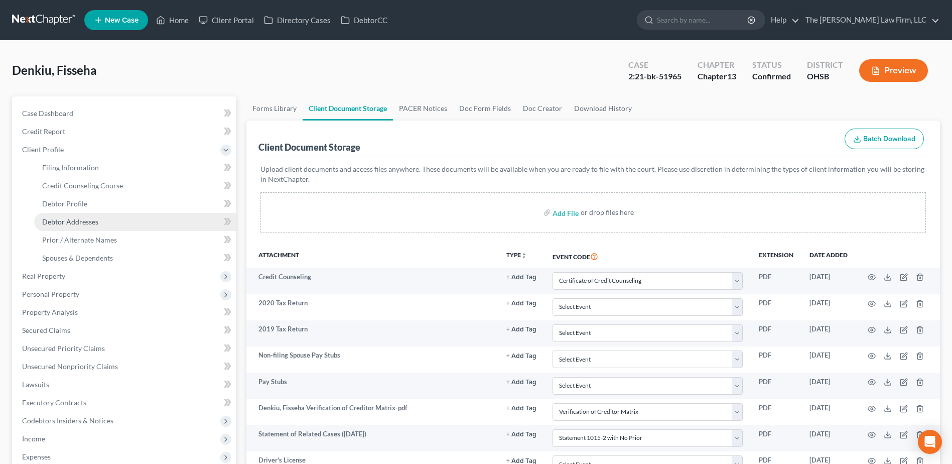
click at [65, 220] on span "Debtor Addresses" at bounding box center [70, 221] width 56 height 9
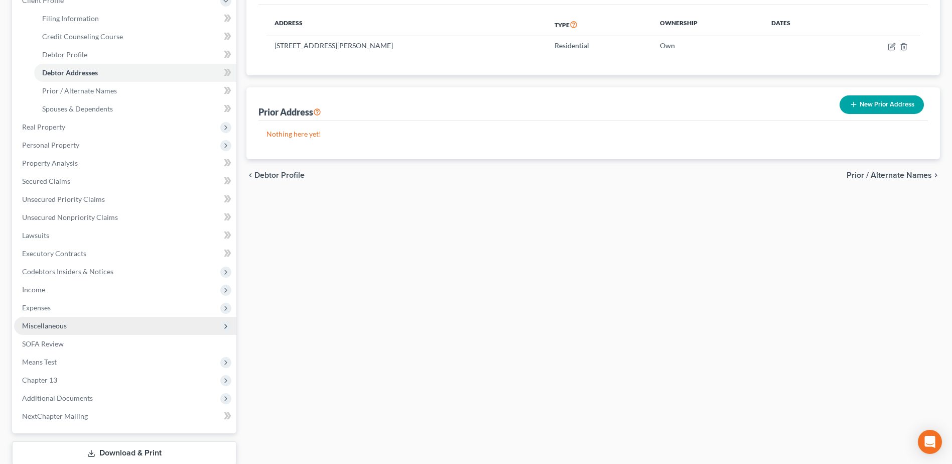
scroll to position [151, 0]
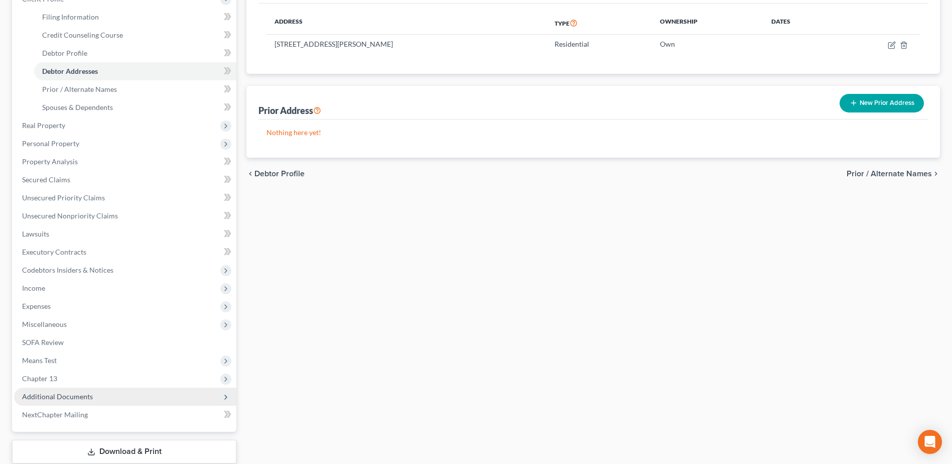
click at [64, 397] on span "Additional Documents" at bounding box center [57, 396] width 71 height 9
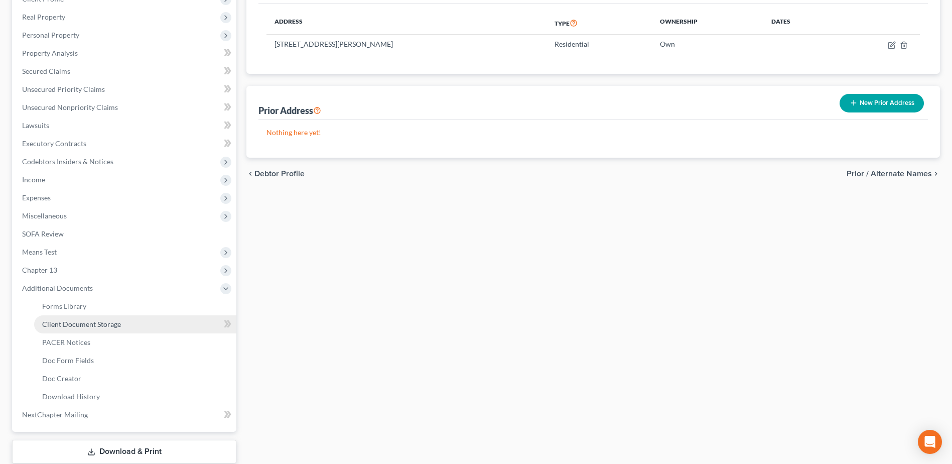
click at [85, 325] on span "Client Document Storage" at bounding box center [81, 324] width 79 height 9
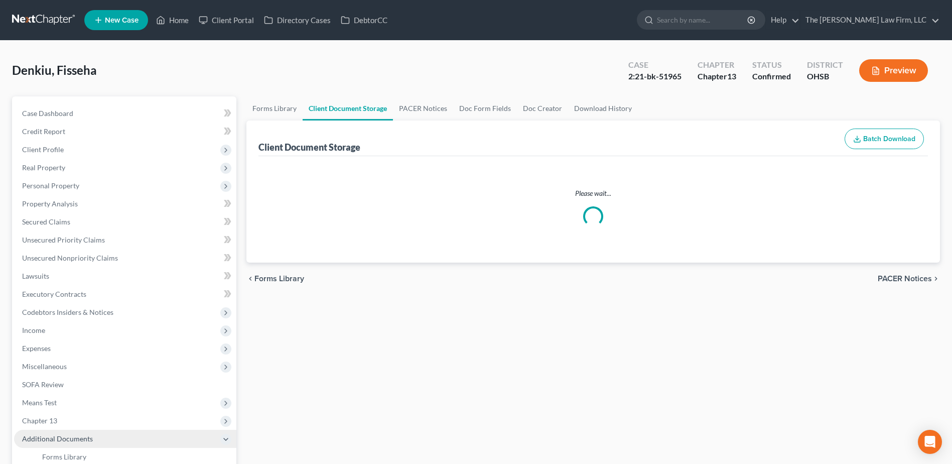
select select "7"
select select "61"
select select "52"
select select "7"
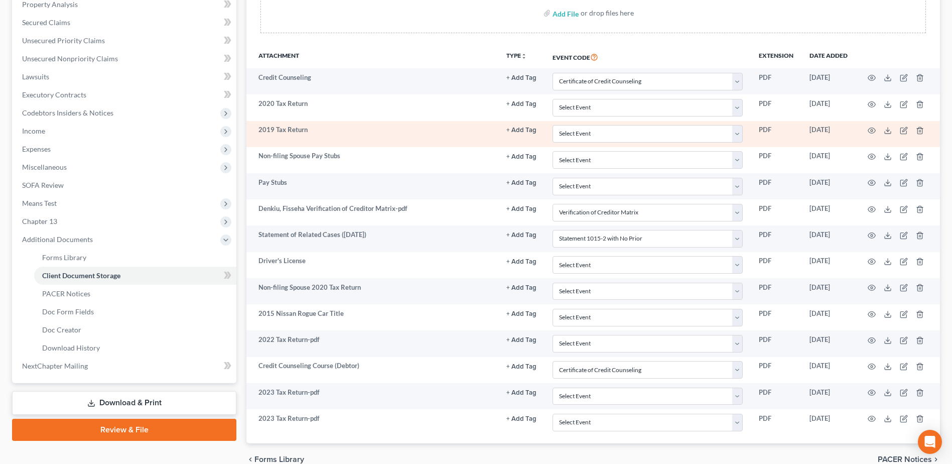
scroll to position [201, 0]
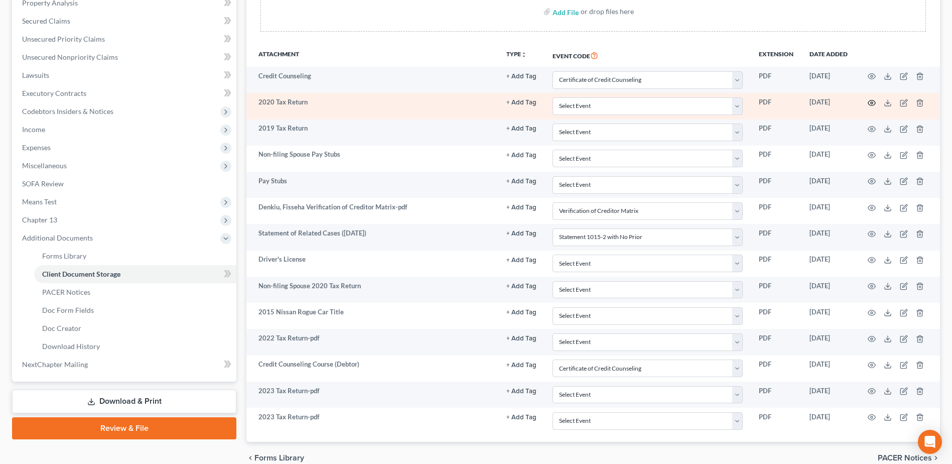
click at [870, 103] on icon "button" at bounding box center [872, 103] width 8 height 8
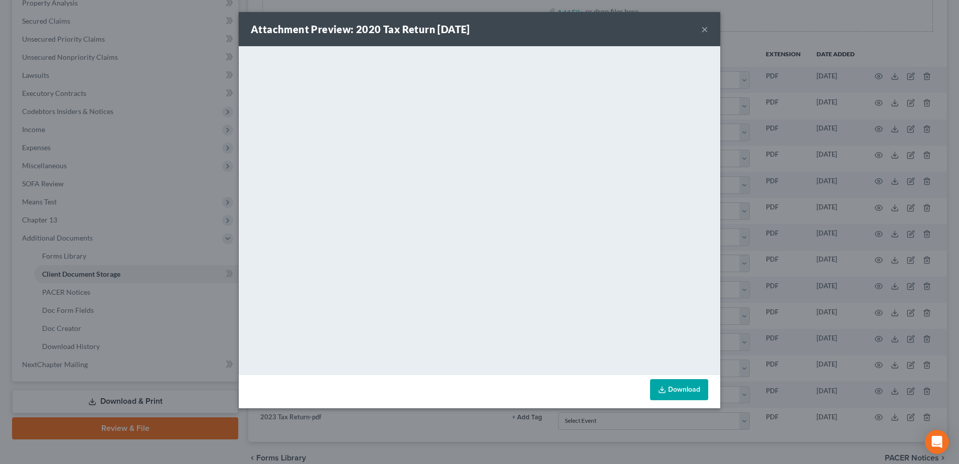
click at [700, 26] on div "Attachment Preview: 2020 Tax Return 06/03/2021 ×" at bounding box center [480, 29] width 482 height 34
click at [708, 30] on button "×" at bounding box center [705, 29] width 7 height 12
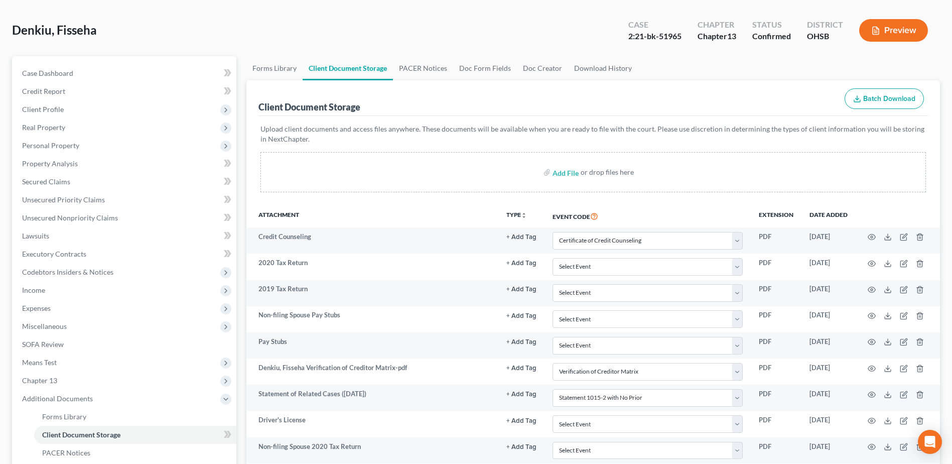
scroll to position [0, 0]
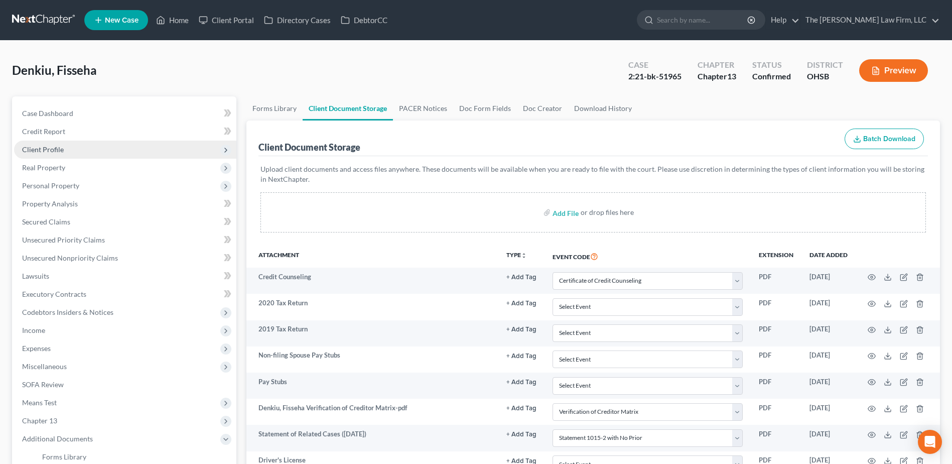
click at [69, 147] on span "Client Profile" at bounding box center [125, 150] width 222 height 18
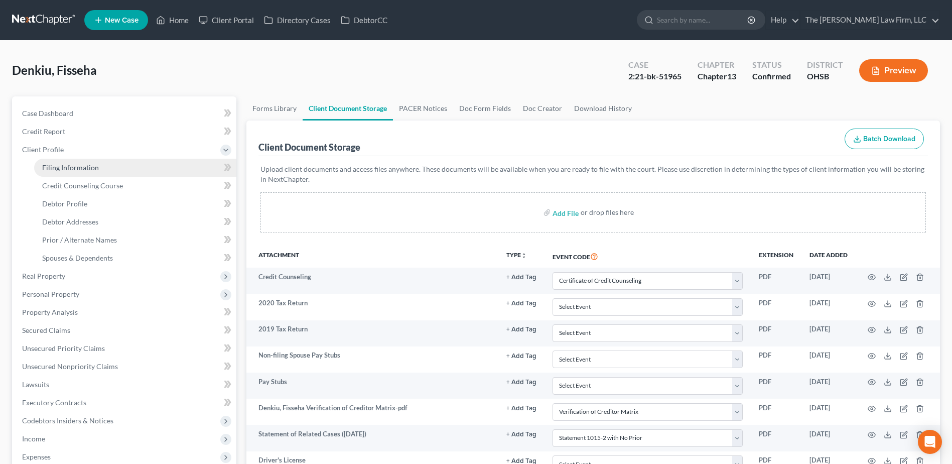
click at [73, 164] on span "Filing Information" at bounding box center [70, 167] width 57 height 9
select select "1"
select select "0"
select select "3"
select select "62"
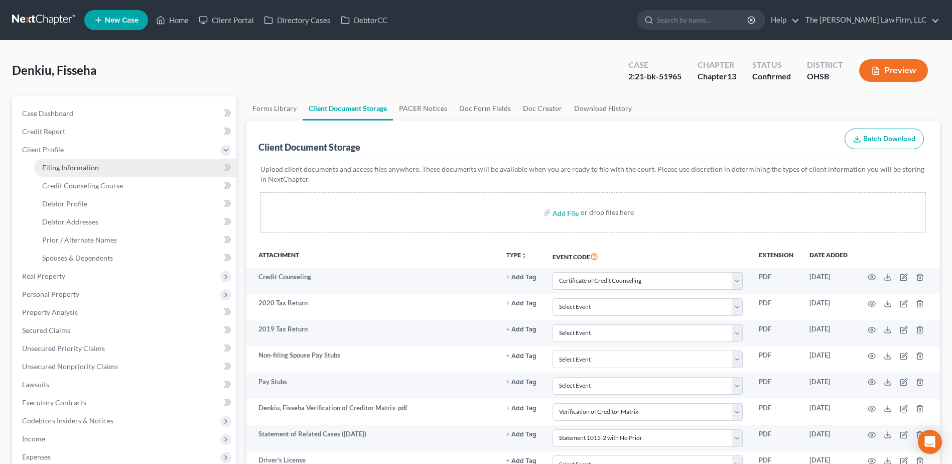
select select "0"
select select "36"
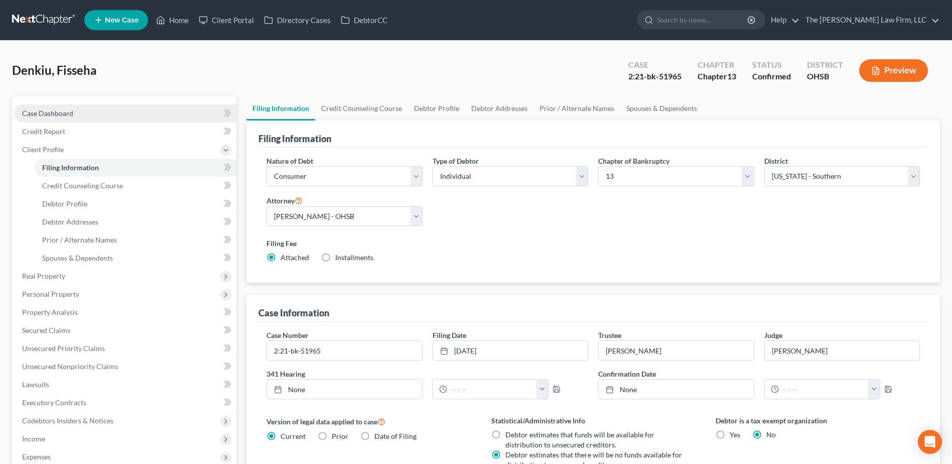
click at [77, 114] on link "Case Dashboard" at bounding box center [125, 113] width 222 height 18
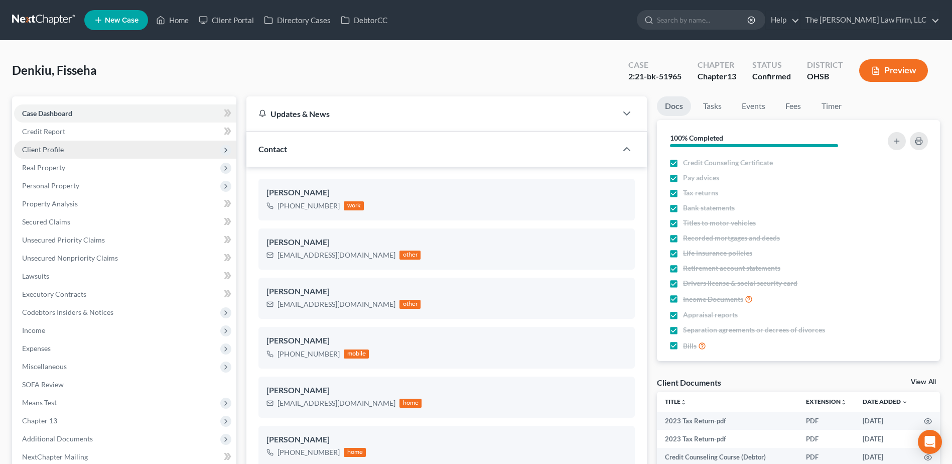
click at [49, 151] on span "Client Profile" at bounding box center [43, 149] width 42 height 9
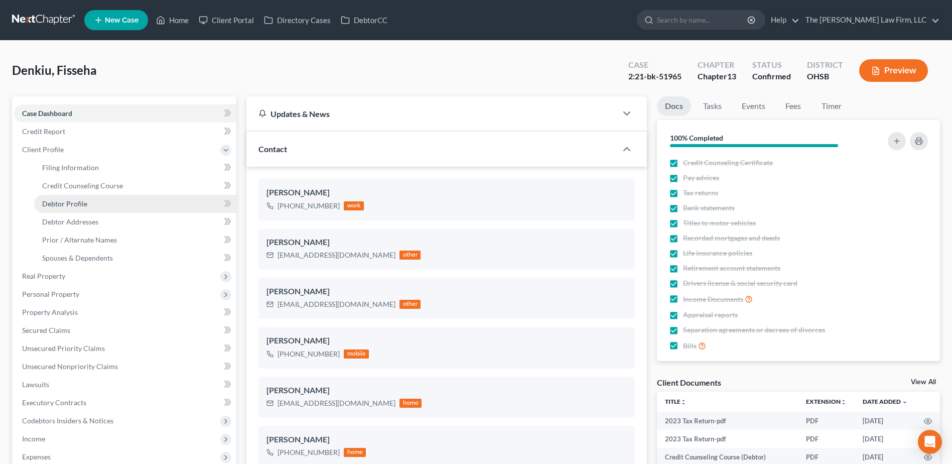
click at [56, 204] on span "Debtor Profile" at bounding box center [64, 203] width 45 height 9
select select "1"
select select "2"
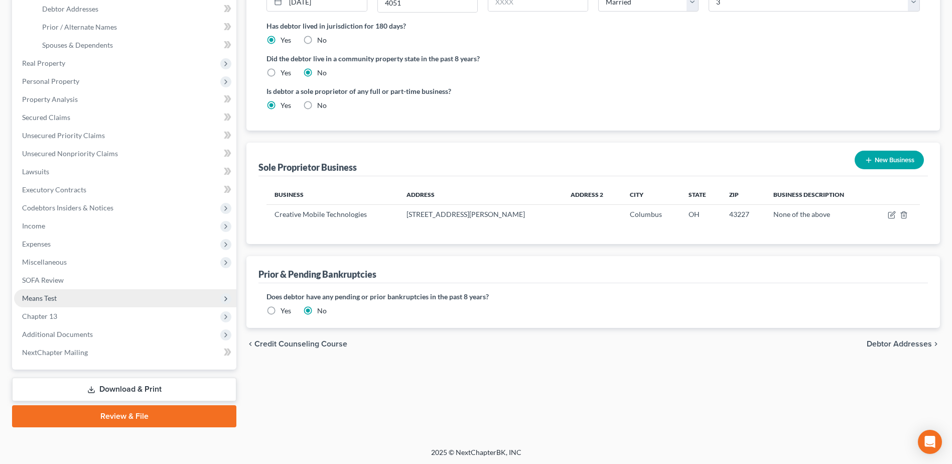
scroll to position [214, 0]
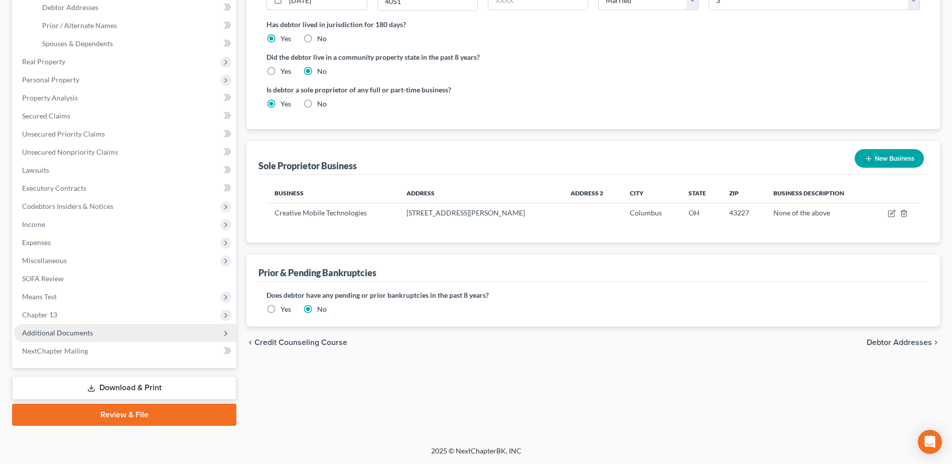
click at [75, 335] on span "Additional Documents" at bounding box center [57, 332] width 71 height 9
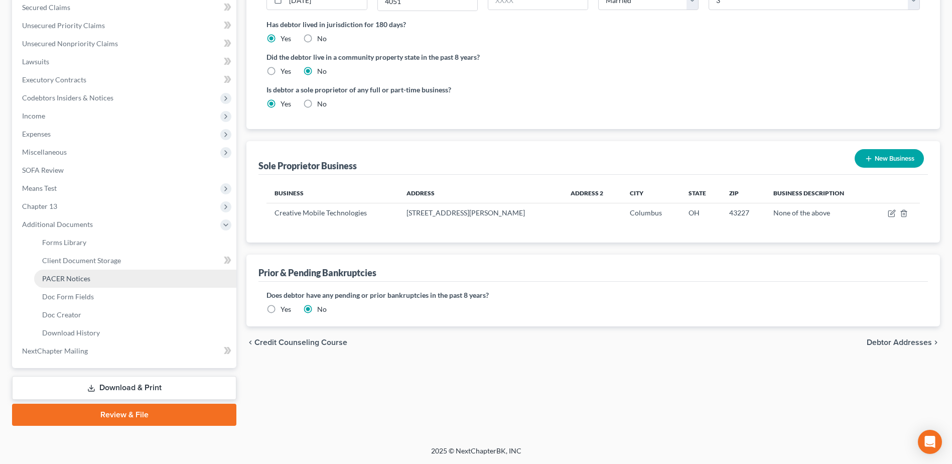
click at [80, 282] on span "PACER Notices" at bounding box center [66, 278] width 48 height 9
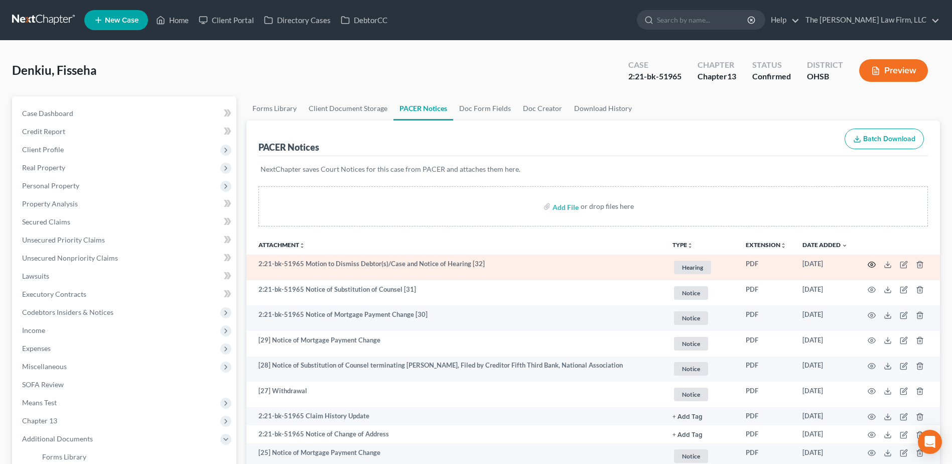
click at [869, 262] on icon "button" at bounding box center [872, 264] width 8 height 6
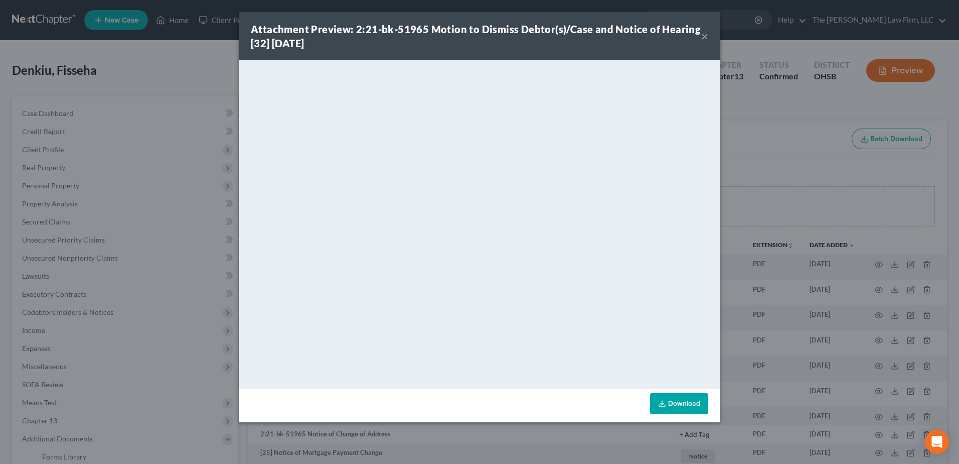
click at [704, 39] on button "×" at bounding box center [705, 36] width 7 height 12
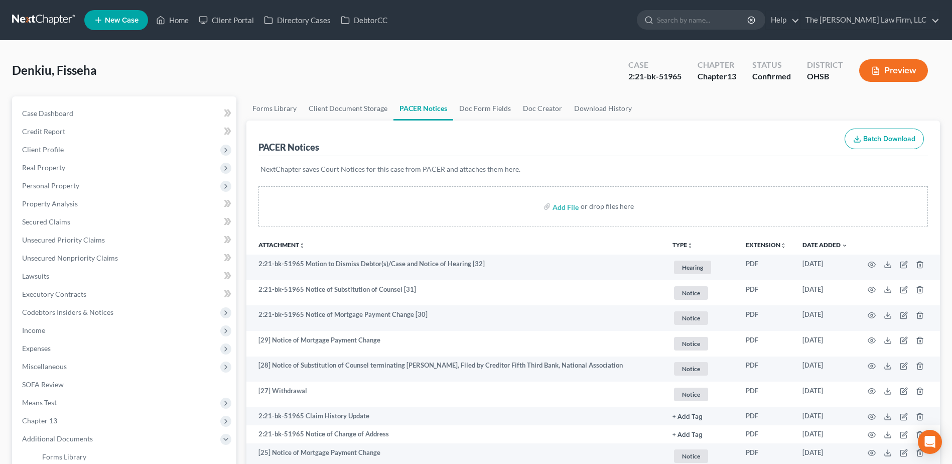
click at [57, 16] on link at bounding box center [44, 20] width 64 height 18
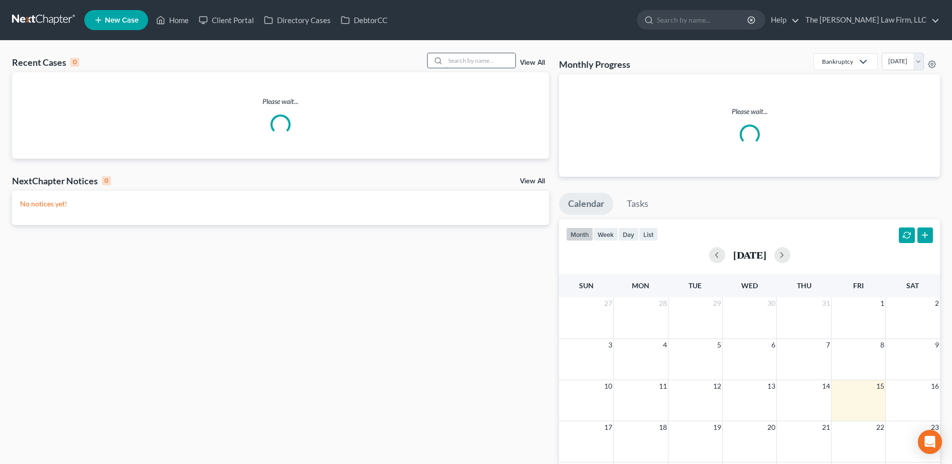
click at [480, 61] on input "search" at bounding box center [480, 60] width 70 height 15
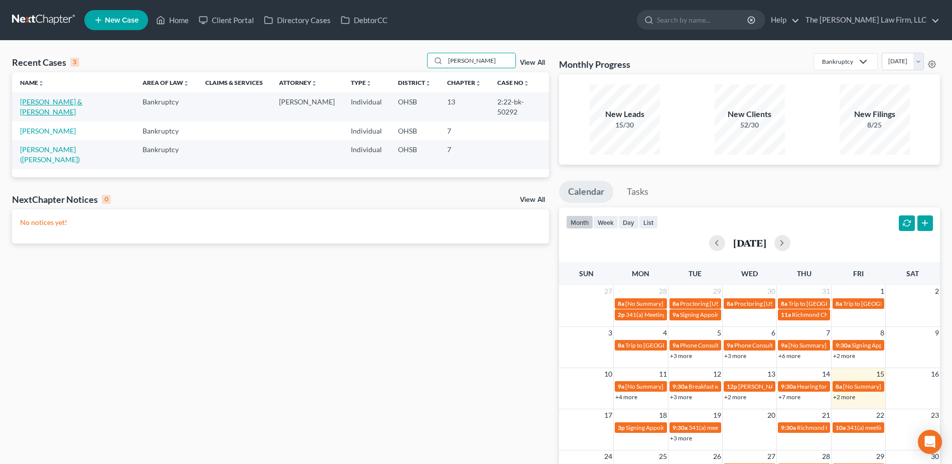
type input "[PERSON_NAME]"
click at [68, 102] on link "[PERSON_NAME] & [PERSON_NAME]" at bounding box center [51, 106] width 62 height 19
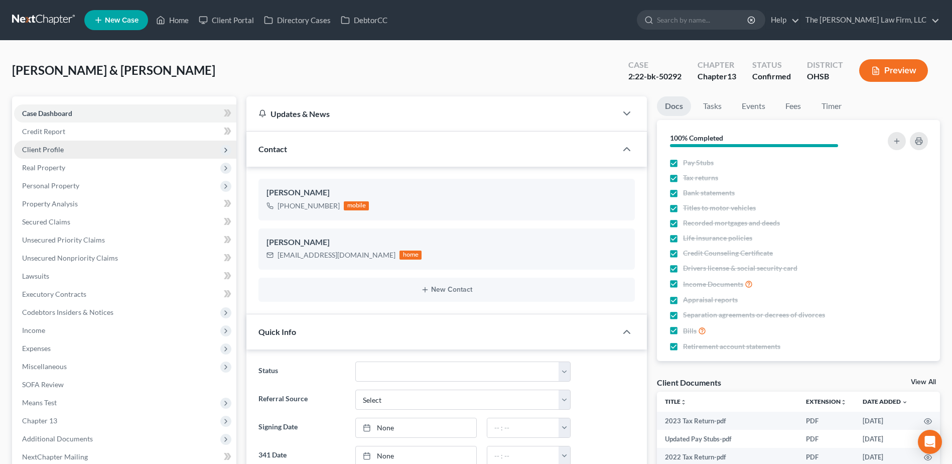
click at [54, 150] on span "Client Profile" at bounding box center [43, 149] width 42 height 9
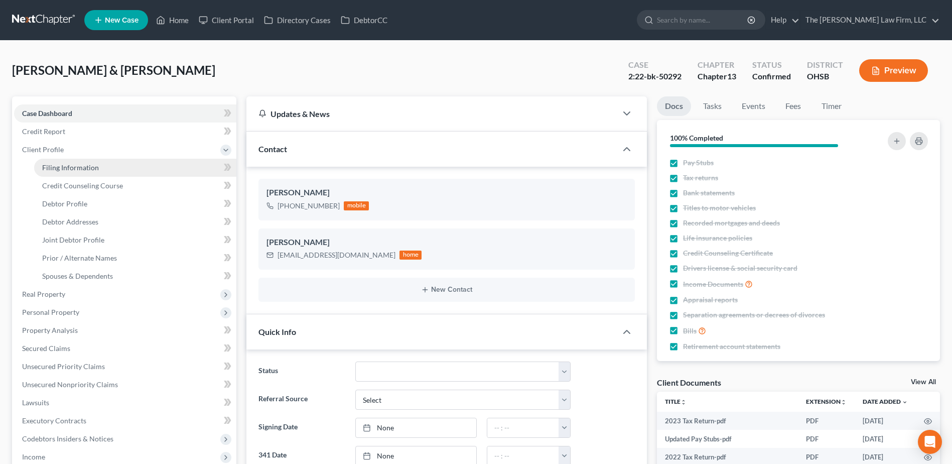
scroll to position [3381, 0]
click at [58, 167] on span "Filing Information" at bounding box center [70, 167] width 57 height 9
select select "1"
select select "3"
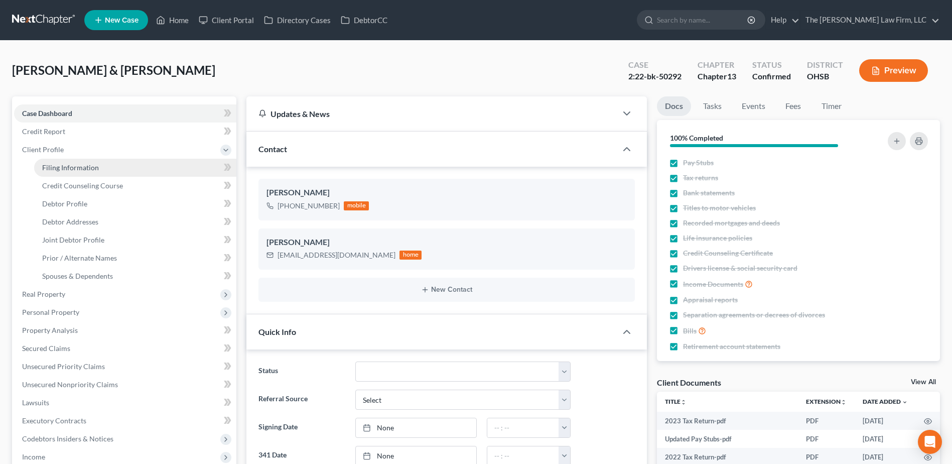
select select "36"
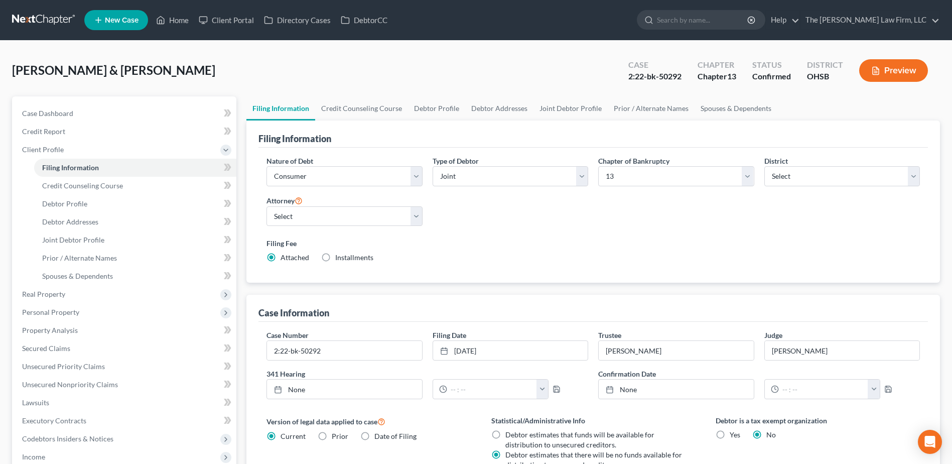
click at [58, 22] on link at bounding box center [44, 20] width 64 height 18
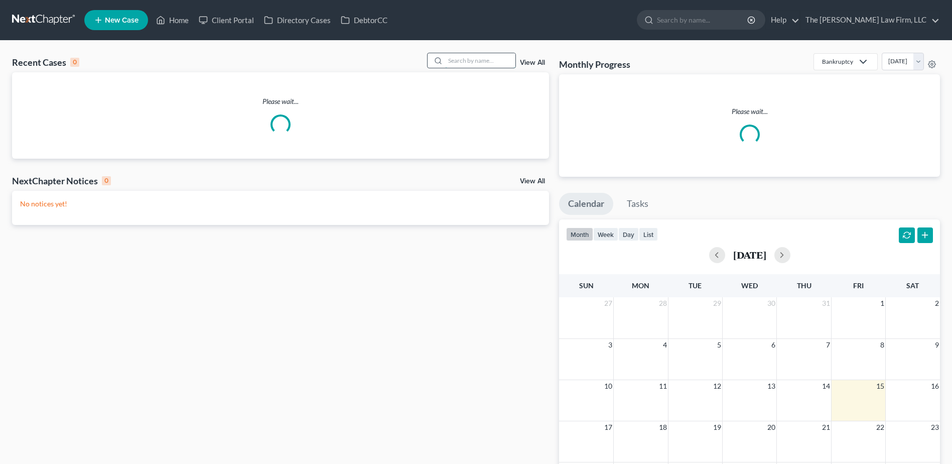
click at [473, 59] on input "search" at bounding box center [480, 60] width 70 height 15
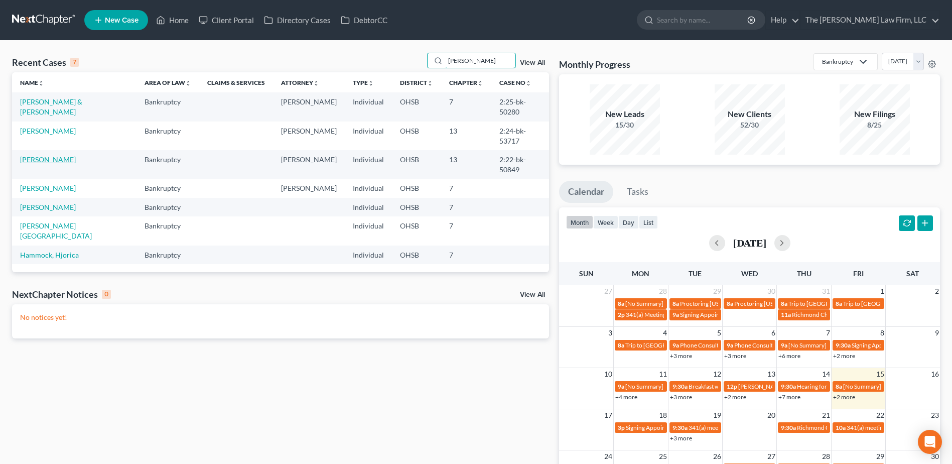
type input "[PERSON_NAME]"
click at [43, 155] on link "[PERSON_NAME]" at bounding box center [48, 159] width 56 height 9
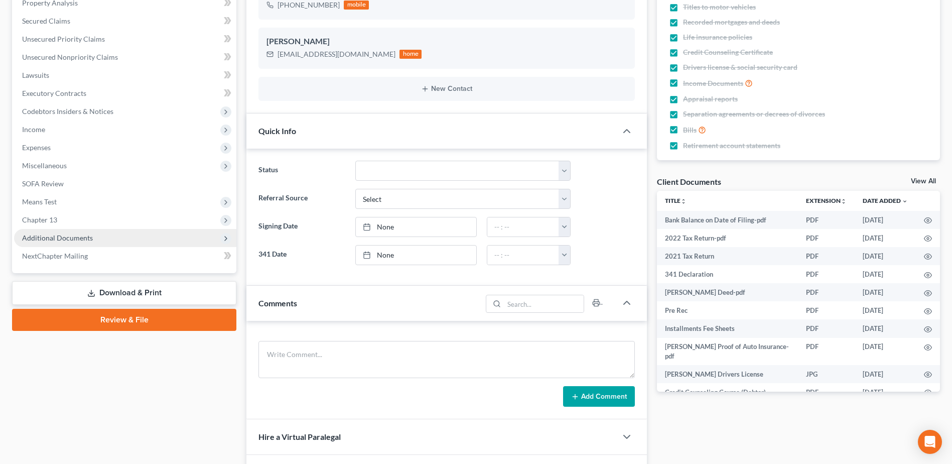
scroll to position [2029, 0]
click at [81, 238] on span "Additional Documents" at bounding box center [57, 237] width 71 height 9
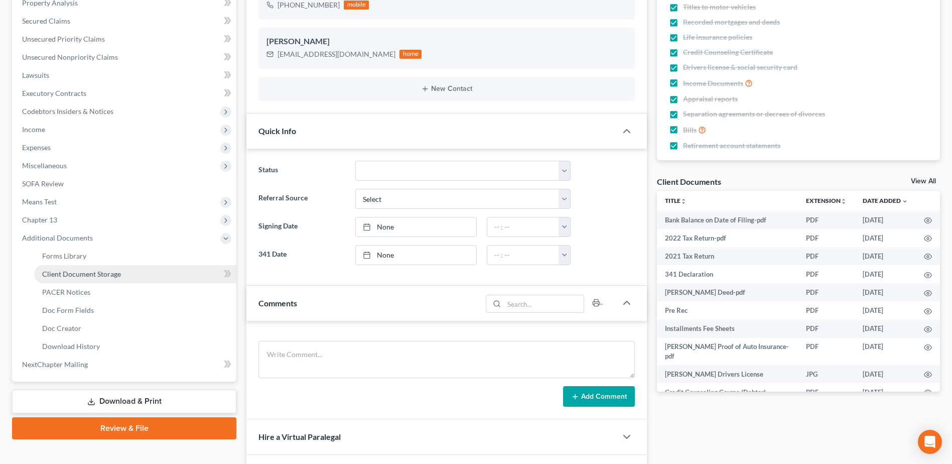
click at [82, 272] on span "Client Document Storage" at bounding box center [81, 273] width 79 height 9
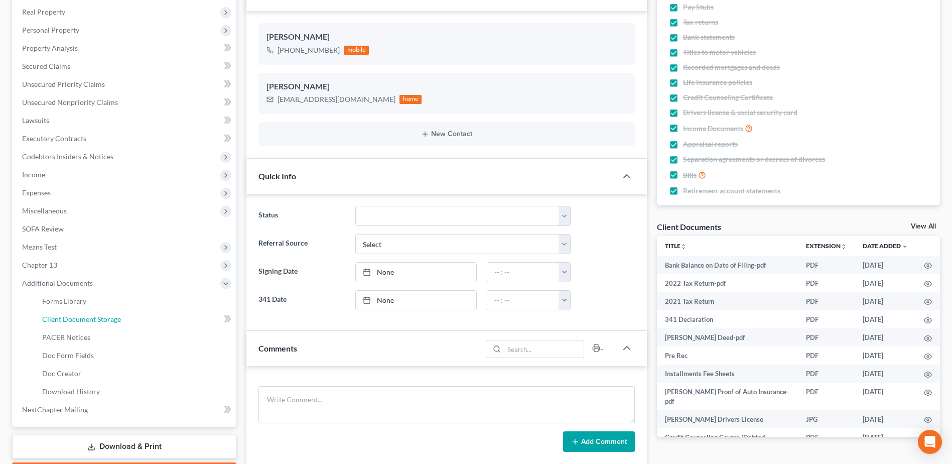
select select "61"
select select "7"
select select "37"
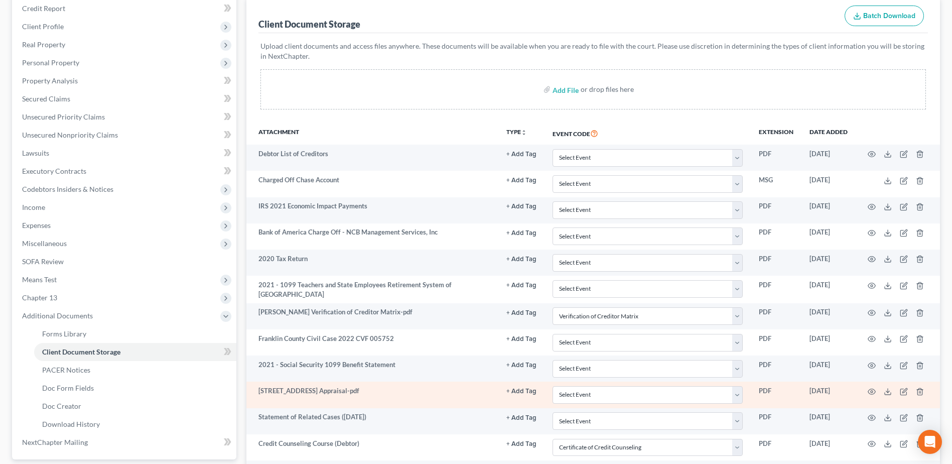
scroll to position [0, 0]
